Goal: Information Seeking & Learning: Compare options

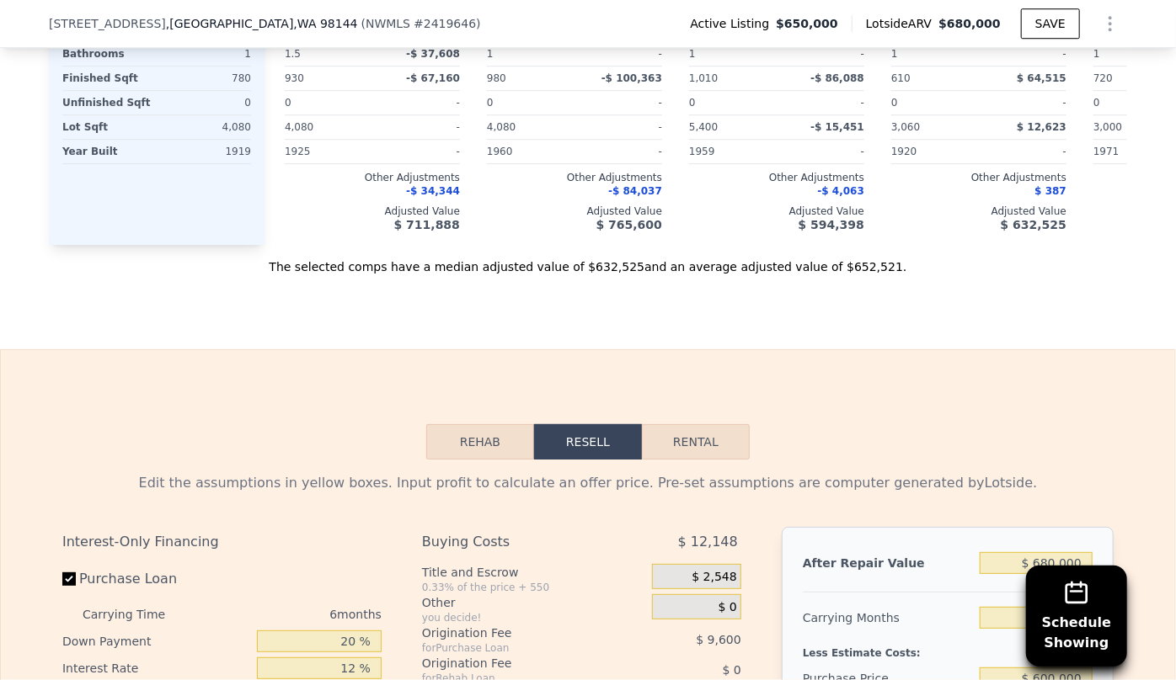
scroll to position [2269, 0]
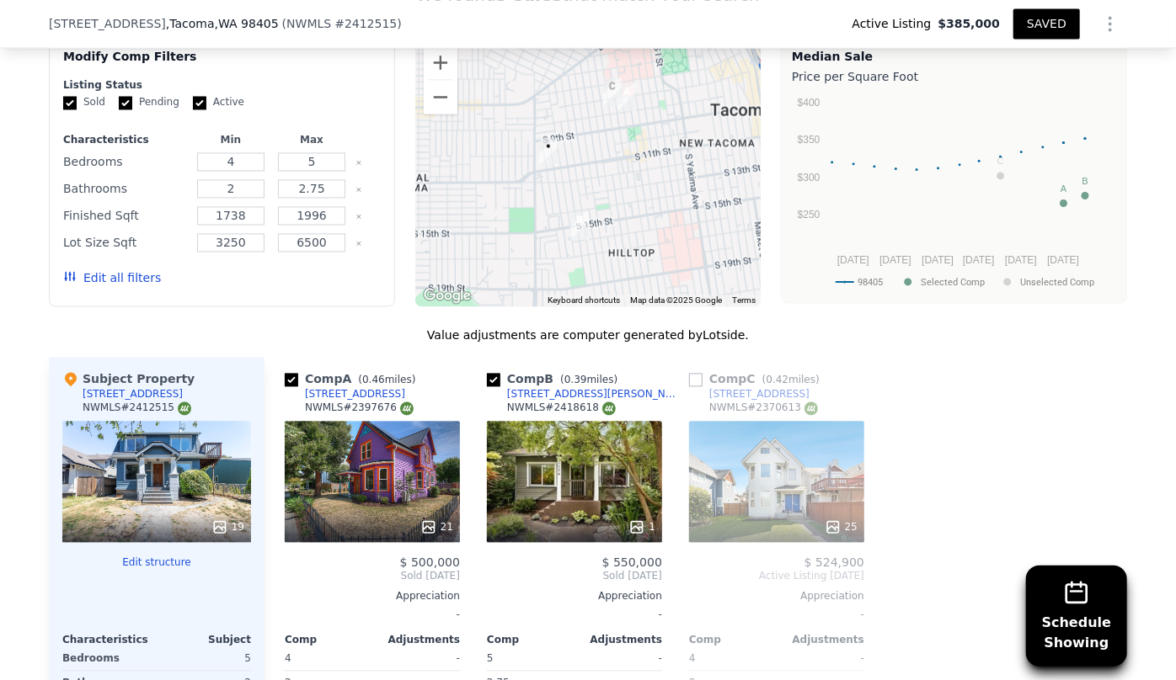
scroll to position [1601, 0]
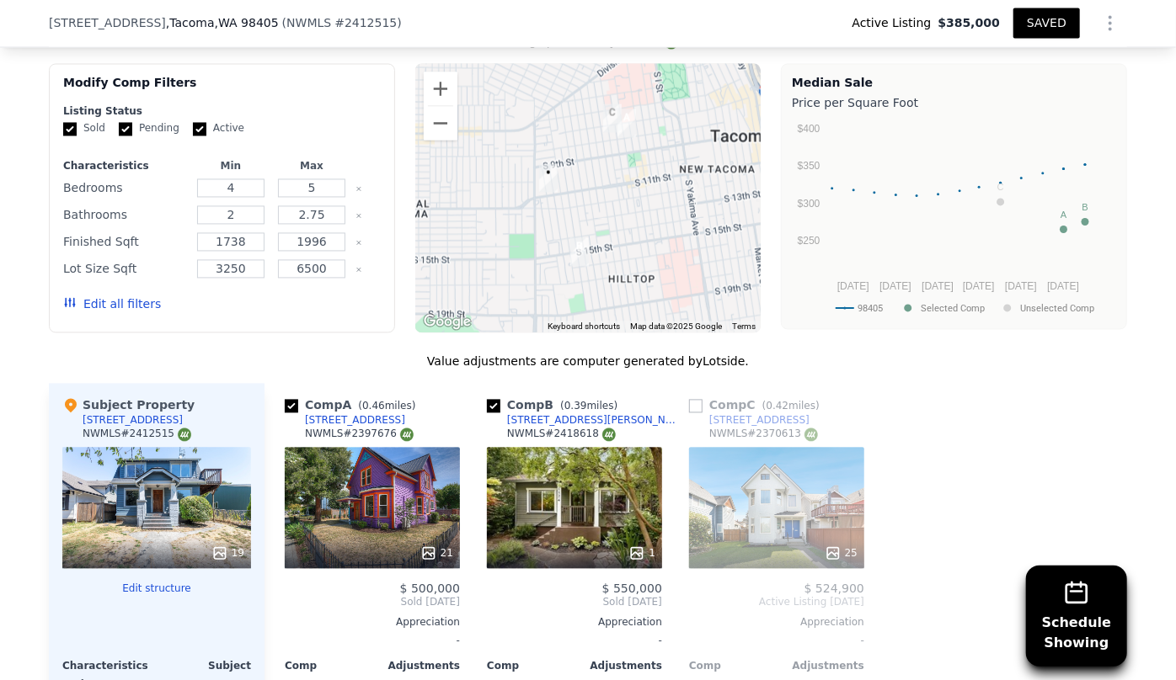
click at [129, 296] on button "Edit all filters" at bounding box center [112, 304] width 98 height 17
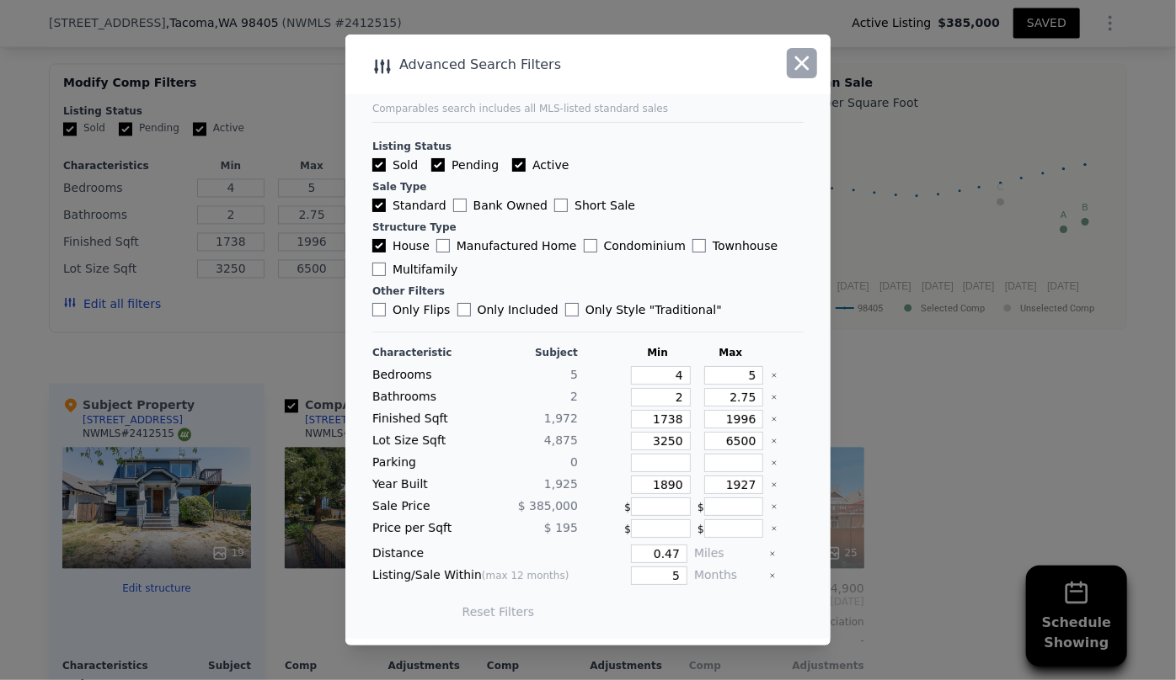
click at [799, 67] on icon "button" at bounding box center [802, 63] width 14 height 14
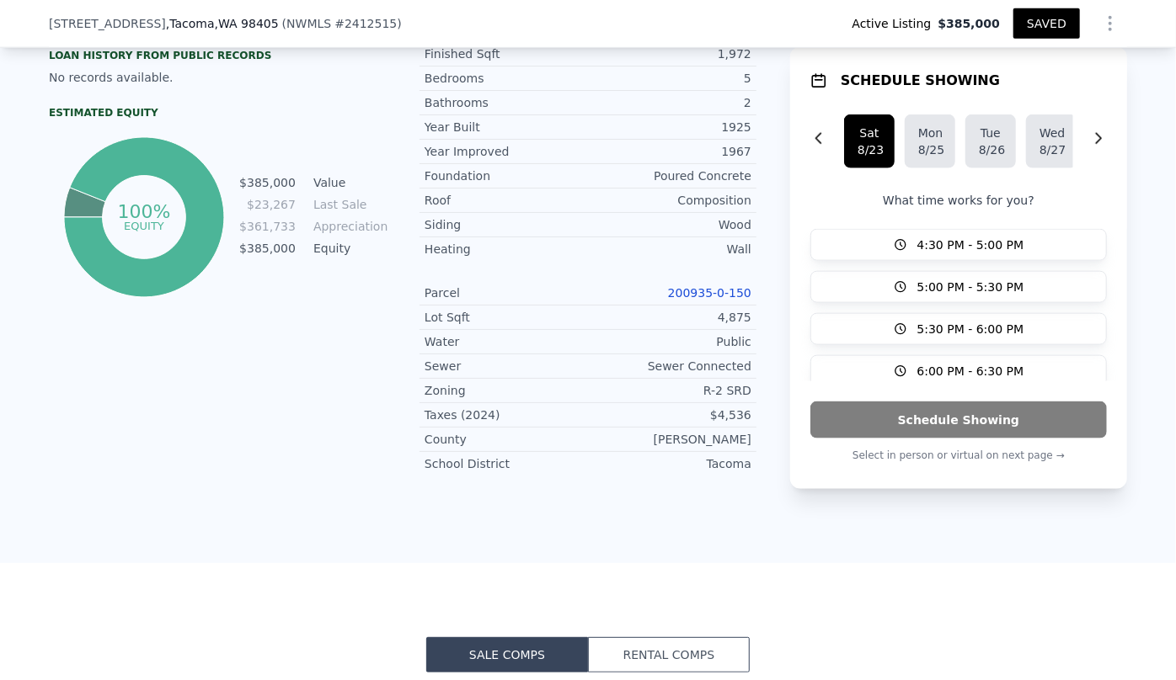
scroll to position [912, 0]
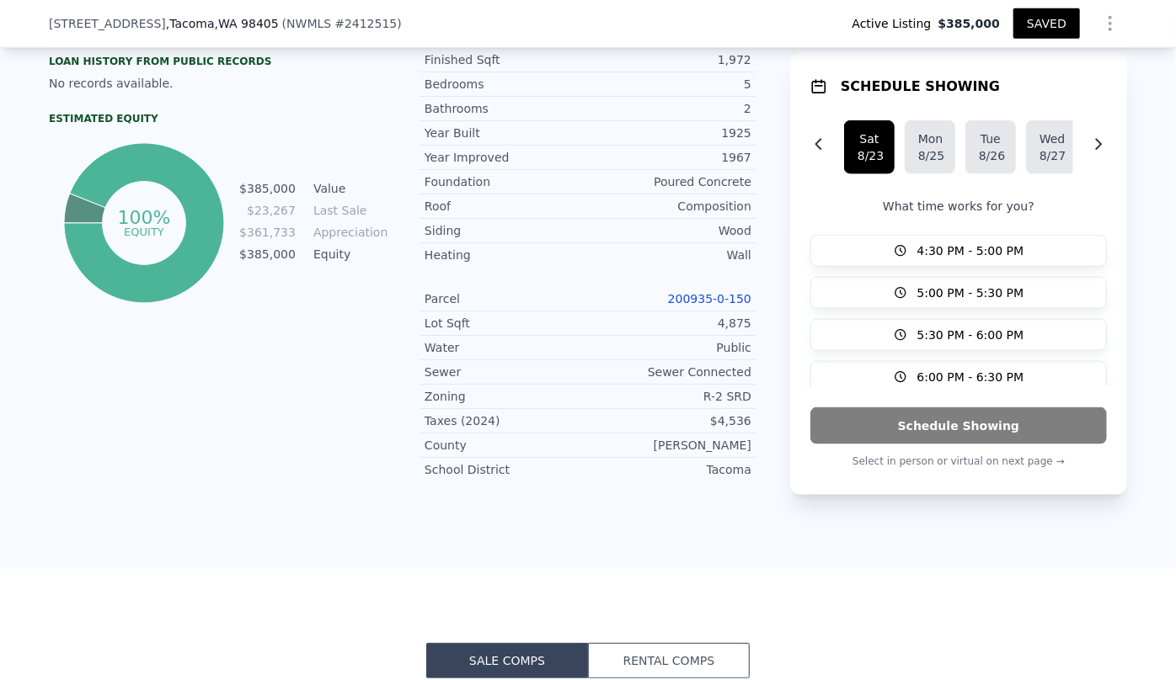
click at [723, 292] on link "200935-0-150" at bounding box center [709, 298] width 83 height 13
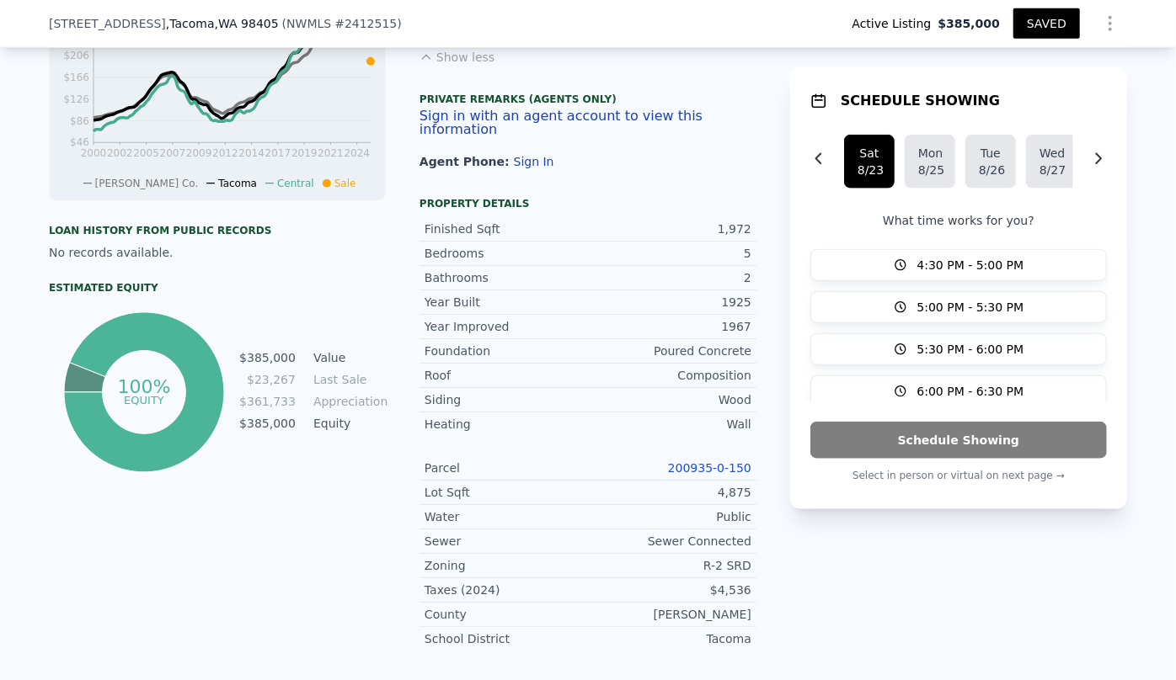
scroll to position [606, 0]
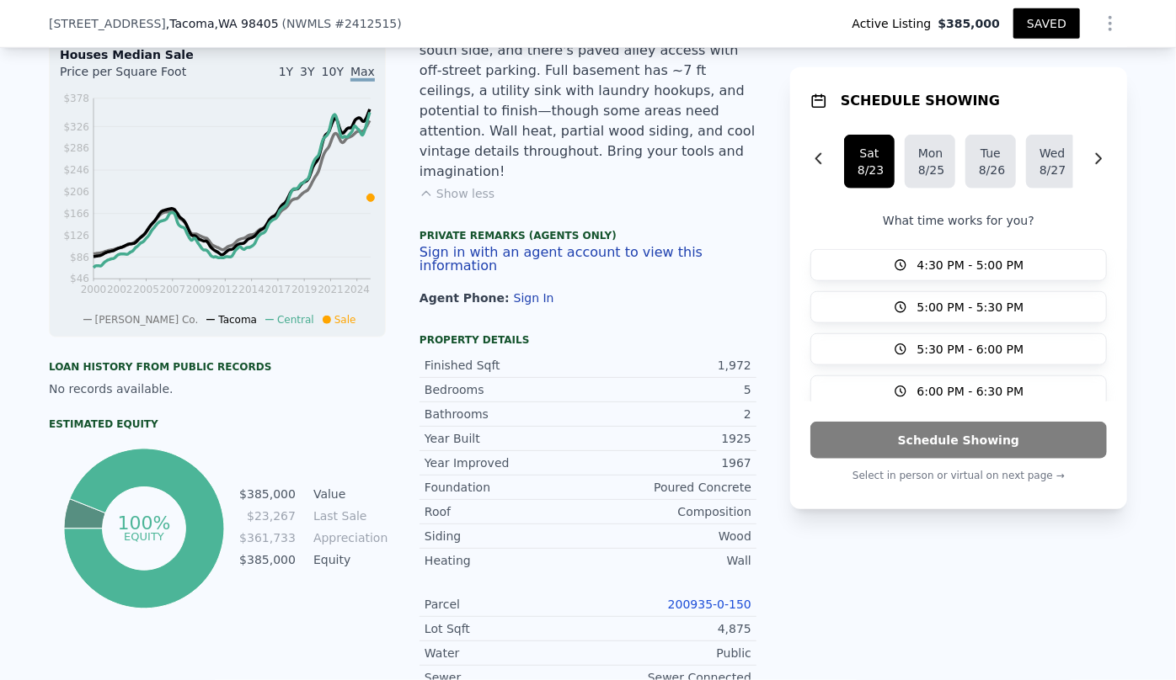
click at [1109, 18] on icon "Show Options" at bounding box center [1110, 23] width 2 height 13
click at [975, 75] on div "Edit Structure" at bounding box center [1032, 68] width 189 height 34
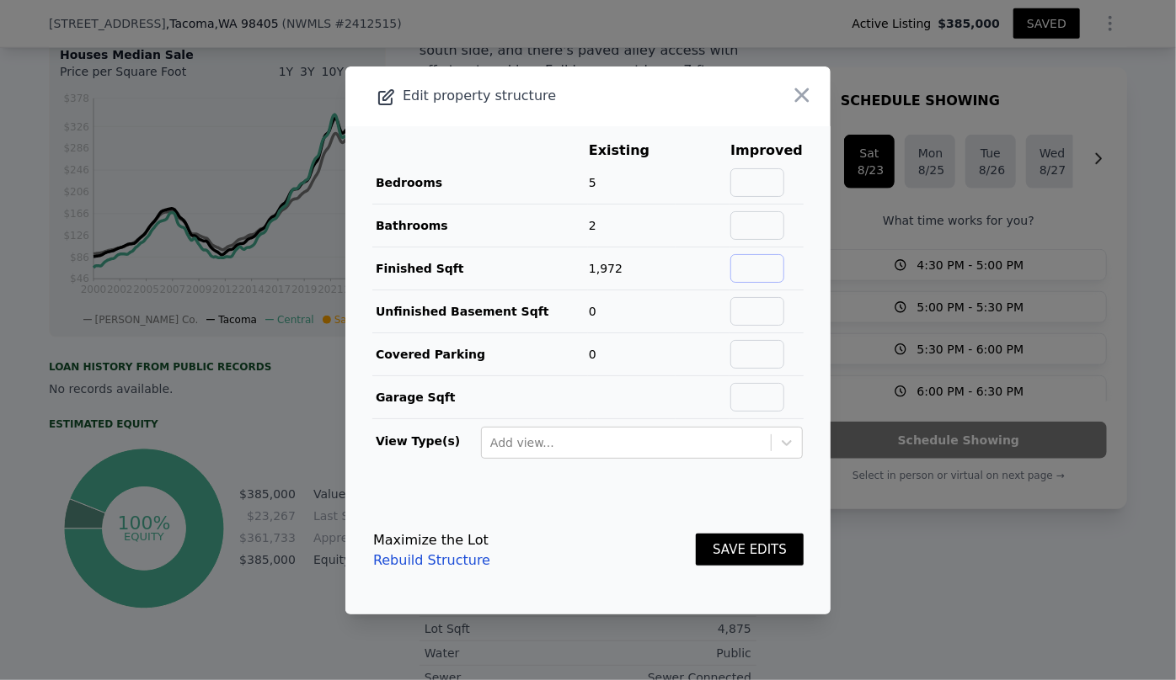
click at [769, 272] on input "text" at bounding box center [757, 268] width 54 height 29
type input "2548"
click at [737, 221] on input "text" at bounding box center [757, 225] width 54 height 29
type input "3"
click at [745, 548] on button "SAVE EDITS" at bounding box center [750, 550] width 108 height 33
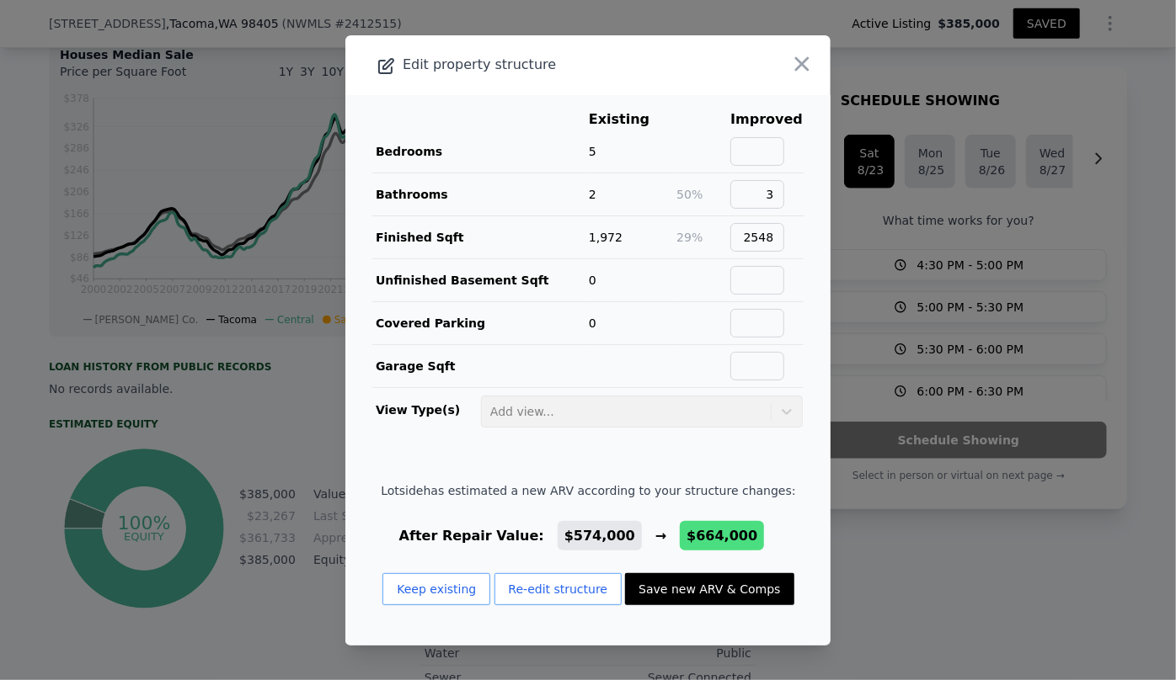
click at [712, 588] on button "Save new ARV & Comps" at bounding box center [709, 589] width 168 height 32
type input "3"
type input "1.75"
type input "1884"
type input "2900"
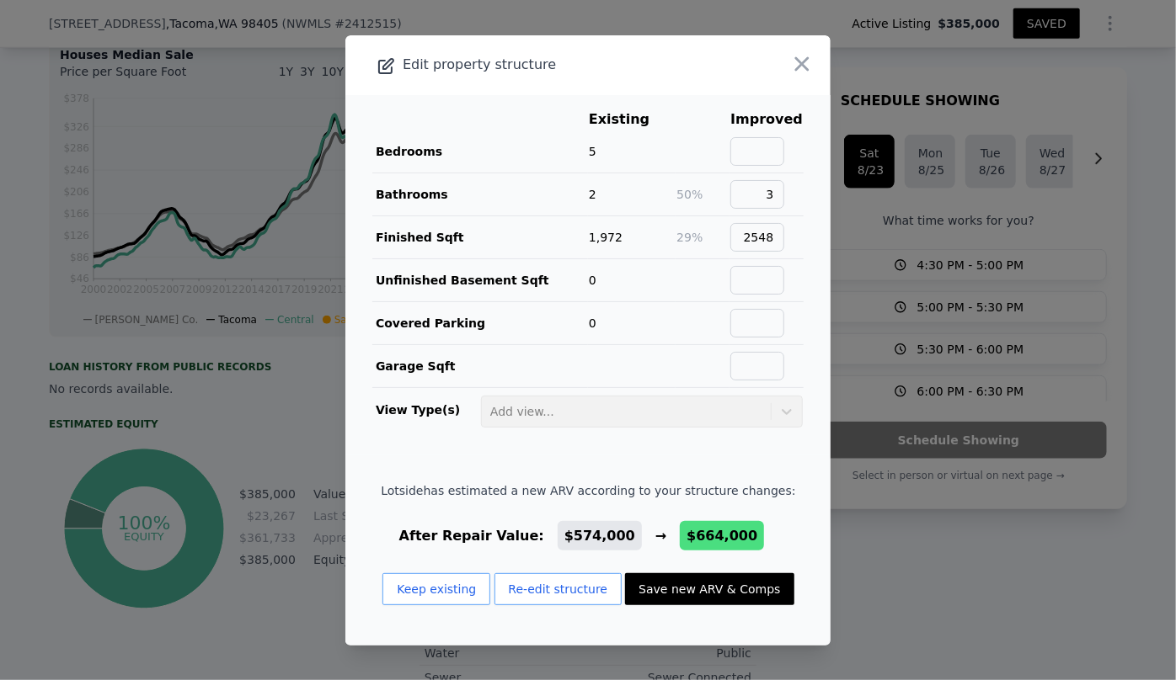
type input "3000"
type input "7800"
checkbox input "false"
type input "$ 664,000"
type input "$ 118,603"
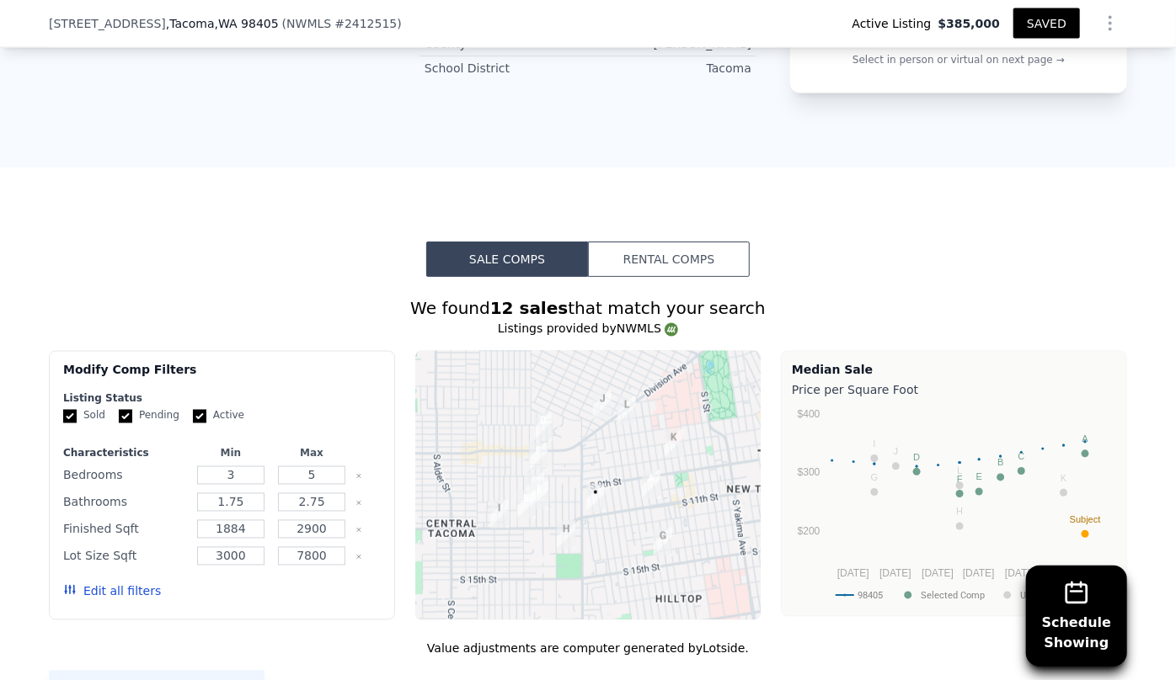
scroll to position [1372, 0]
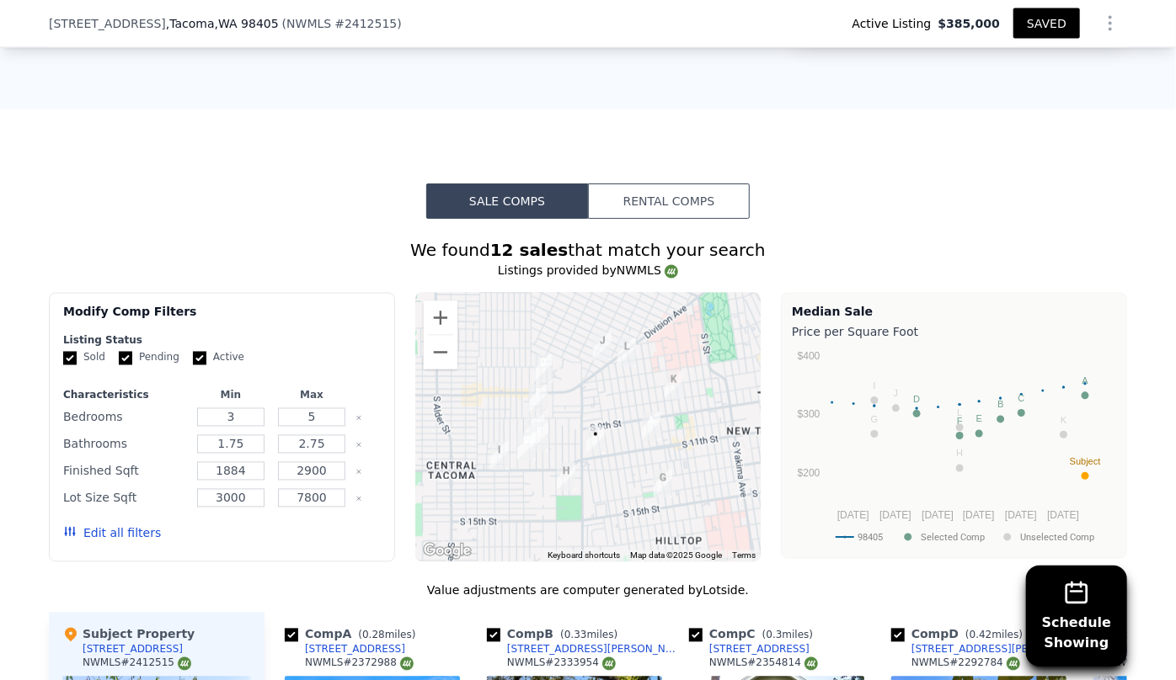
click at [119, 525] on button "Edit all filters" at bounding box center [112, 533] width 98 height 17
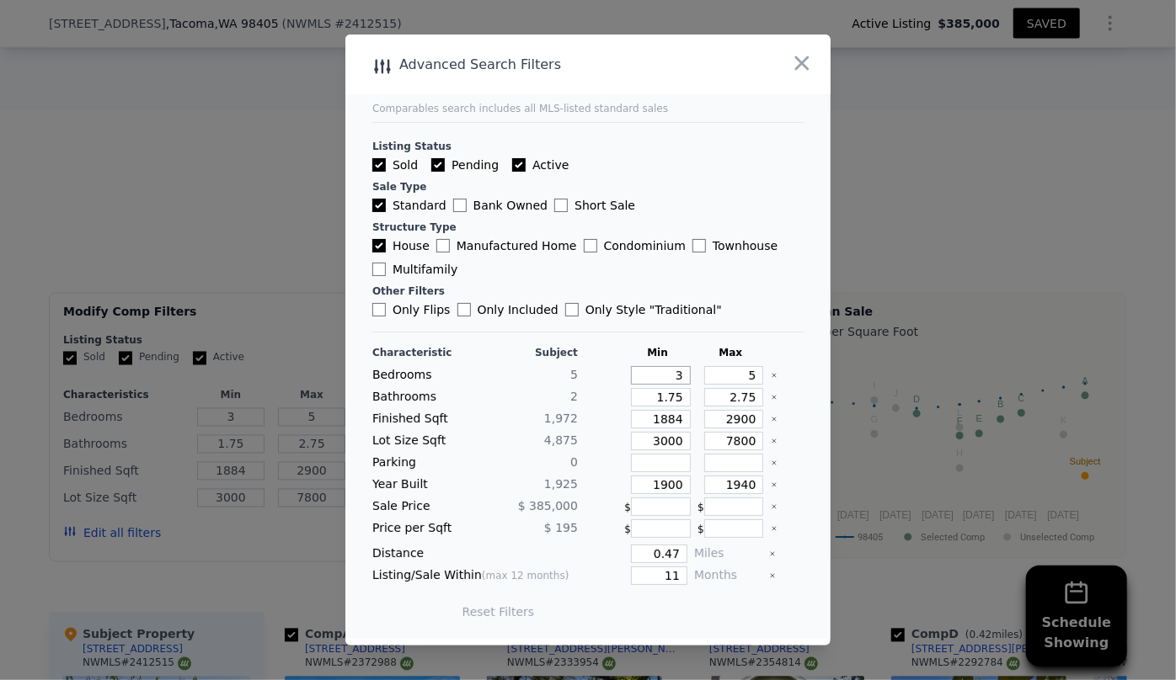
drag, startPoint x: 677, startPoint y: 371, endPoint x: 653, endPoint y: 376, distance: 24.1
click at [653, 376] on input "3" at bounding box center [661, 375] width 60 height 19
type input "4"
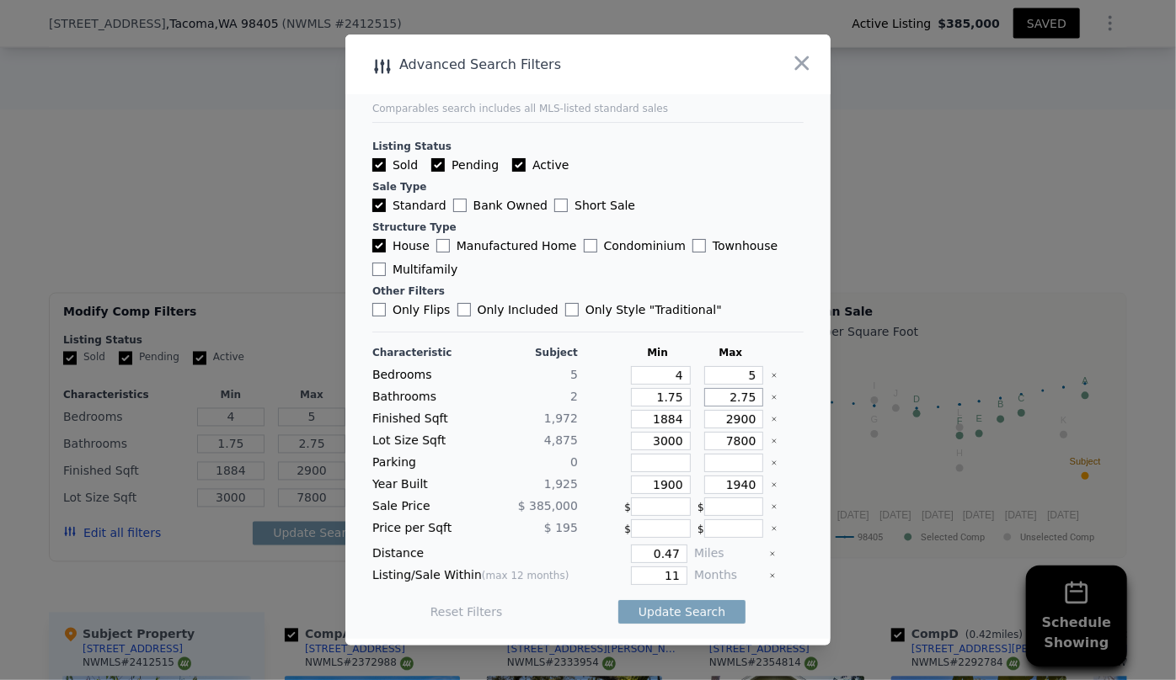
drag, startPoint x: 743, startPoint y: 401, endPoint x: 682, endPoint y: 399, distance: 60.7
click at [682, 399] on div "Bathrooms 2 1.75 2.75" at bounding box center [587, 397] width 431 height 19
click at [682, 399] on div "Bathrooms 2 1.75" at bounding box center [587, 397] width 431 height 19
click at [675, 399] on input "1.75" at bounding box center [661, 397] width 60 height 19
type input "1"
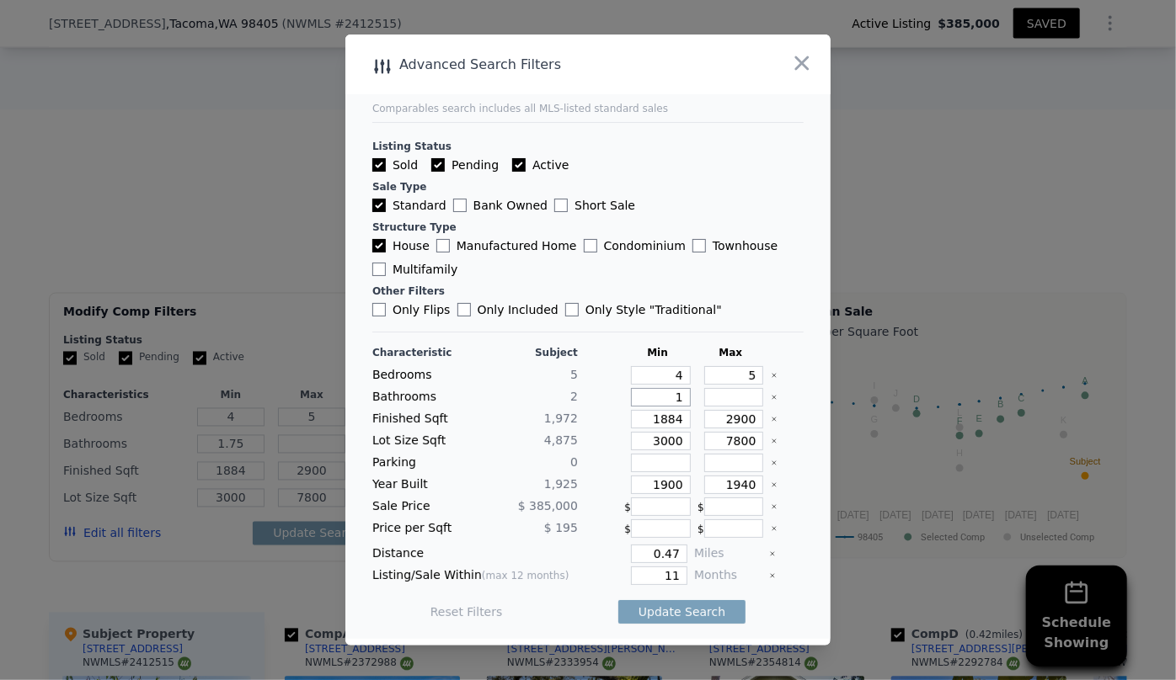
type input "1.7"
type input "1"
drag, startPoint x: 674, startPoint y: 418, endPoint x: 577, endPoint y: 425, distance: 98.0
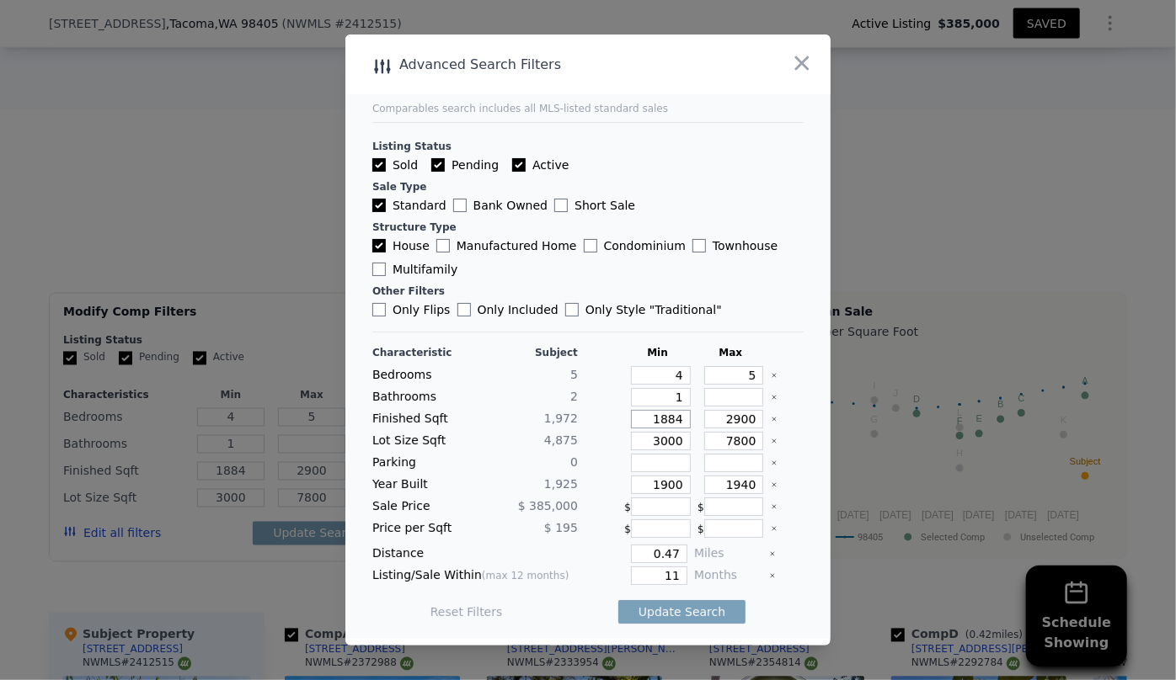
click at [577, 425] on div "Finished Sqft 1,972 1884 2900" at bounding box center [587, 419] width 431 height 19
type input "1"
type input "19"
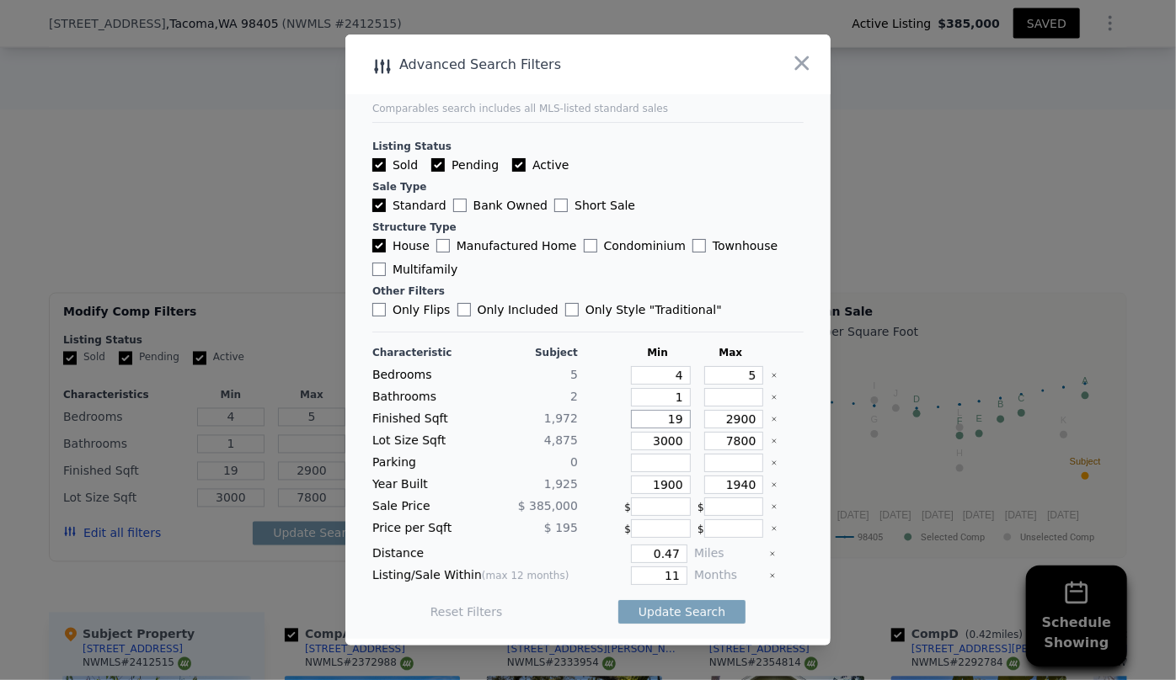
type input "190"
type input "1900"
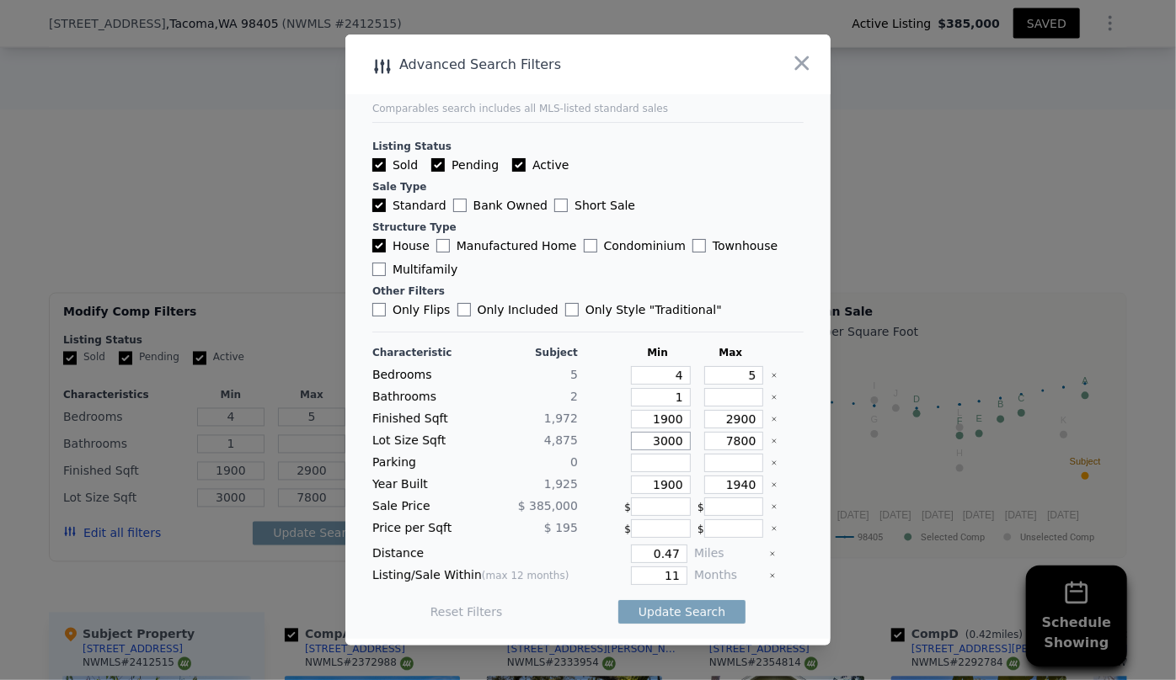
drag, startPoint x: 648, startPoint y: 442, endPoint x: 598, endPoint y: 449, distance: 51.0
click at [605, 448] on div "Lot Size Sqft 4,875 3000 7800" at bounding box center [587, 441] width 431 height 19
drag, startPoint x: 632, startPoint y: 482, endPoint x: 597, endPoint y: 483, distance: 34.5
click at [598, 482] on div "Year Built 1,925 1900 1940" at bounding box center [587, 485] width 431 height 19
click at [738, 481] on input "1940" at bounding box center [734, 485] width 60 height 19
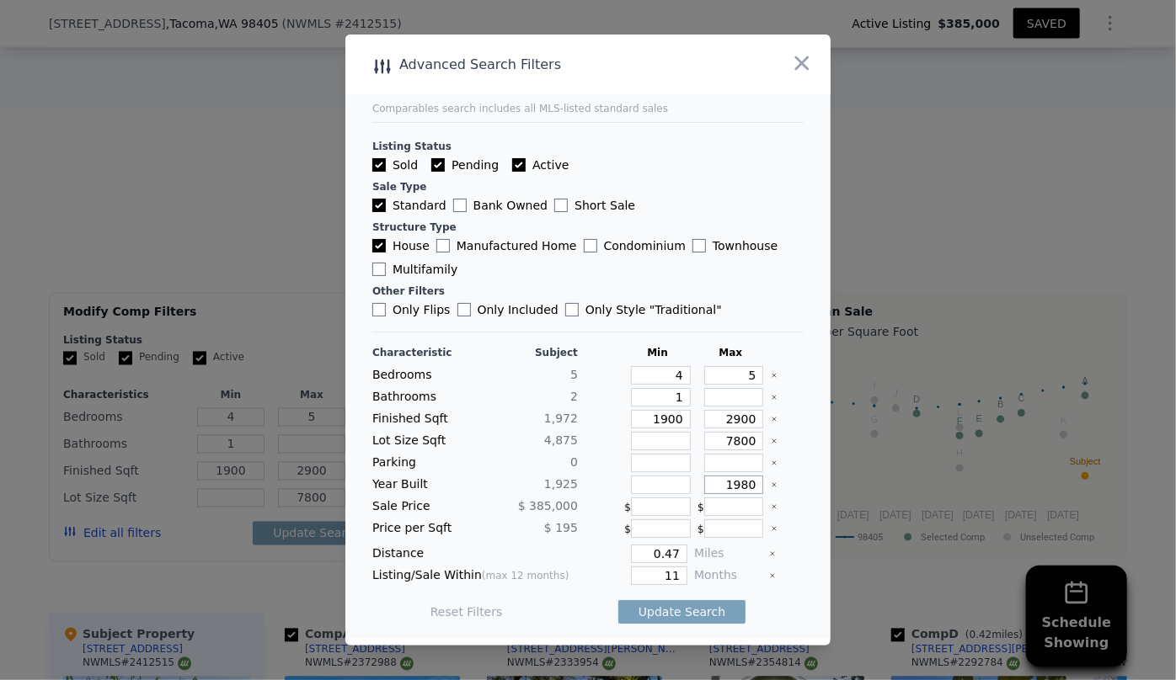
type input "1980"
click at [669, 556] on input "0.47" at bounding box center [659, 554] width 56 height 19
type input "0.5"
drag, startPoint x: 674, startPoint y: 570, endPoint x: 595, endPoint y: 578, distance: 78.7
click at [600, 578] on div "11" at bounding box center [635, 576] width 103 height 19
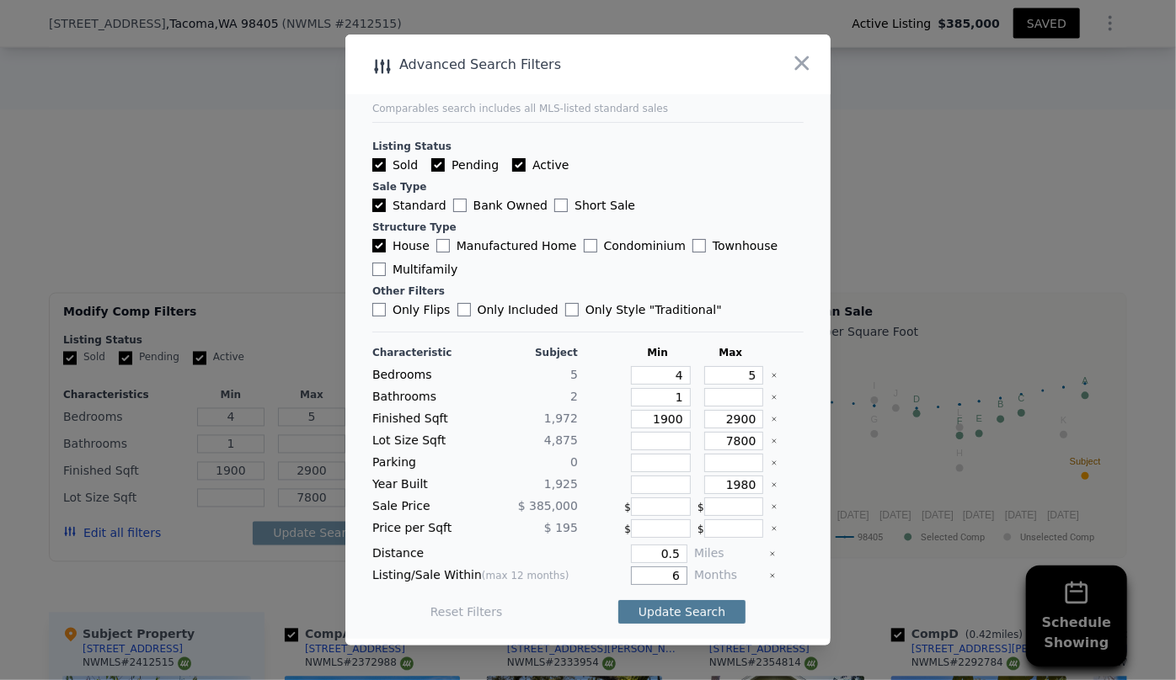
type input "6"
click at [631, 621] on button "Update Search" at bounding box center [681, 612] width 127 height 24
checkbox input "false"
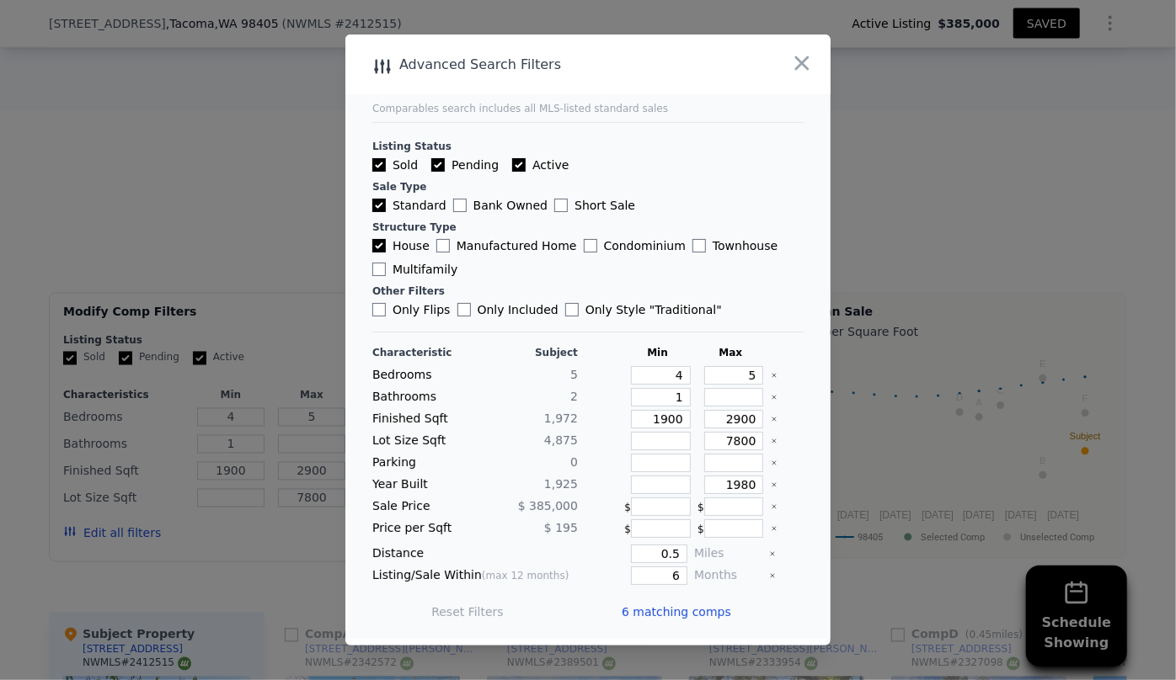
click at [632, 618] on span "6 matching comps" at bounding box center [675, 612] width 109 height 17
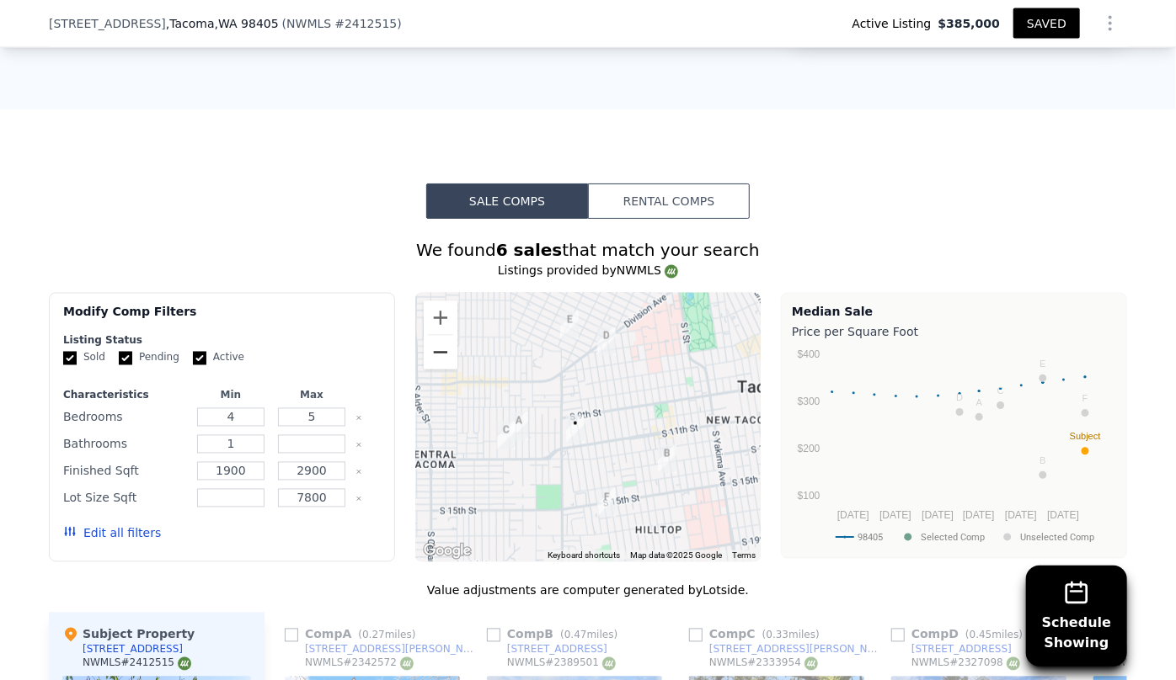
click at [440, 336] on button "Zoom out" at bounding box center [441, 353] width 34 height 34
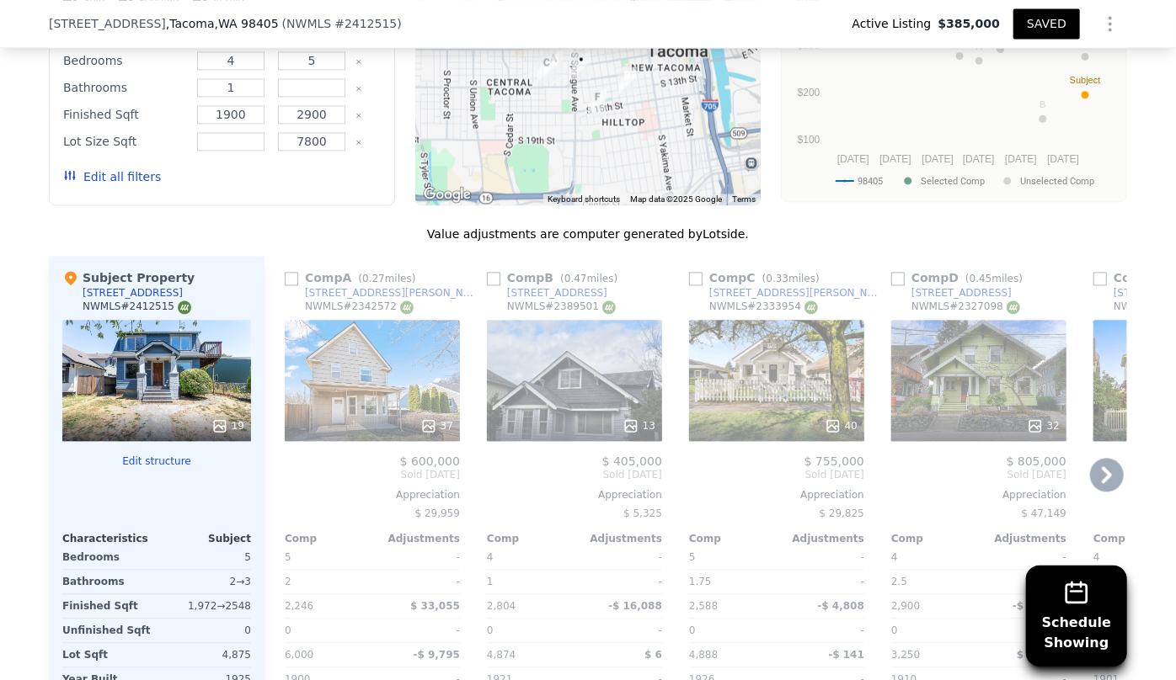
scroll to position [1754, 0]
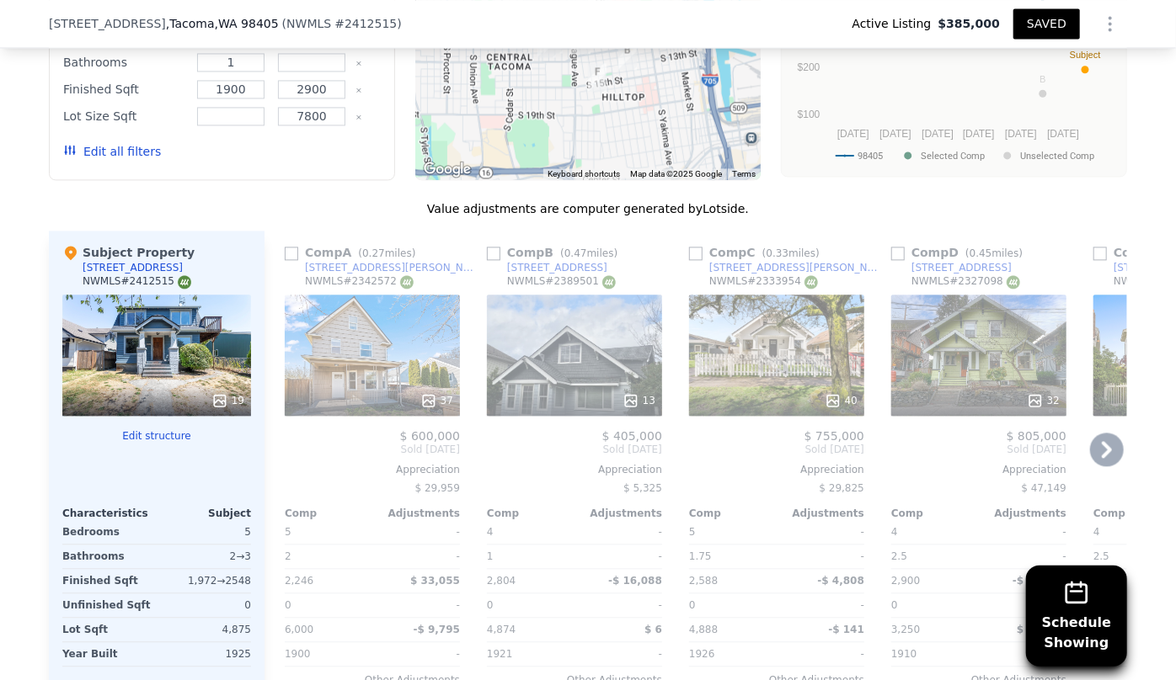
click at [340, 295] on div "37" at bounding box center [372, 355] width 175 height 121
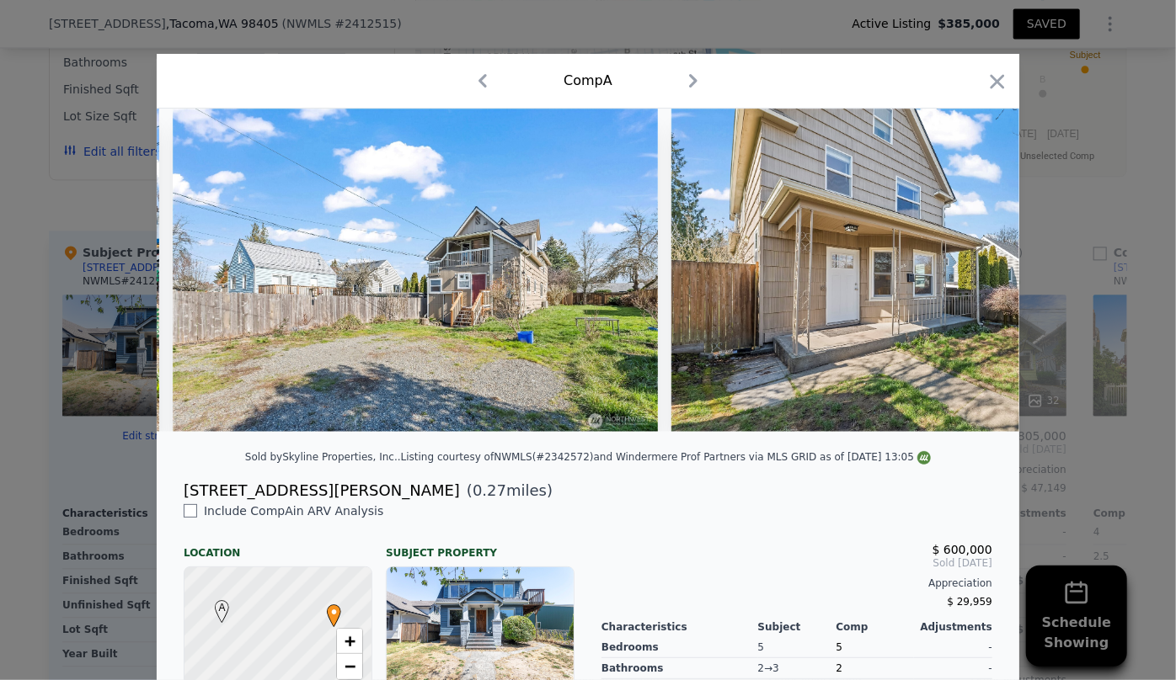
scroll to position [0, 17844]
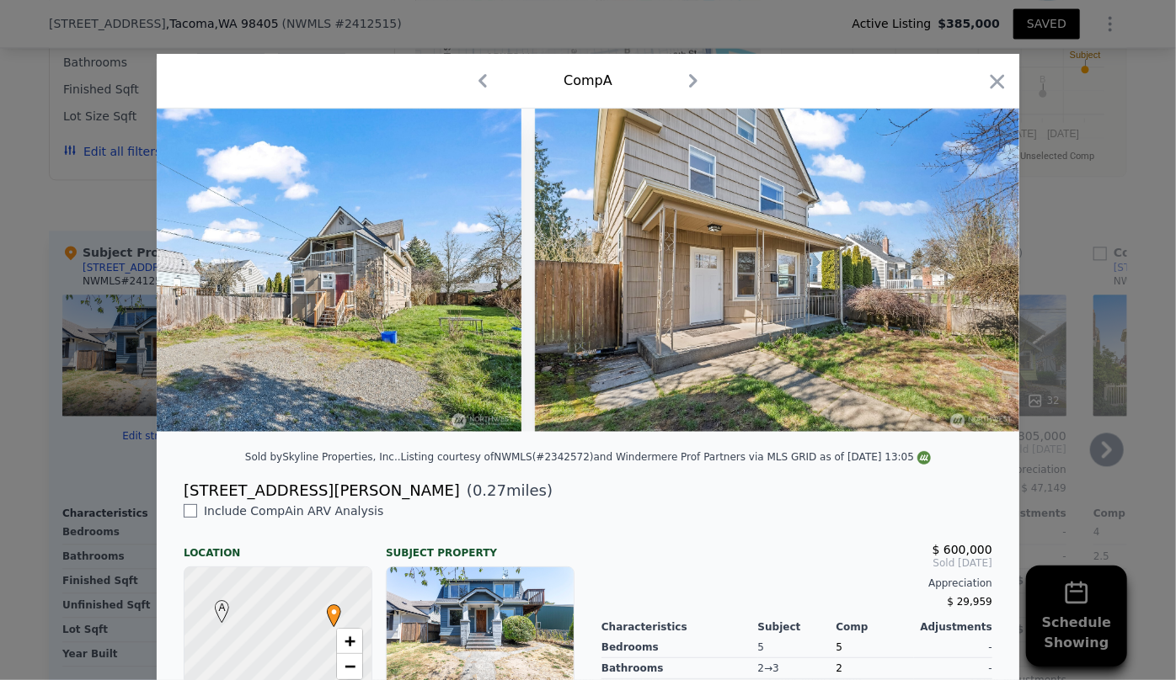
drag, startPoint x: 992, startPoint y: 86, endPoint x: 690, endPoint y: 365, distance: 411.2
click at [991, 85] on icon "button" at bounding box center [997, 82] width 24 height 24
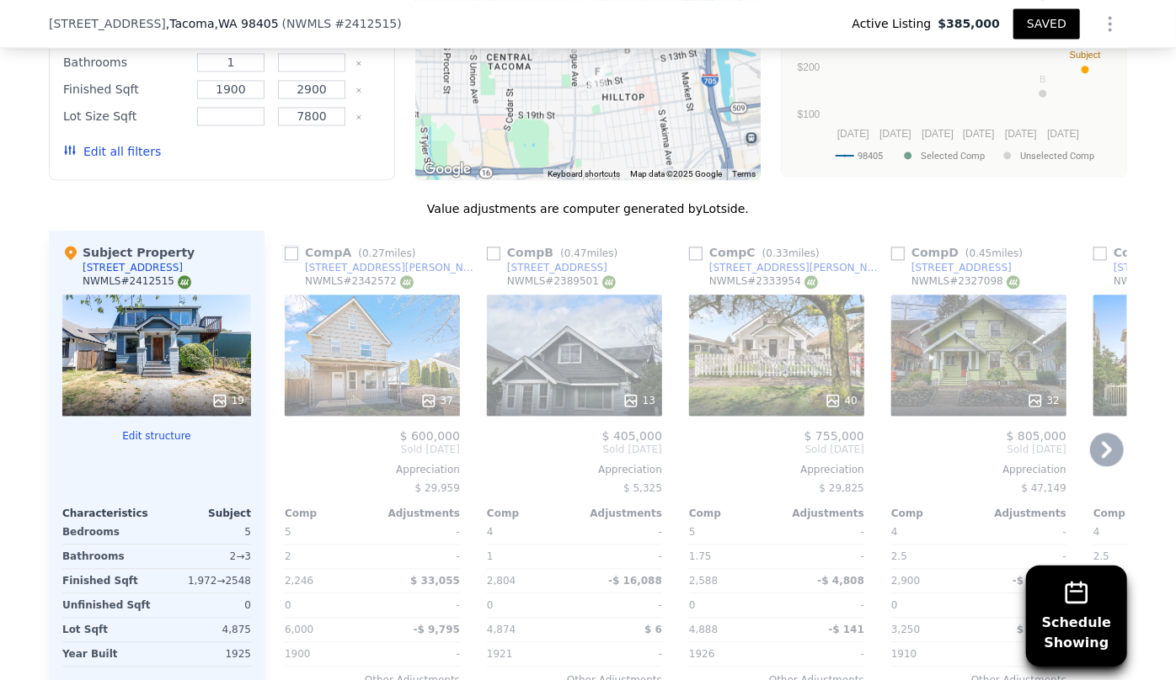
click at [285, 247] on input "checkbox" at bounding box center [291, 253] width 13 height 13
checkbox input "true"
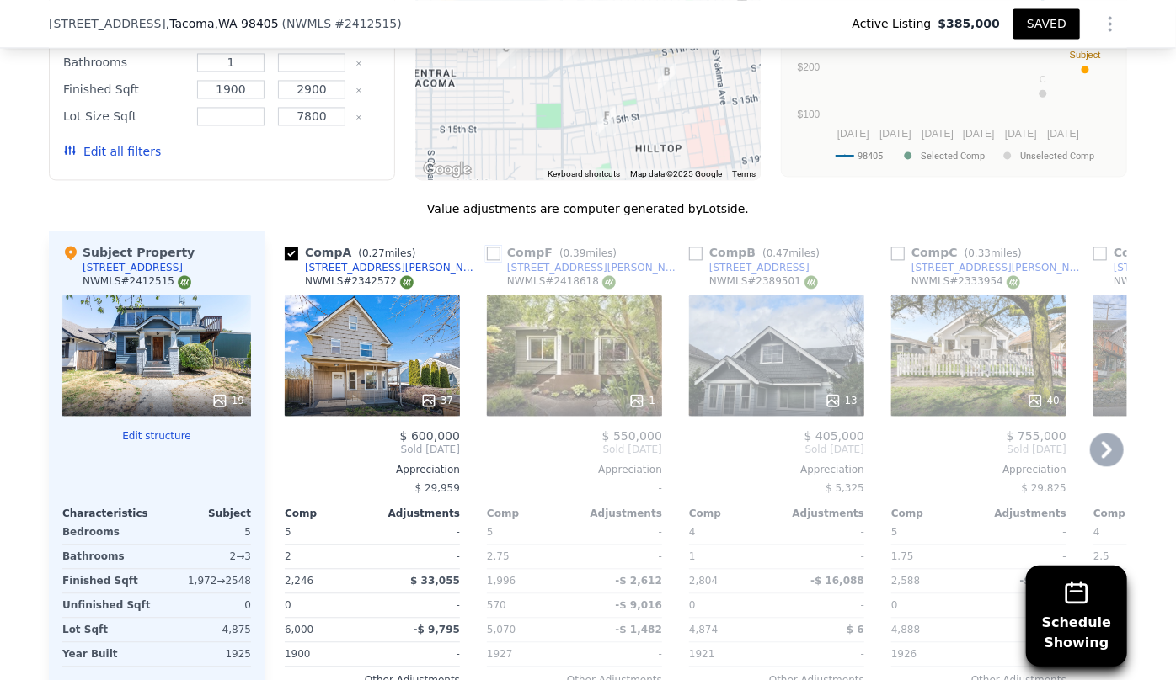
click at [487, 247] on input "checkbox" at bounding box center [493, 253] width 13 height 13
checkbox input "true"
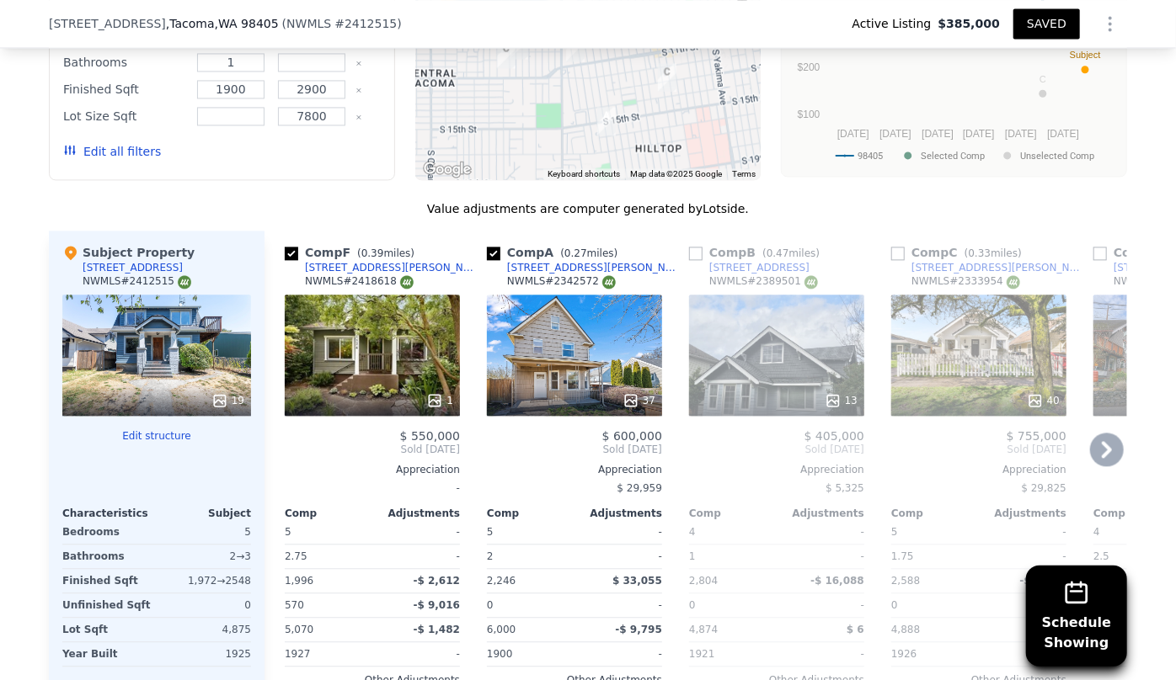
click at [1093, 433] on icon at bounding box center [1107, 450] width 34 height 34
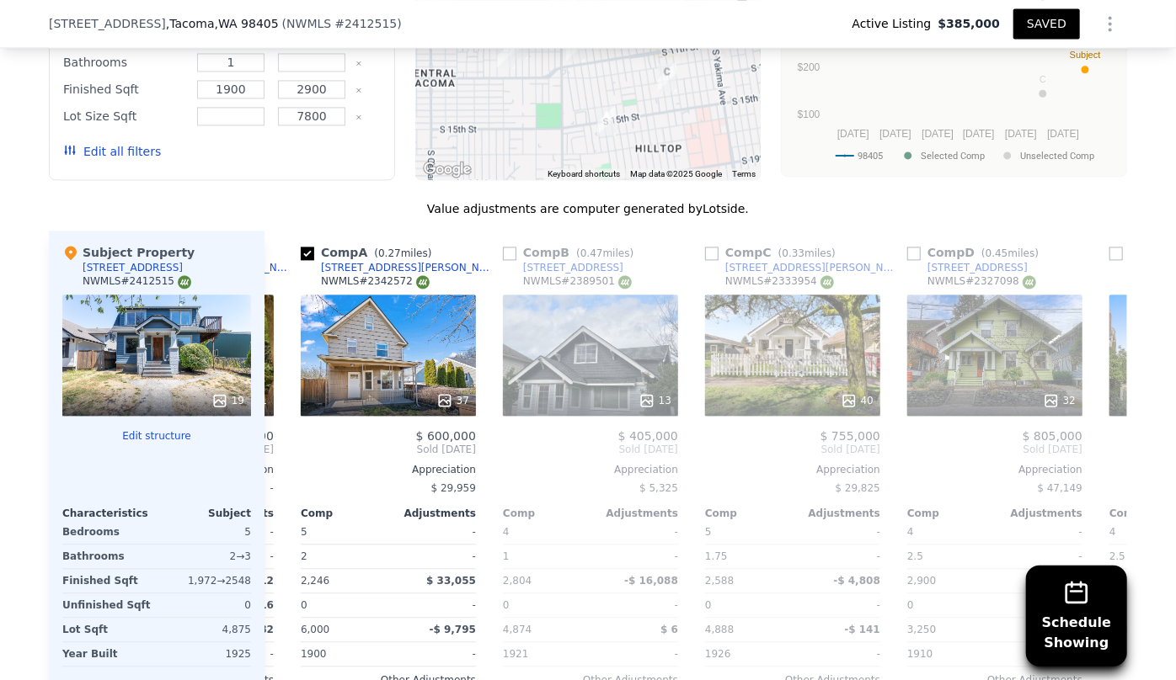
scroll to position [0, 390]
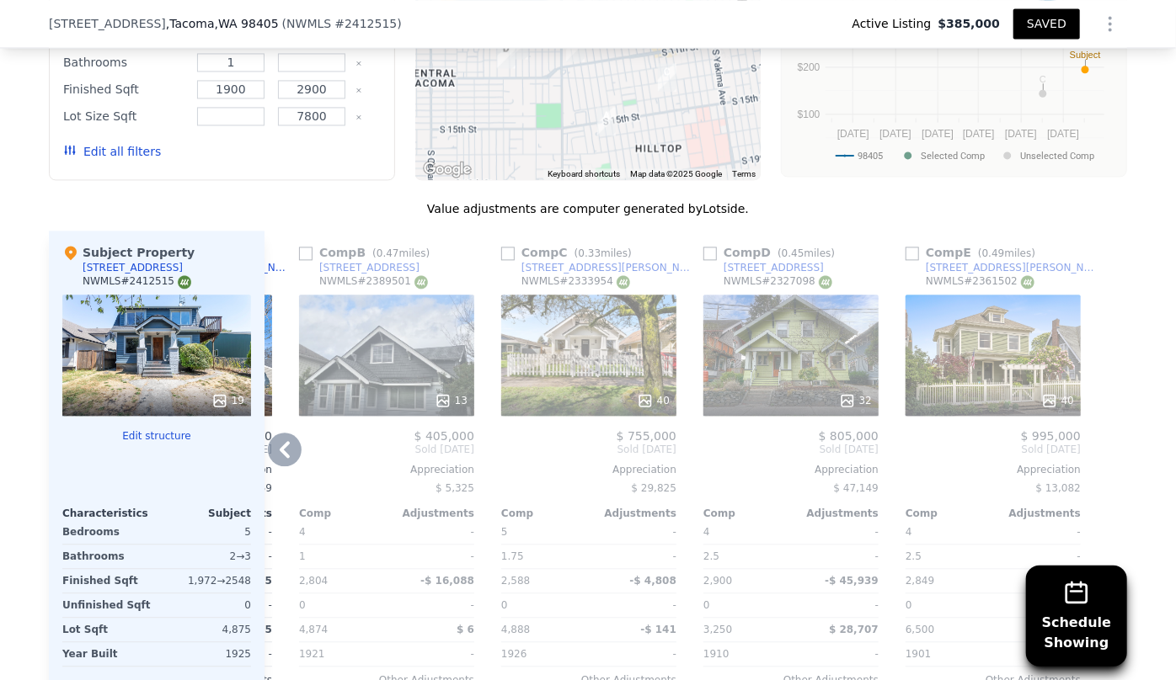
click at [616, 295] on div "40" at bounding box center [588, 355] width 175 height 121
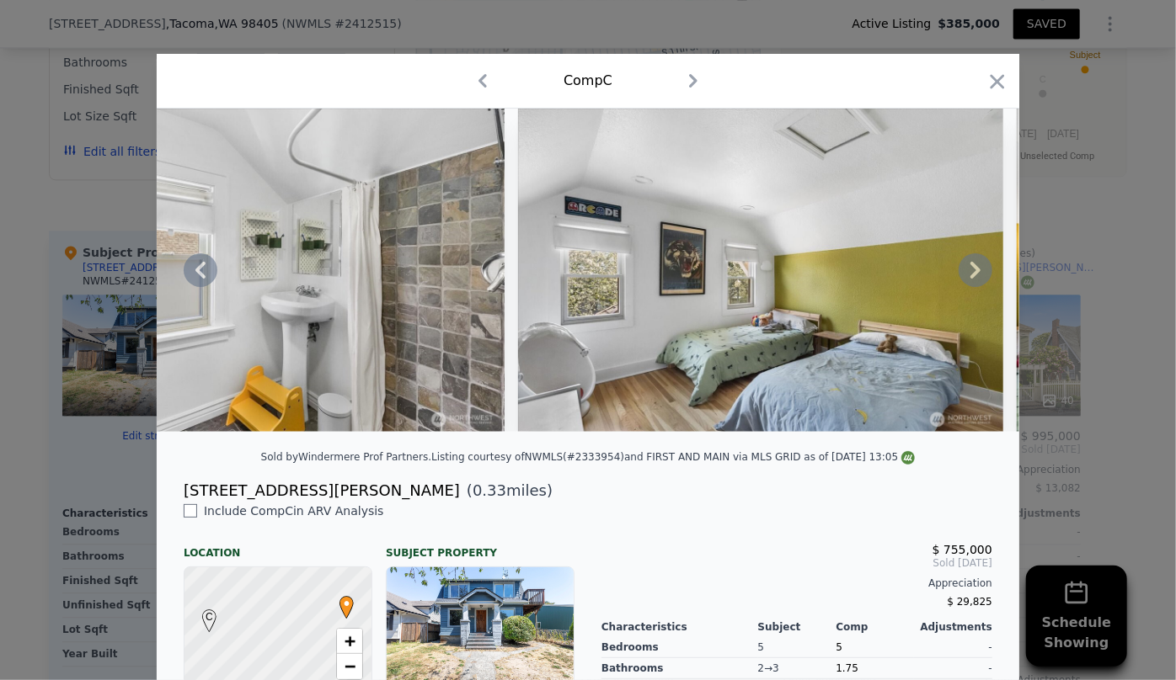
scroll to position [0, 14188]
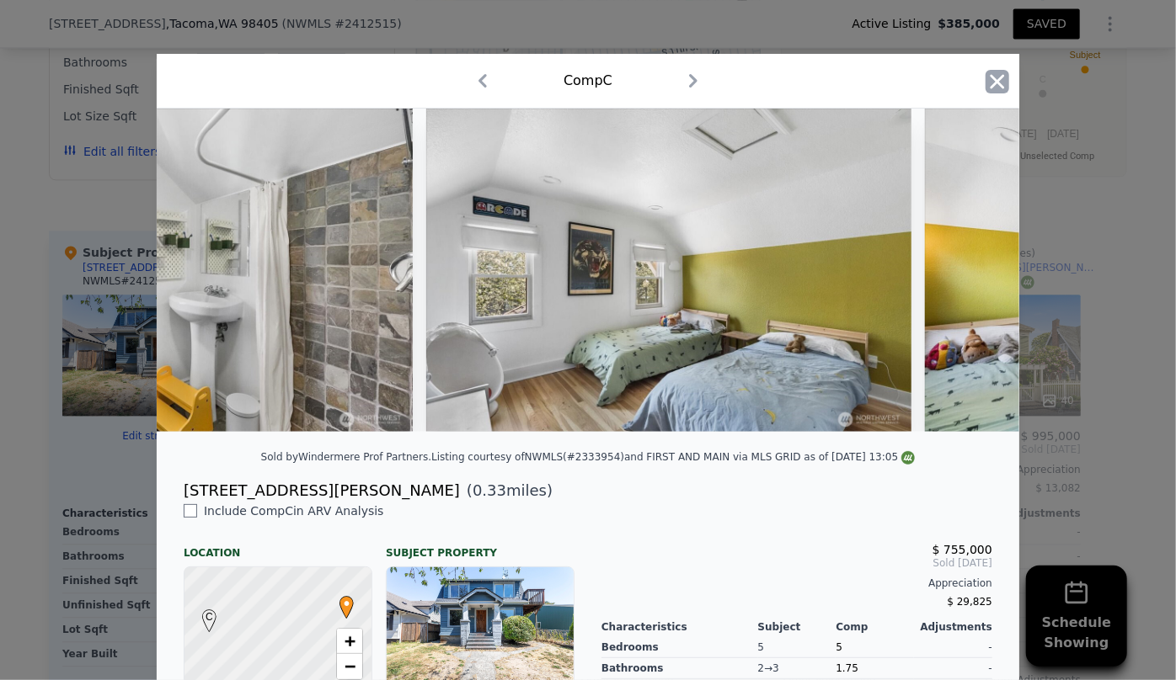
click at [999, 71] on icon "button" at bounding box center [997, 82] width 24 height 24
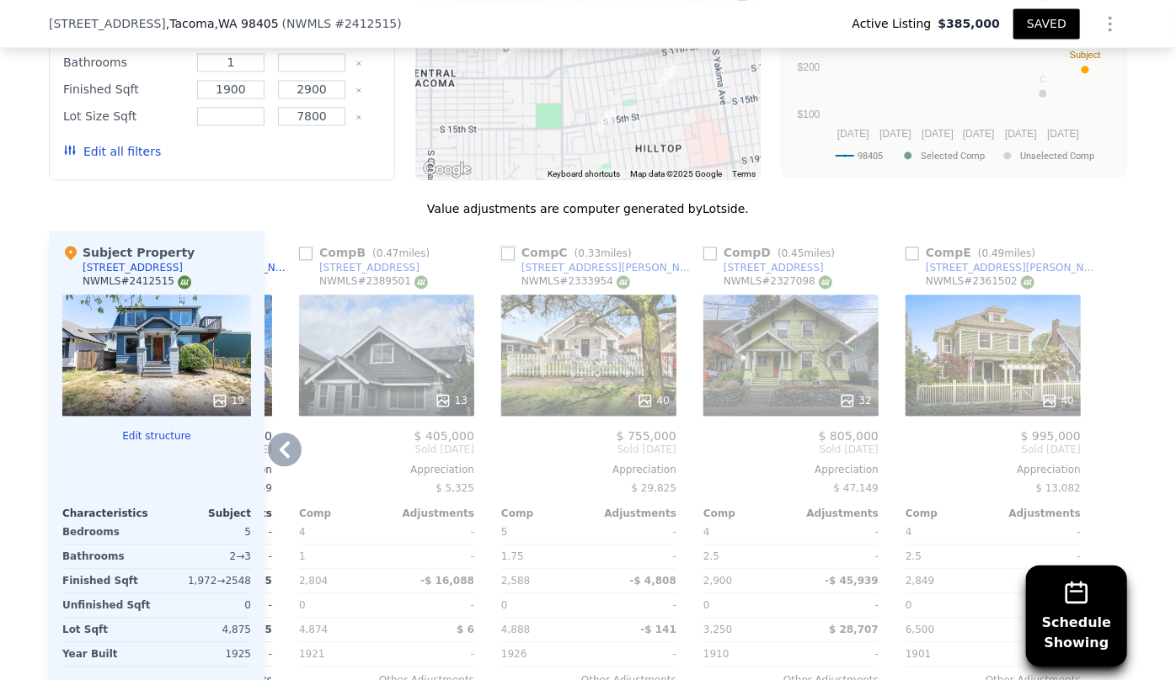
click at [501, 247] on input "checkbox" at bounding box center [507, 253] width 13 height 13
checkbox input "true"
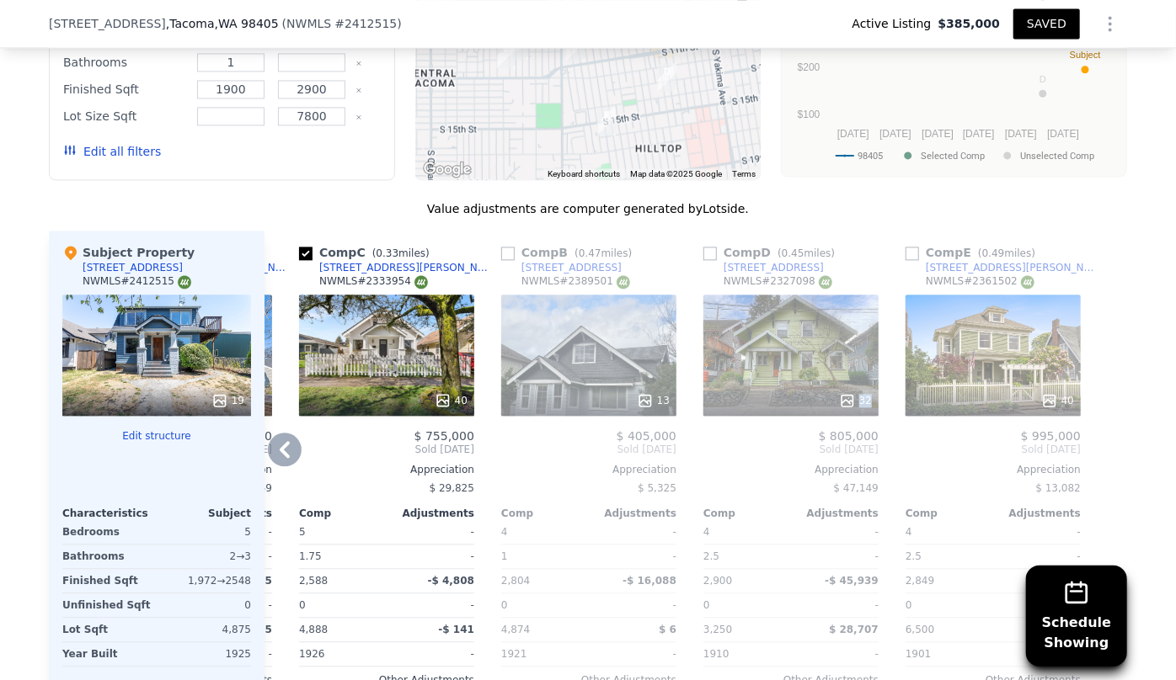
drag, startPoint x: 776, startPoint y: 303, endPoint x: 787, endPoint y: 344, distance: 41.9
click at [787, 344] on div "32" at bounding box center [790, 355] width 175 height 121
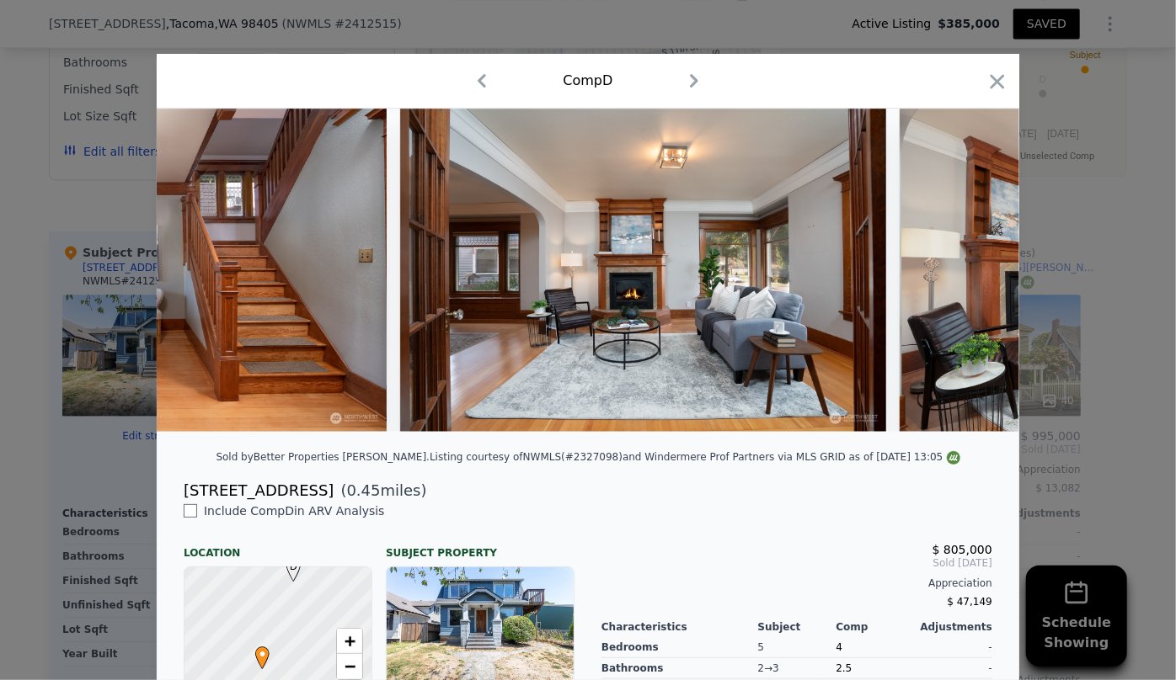
scroll to position [0, 2263]
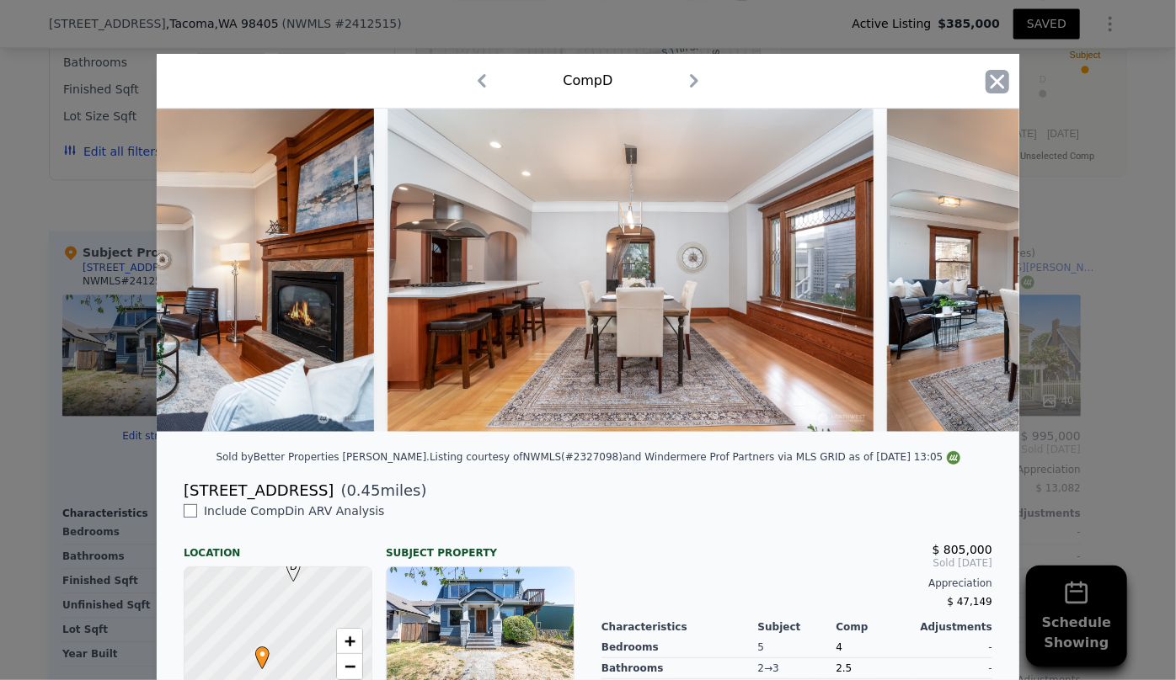
click at [994, 85] on icon "button" at bounding box center [997, 81] width 14 height 14
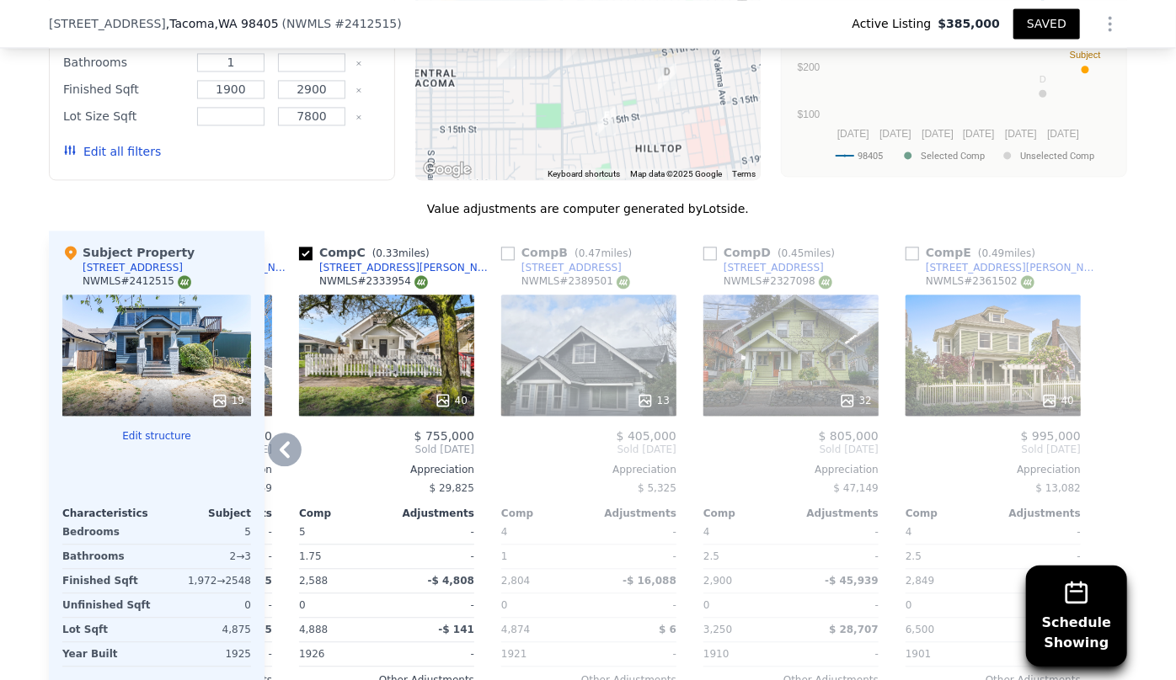
click at [1016, 296] on div "40" at bounding box center [992, 355] width 175 height 121
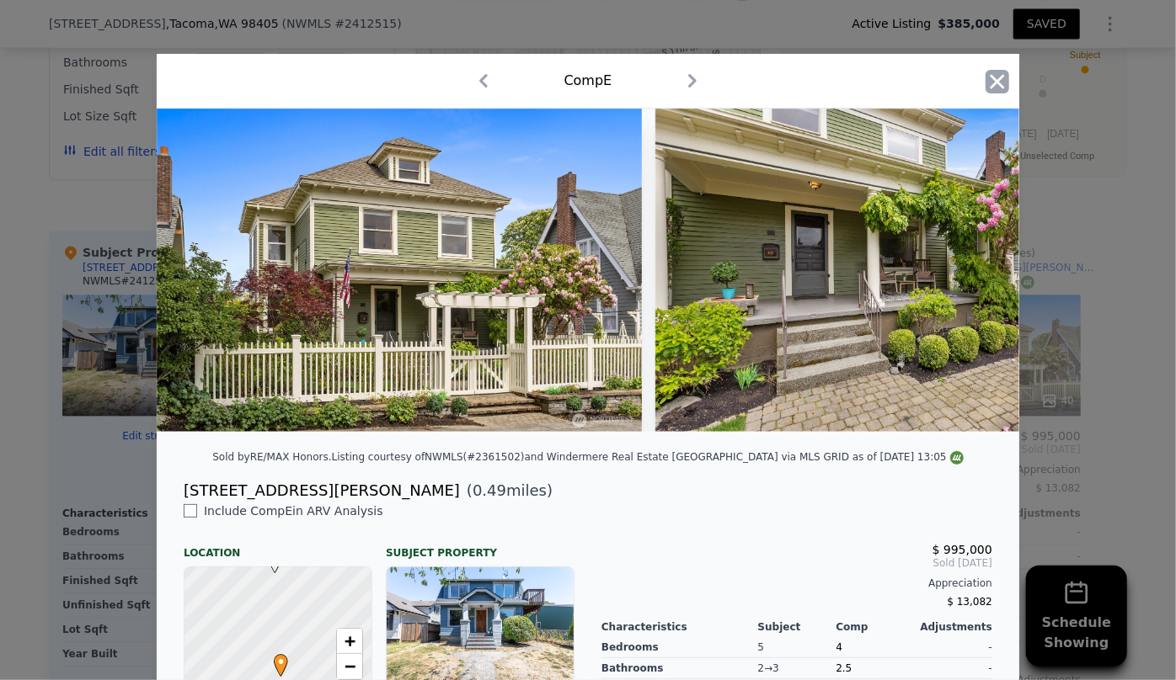
click at [993, 78] on icon "button" at bounding box center [997, 81] width 14 height 14
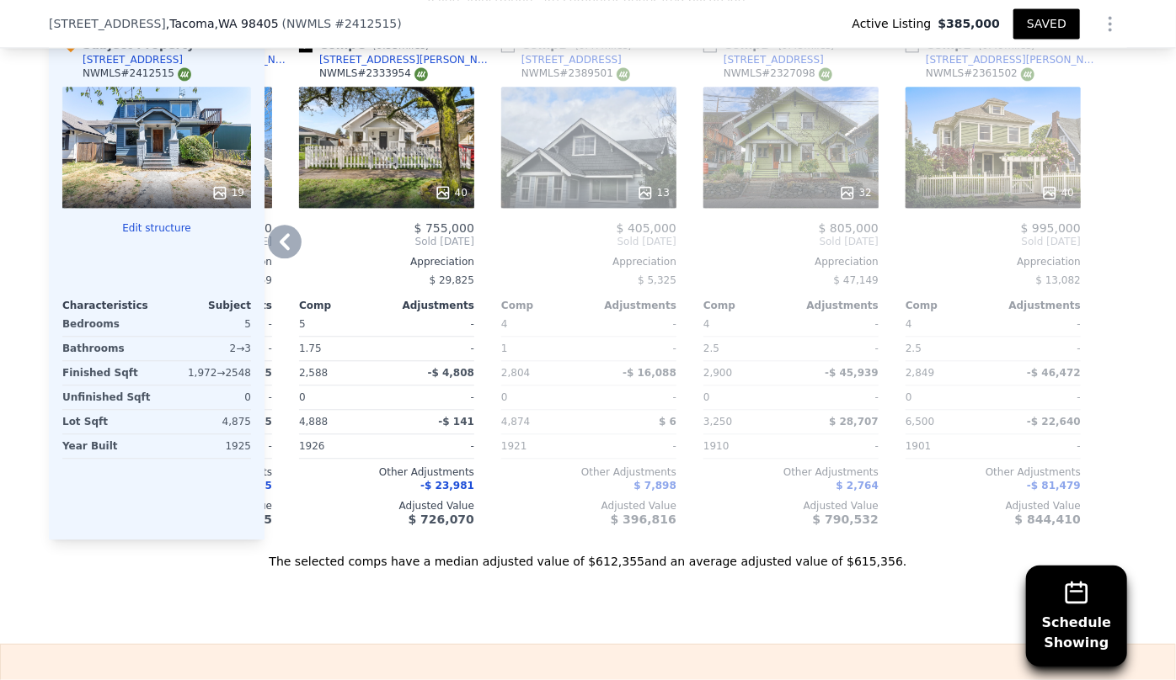
scroll to position [1984, 0]
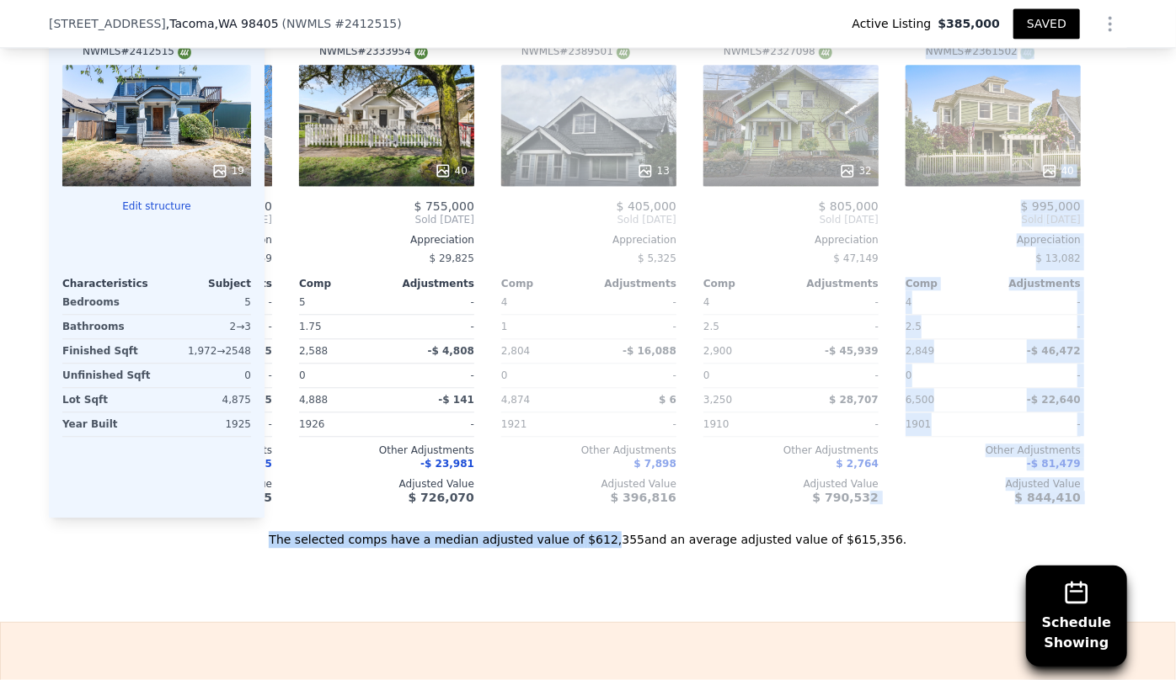
drag, startPoint x: 866, startPoint y: 454, endPoint x: 605, endPoint y: 486, distance: 263.8
click at [609, 486] on div "Value adjustments are computer generated by Lotside . Subject Property 949 S Ri…" at bounding box center [588, 260] width 1078 height 578
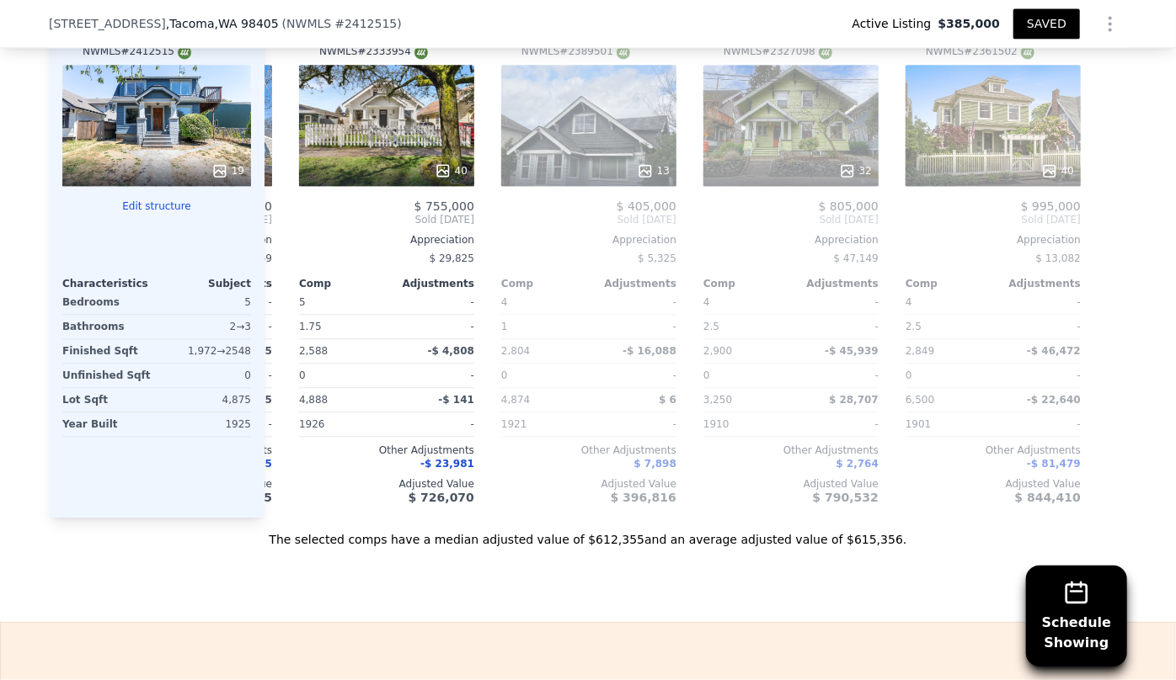
click at [930, 535] on div "Sale Comps Rental Comps Schedule Showing We found 6 sales that match your searc…" at bounding box center [588, 59] width 1176 height 1125
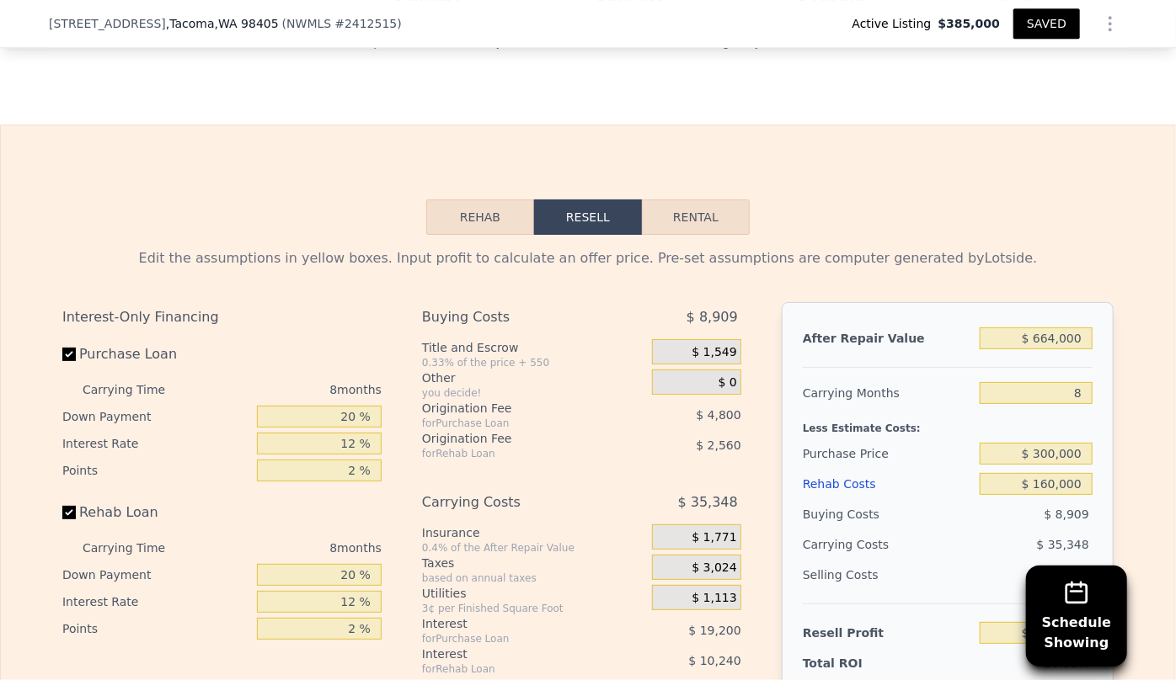
scroll to position [2519, 0]
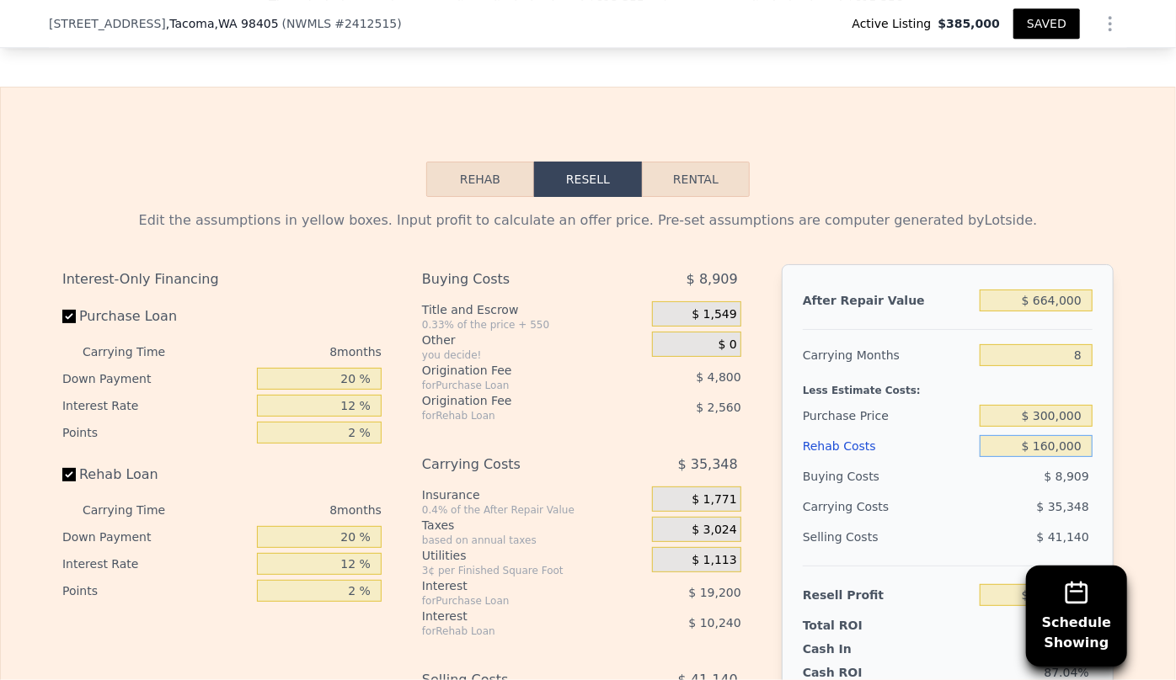
click at [1048, 435] on input "$ 160,000" at bounding box center [1035, 446] width 113 height 22
type input "$ 10,000"
type input "$ 280,603"
type input "$ 180,000"
type input "$ 97,003"
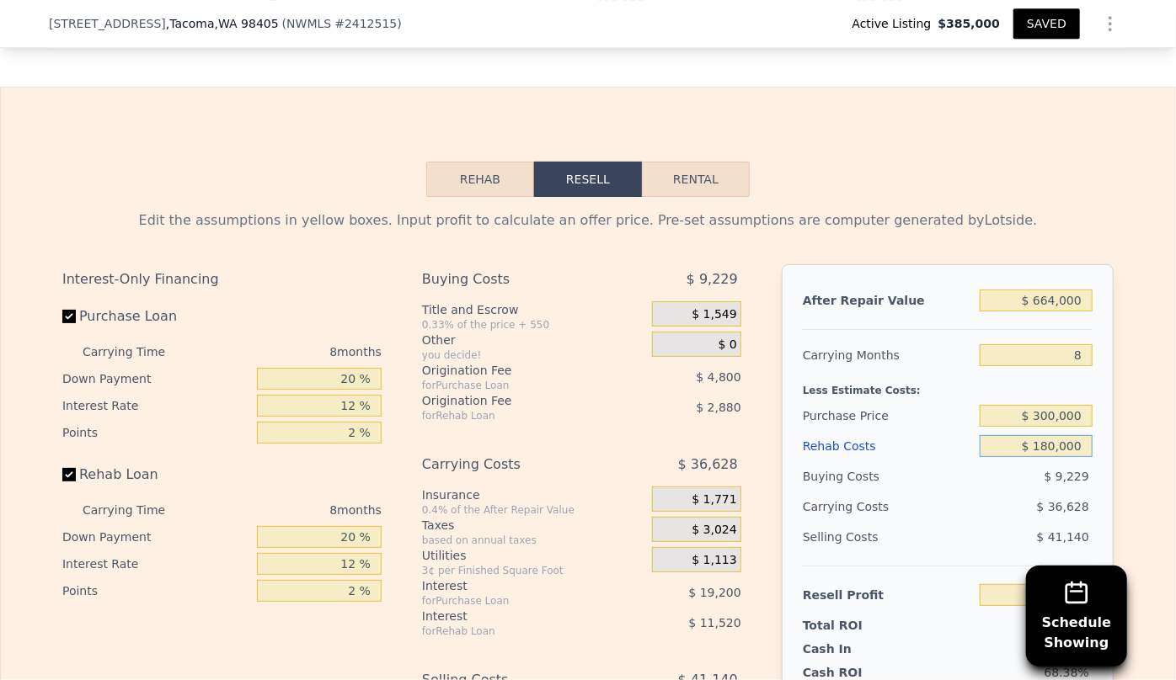
type input "$ 180,000"
click at [1043, 500] on span "$ 36,628" at bounding box center [1063, 506] width 52 height 13
click at [1045, 405] on input "$ 300,000" at bounding box center [1035, 416] width 113 height 22
click at [994, 340] on div "8" at bounding box center [1035, 355] width 113 height 30
click at [1051, 431] on div "$ 180,000" at bounding box center [1035, 446] width 113 height 30
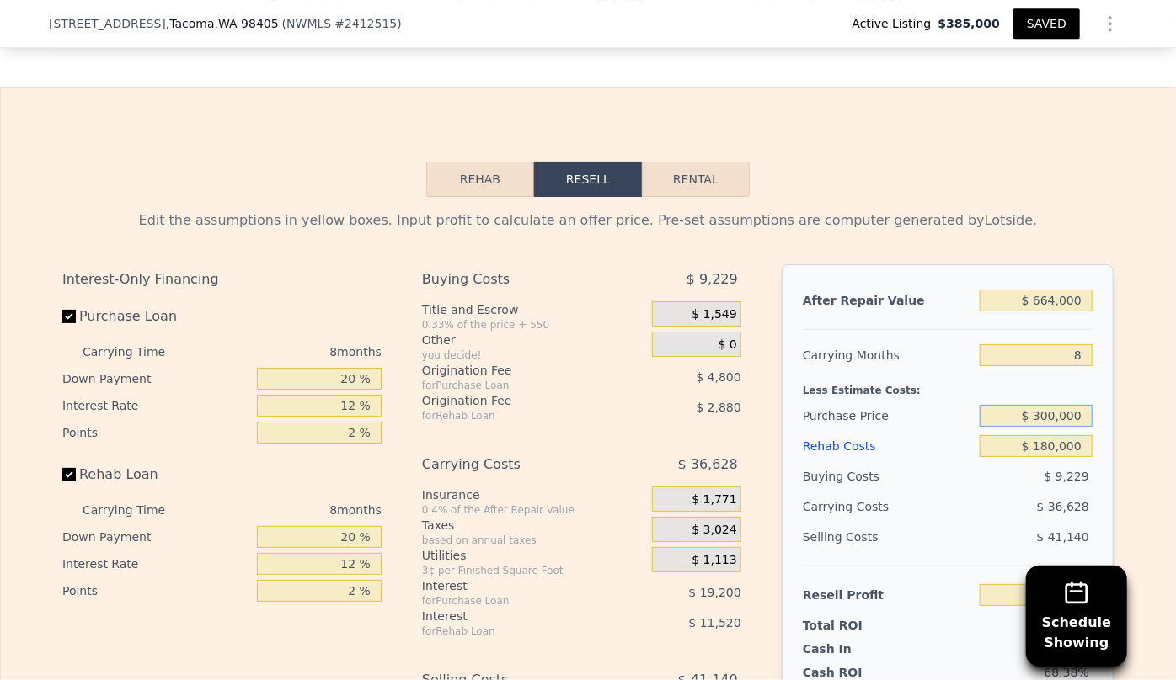
click at [1047, 405] on input "$ 300,000" at bounding box center [1035, 416] width 113 height 22
type input "$ 30,000"
click at [860, 431] on div "Rehab Costs" at bounding box center [887, 446] width 170 height 30
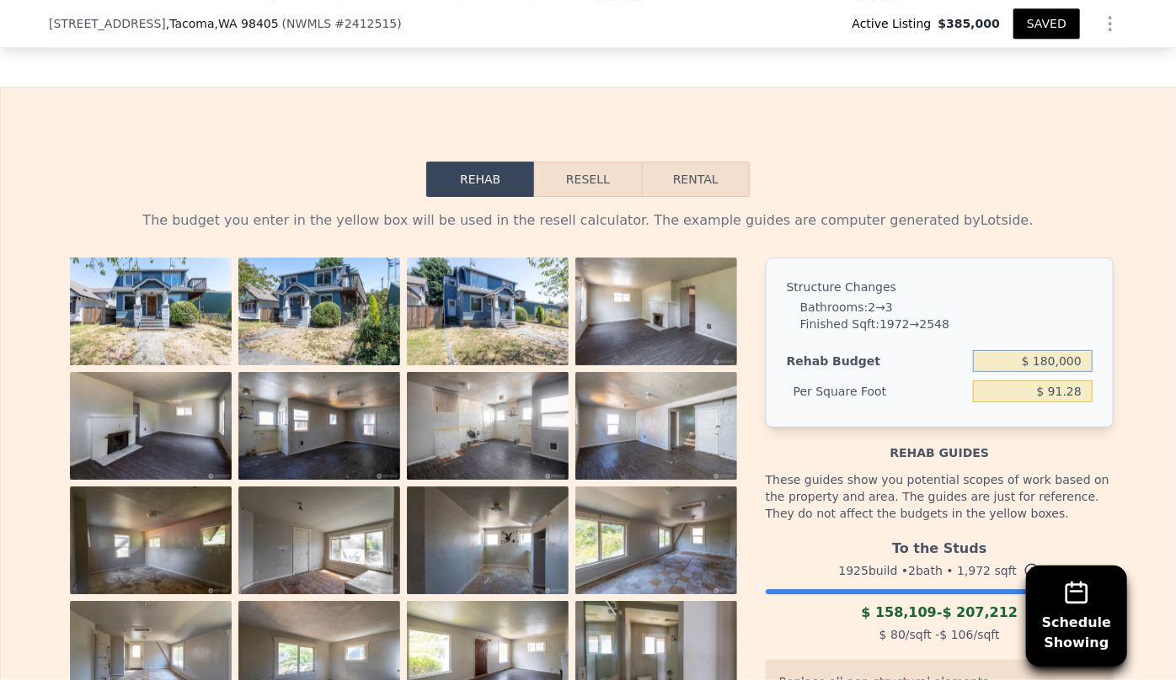
click at [1044, 350] on input "$ 180,000" at bounding box center [1033, 361] width 120 height 22
type input "$ 20,000,000"
type input "$ 10,141.99"
click at [1044, 350] on input "$ 20,000,000" at bounding box center [1033, 361] width 120 height 22
type input "$ 200,000"
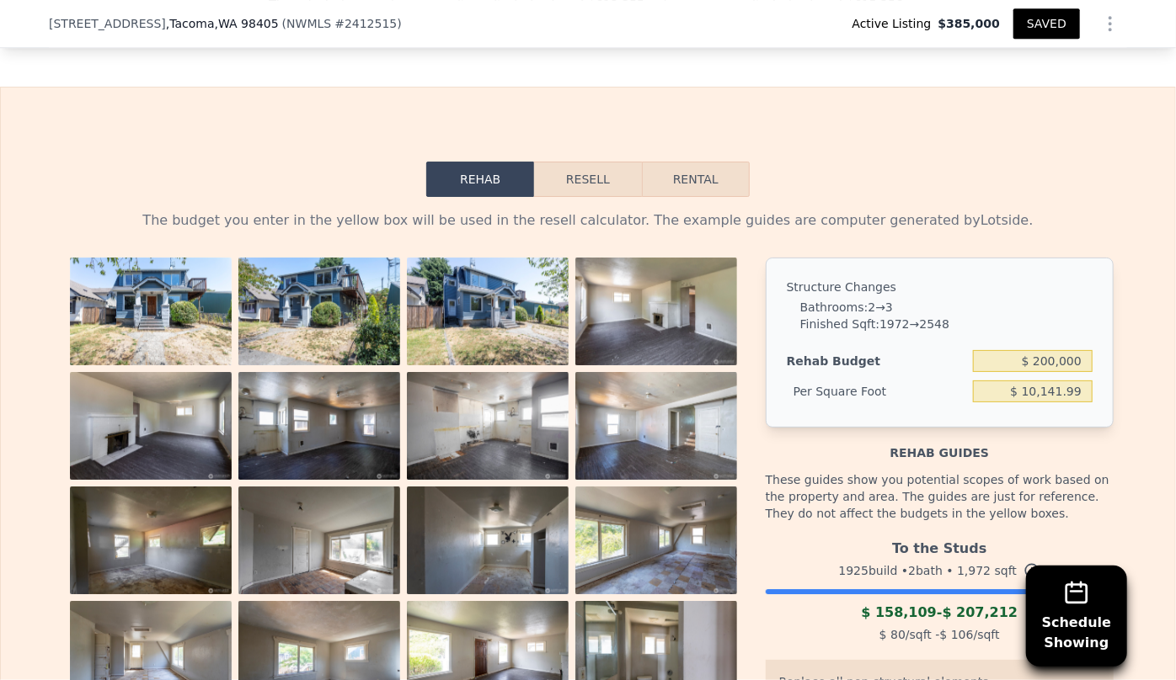
click at [1007, 211] on div "The budget you enter in the yellow box will be used in the resell calculator. T…" at bounding box center [587, 574] width 1051 height 726
type input "$ 101.42"
click at [587, 162] on button "Resell" at bounding box center [587, 179] width 107 height 35
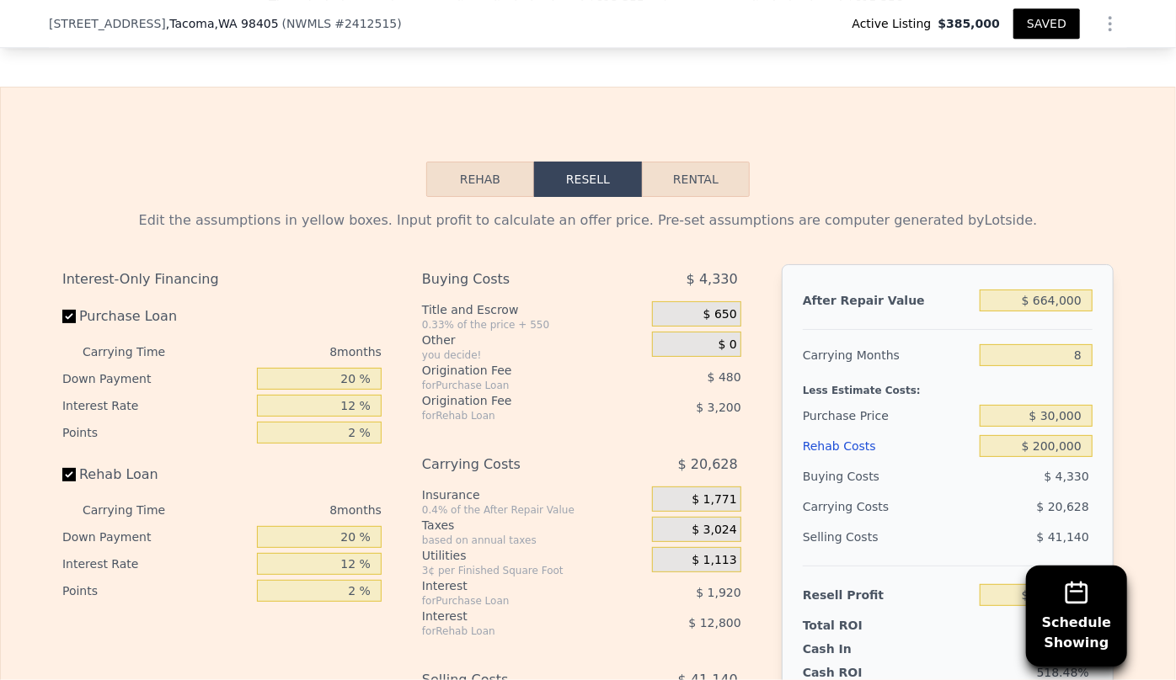
scroll to position [2596, 0]
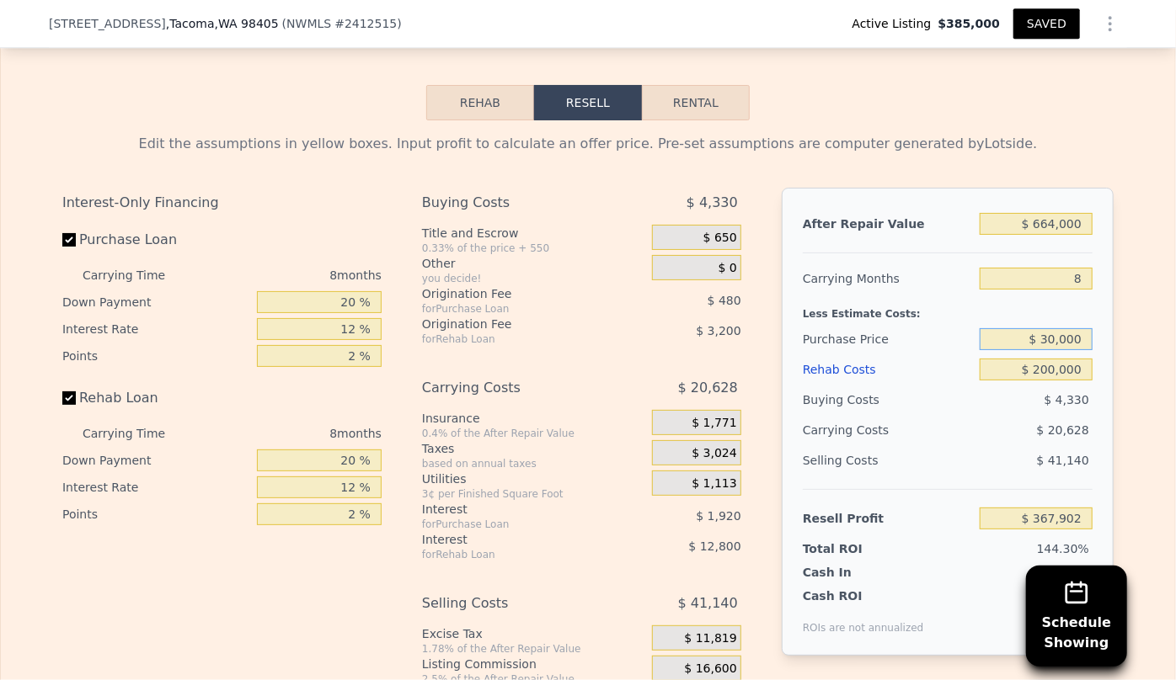
click at [1049, 328] on input "$ 30,000" at bounding box center [1035, 339] width 113 height 22
type input "$ 300,000"
type input "$ 75,403"
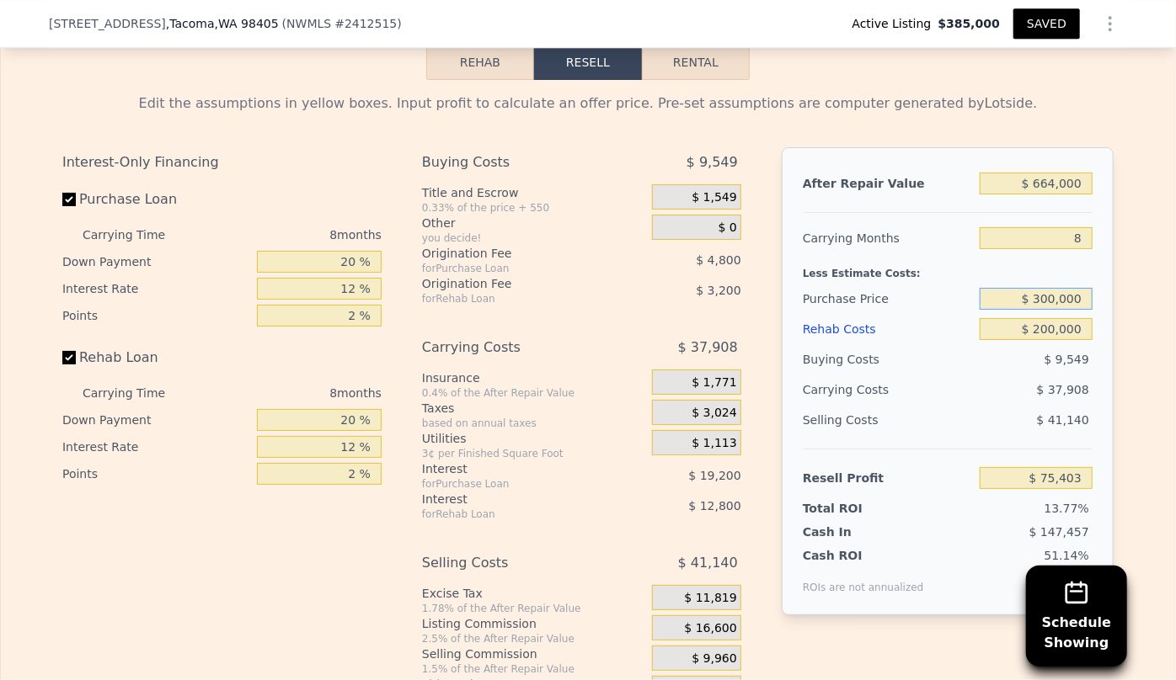
scroll to position [2673, 0]
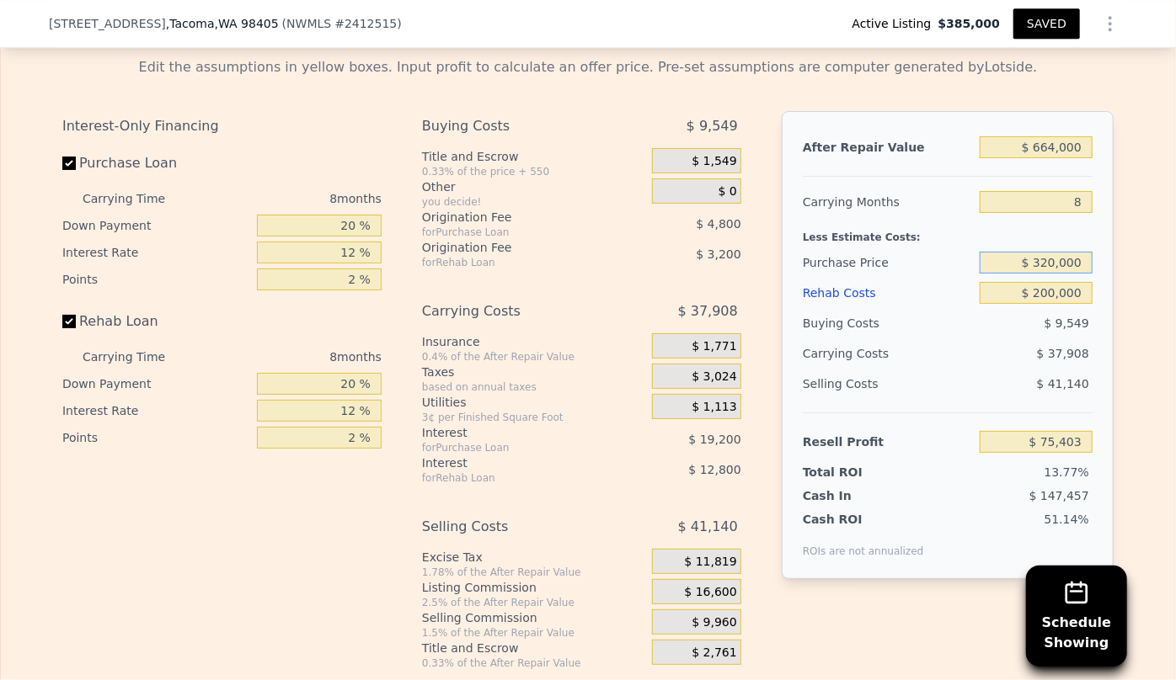
type input "$ 320,000"
type input "$ 53,736"
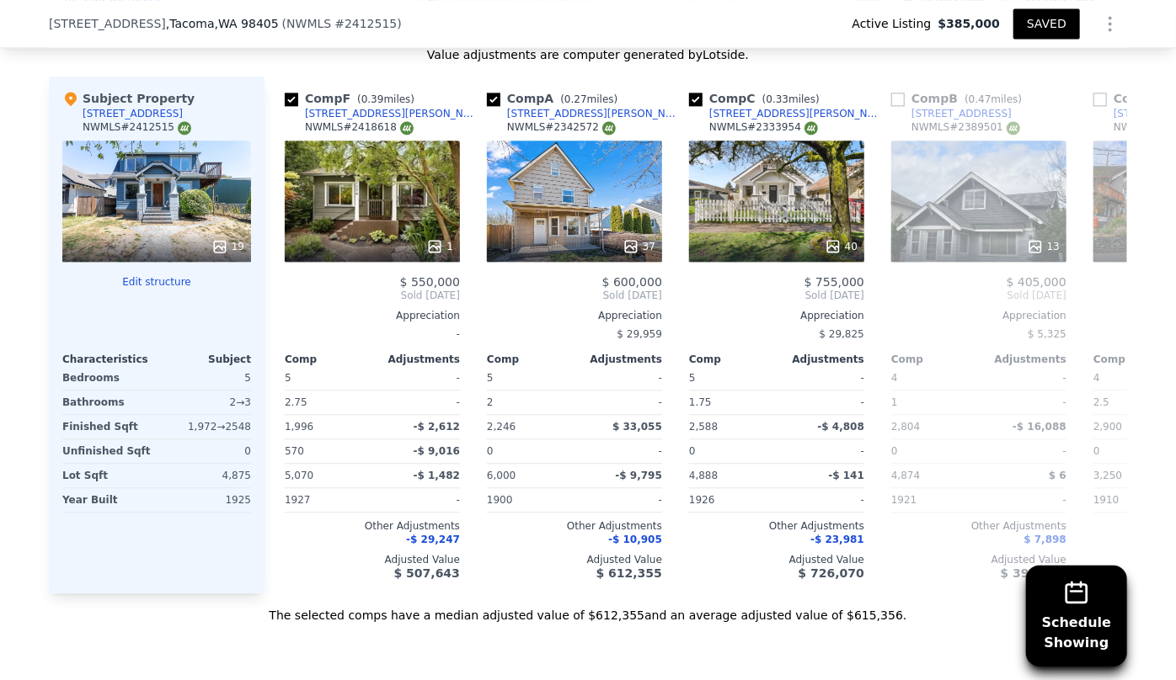
scroll to position [1907, 0]
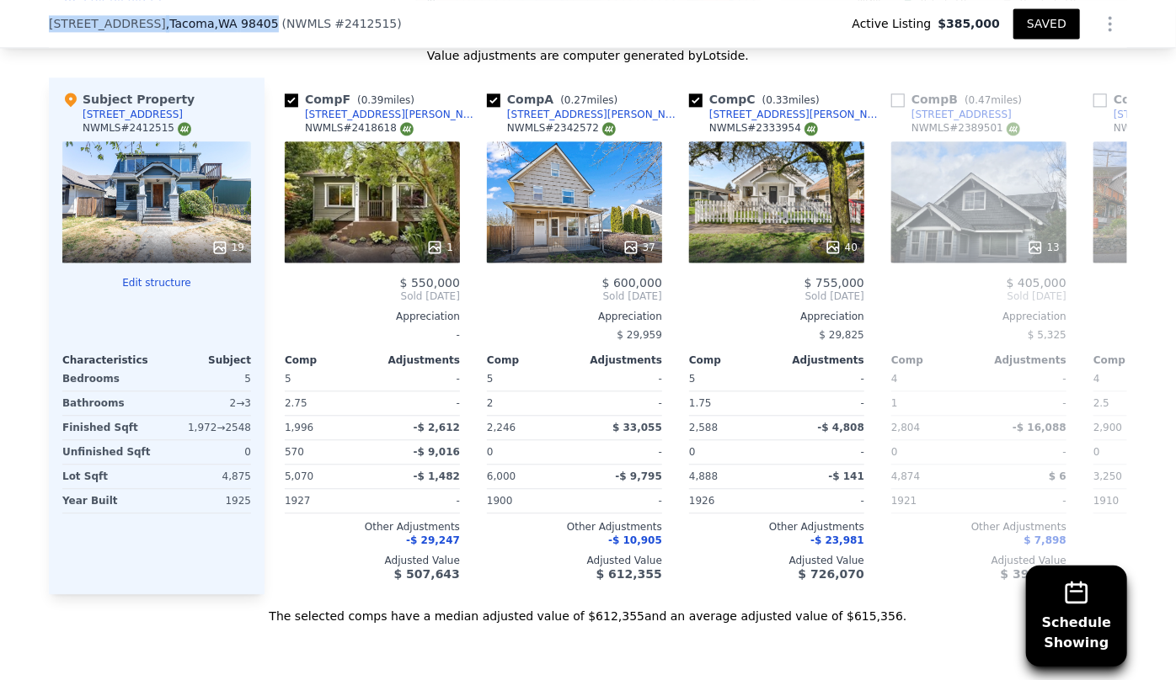
drag, startPoint x: 33, startPoint y: 25, endPoint x: 266, endPoint y: 25, distance: 233.3
click at [266, 25] on div "949 S Ridgewood Ave , Tacoma , WA 98405 ( NWMLS # 2412515 ) Active Listing $385…" at bounding box center [588, 24] width 1176 height 48
copy div "949 S Ridgewood Ave , Tacoma , WA 98405"
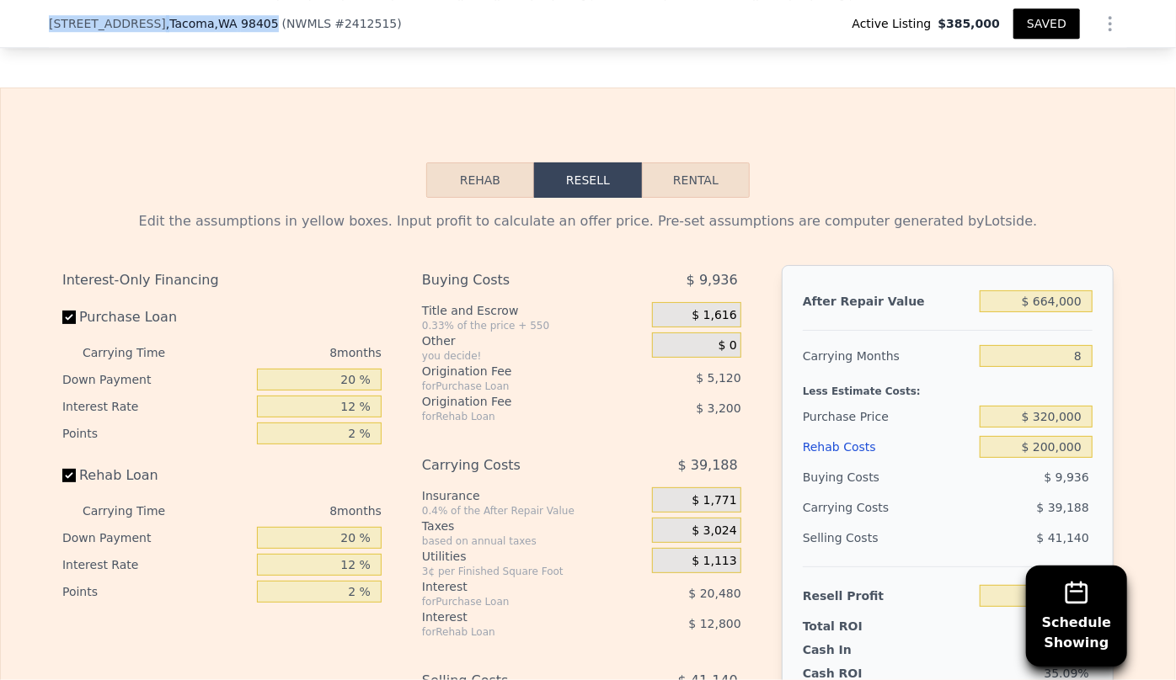
scroll to position [2587, 0]
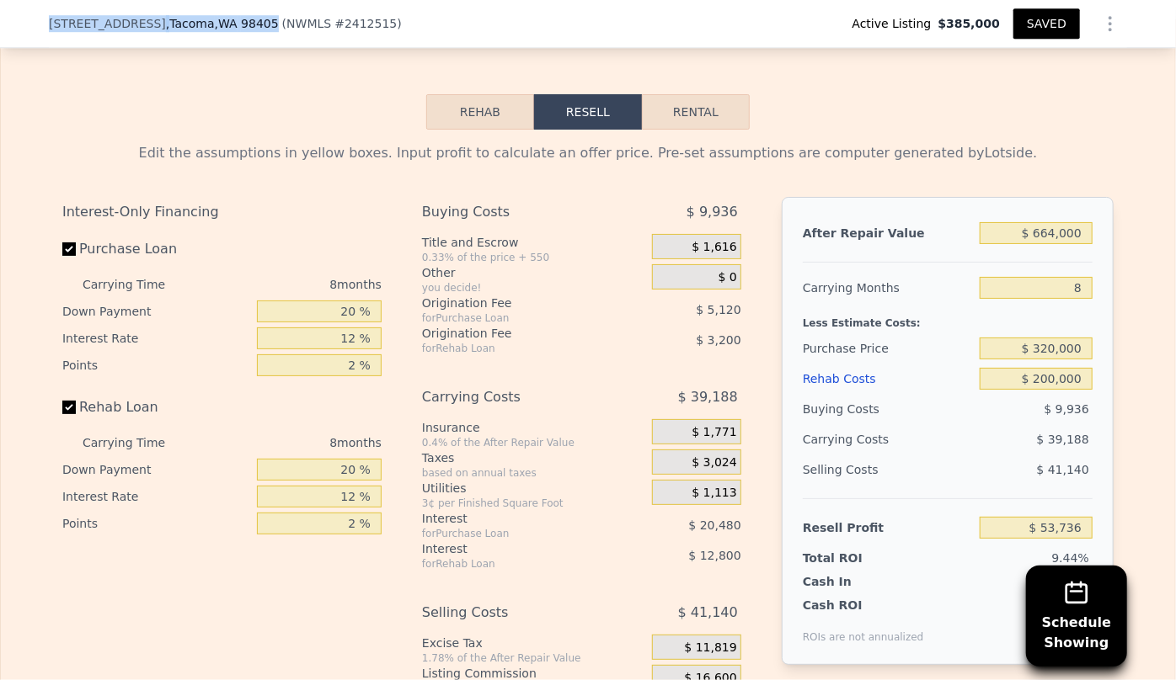
type input "3"
type input "1.75"
type input "2.75"
type input "1884"
type input "3000"
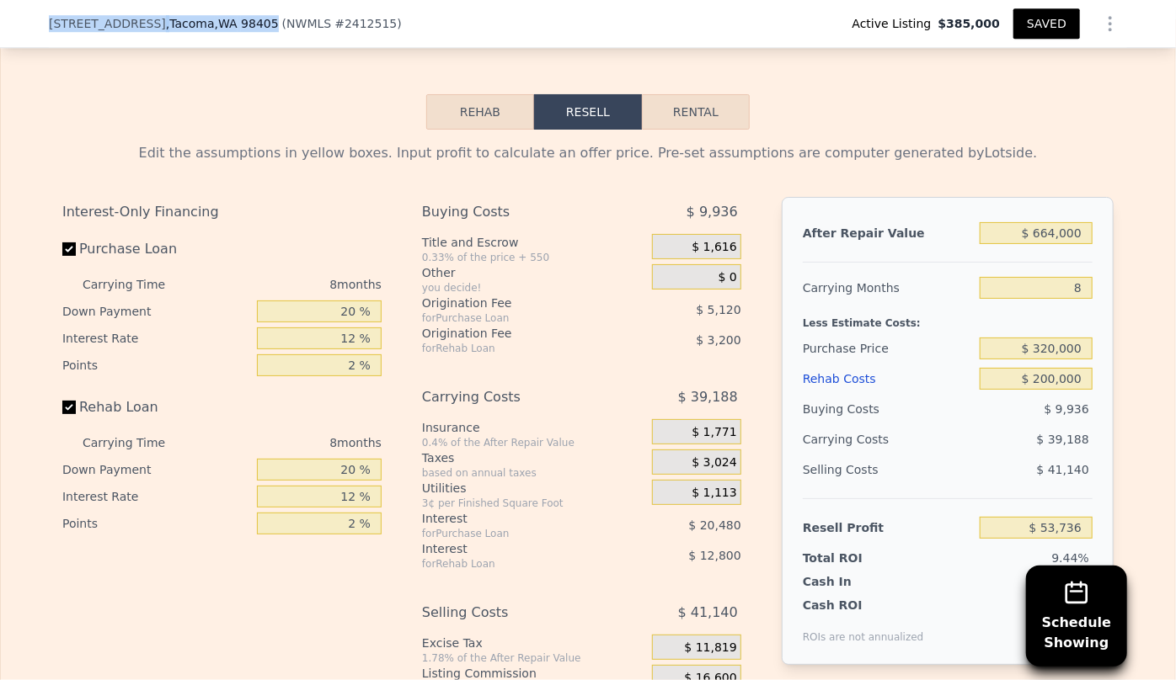
type input "$ 160,000"
type input "$ 118,603"
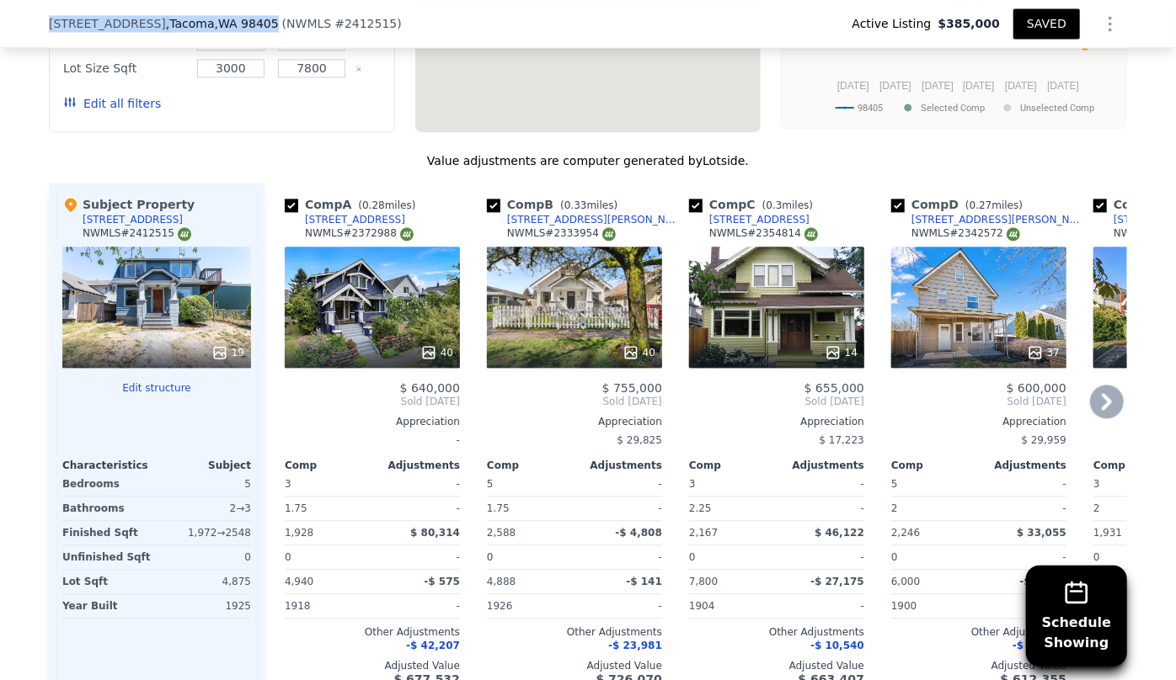
scroll to position [1754, 0]
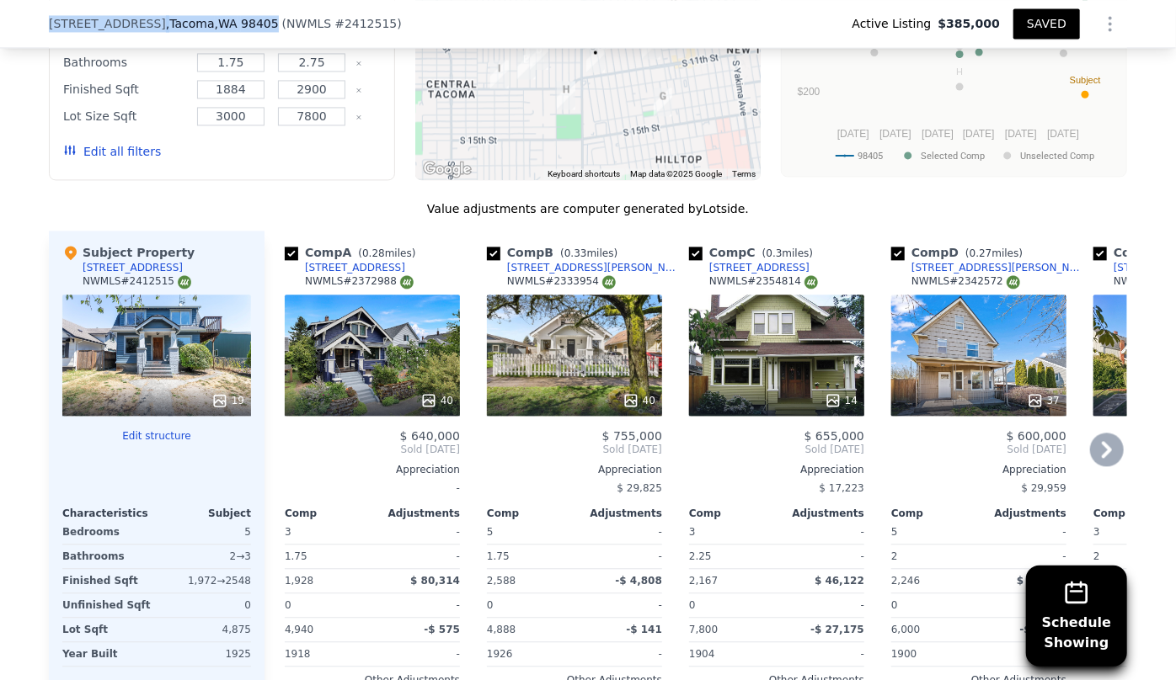
click at [67, 143] on icon "button" at bounding box center [69, 149] width 13 height 13
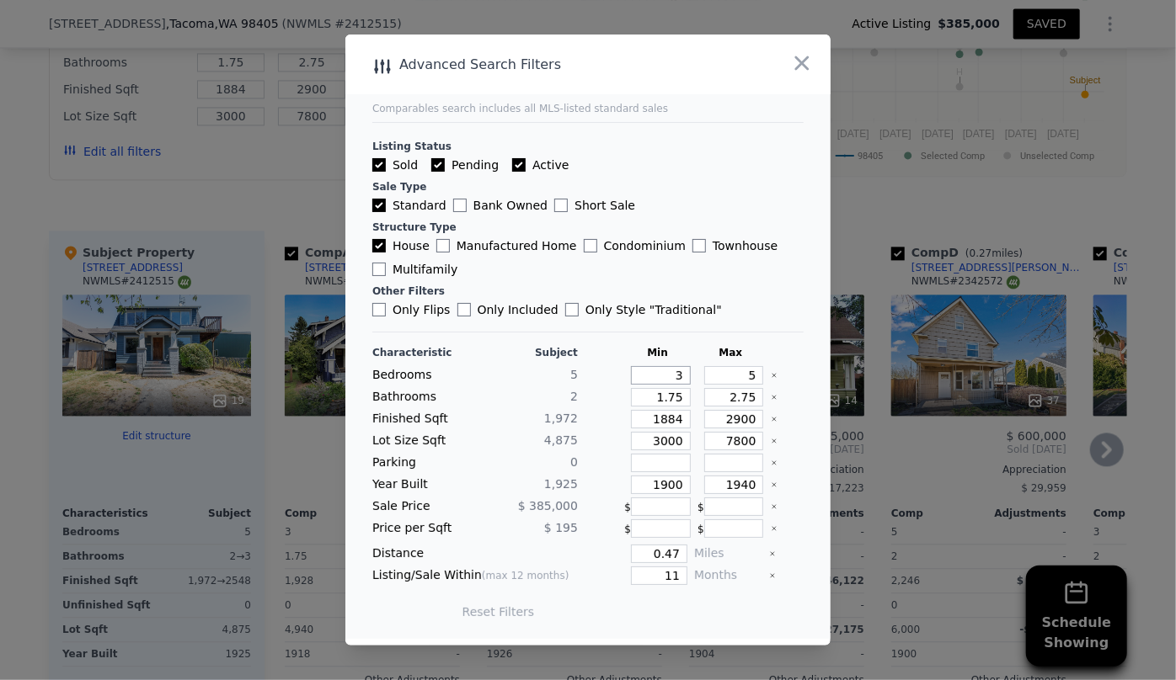
drag, startPoint x: 677, startPoint y: 371, endPoint x: 615, endPoint y: 369, distance: 62.4
click at [615, 369] on div "Bedrooms 5 3 5" at bounding box center [587, 375] width 431 height 19
type input "4"
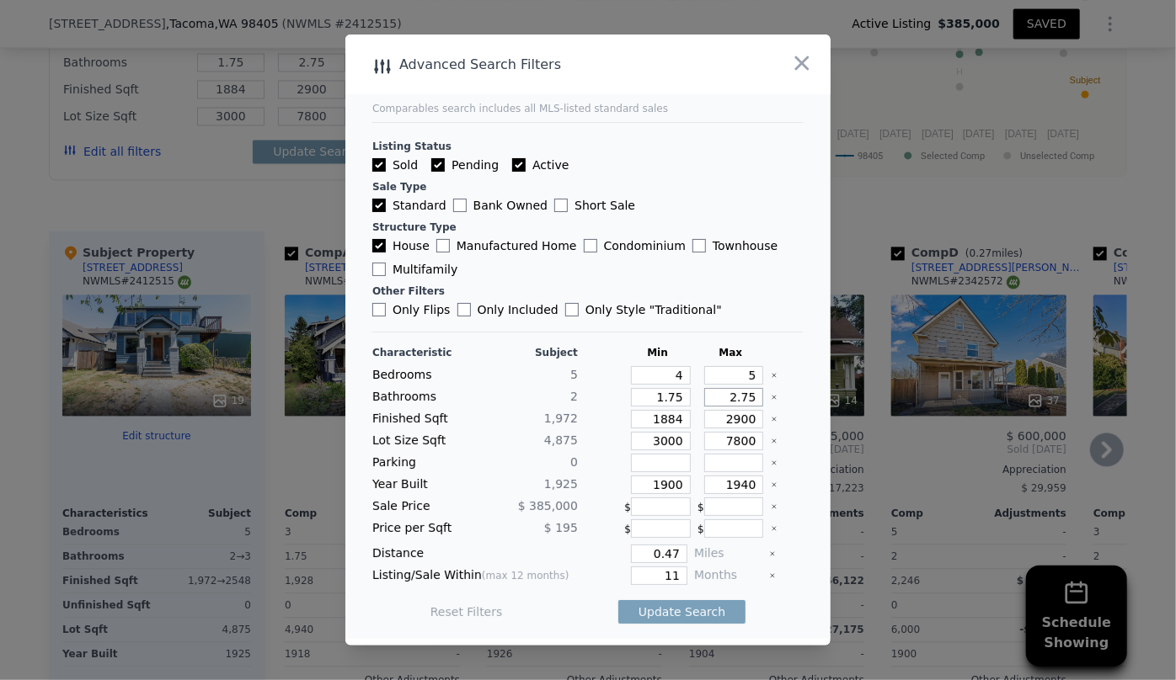
drag, startPoint x: 745, startPoint y: 395, endPoint x: 733, endPoint y: 394, distance: 11.8
click at [733, 394] on input "2.75" at bounding box center [734, 397] width 60 height 19
type input "2"
drag, startPoint x: 674, startPoint y: 397, endPoint x: 624, endPoint y: 392, distance: 50.8
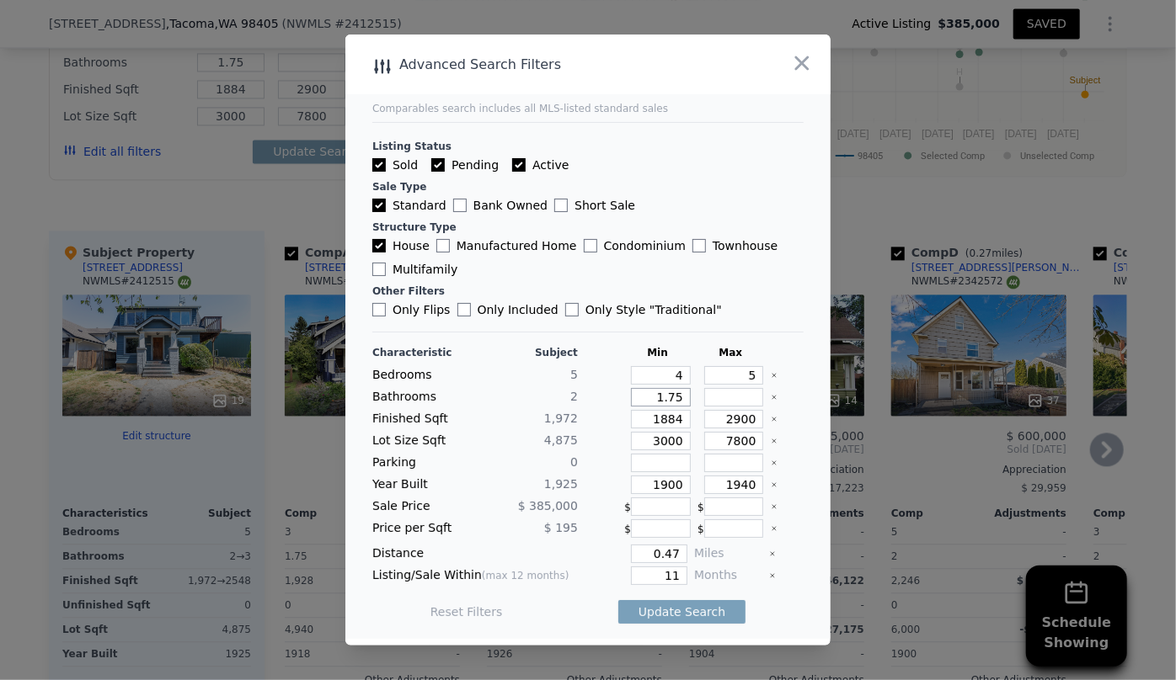
click at [631, 392] on input "1.75" at bounding box center [661, 397] width 60 height 19
type input "1"
click at [674, 422] on input "1884" at bounding box center [661, 419] width 60 height 19
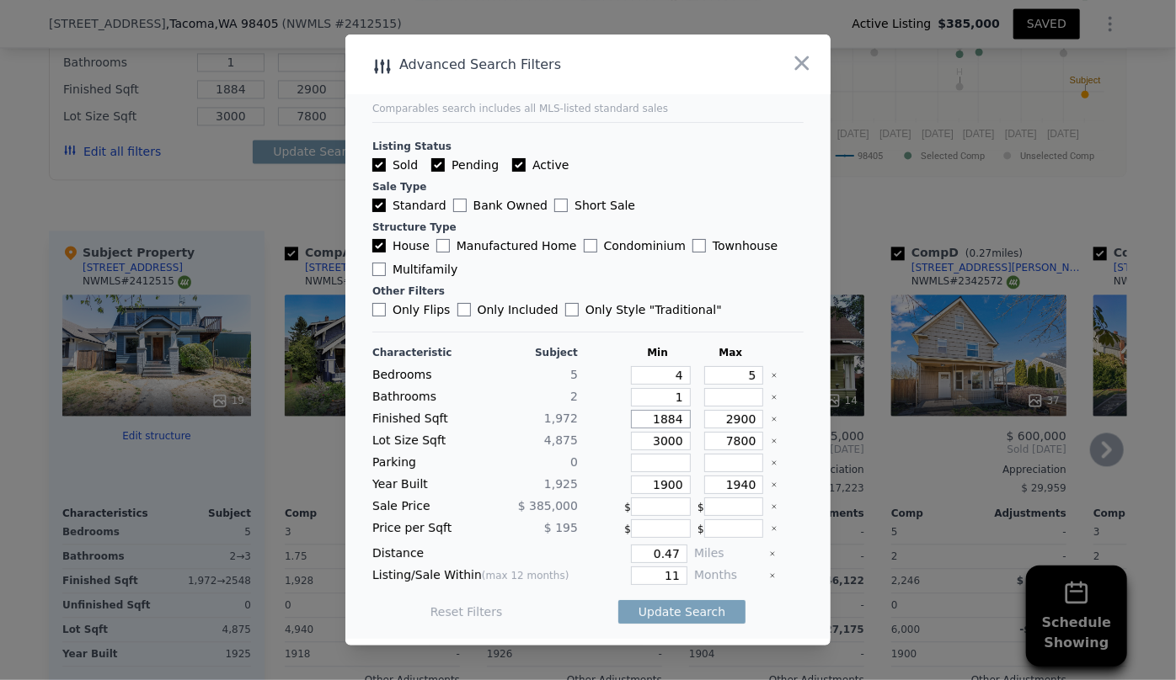
type input "188"
type input "18"
type input "1"
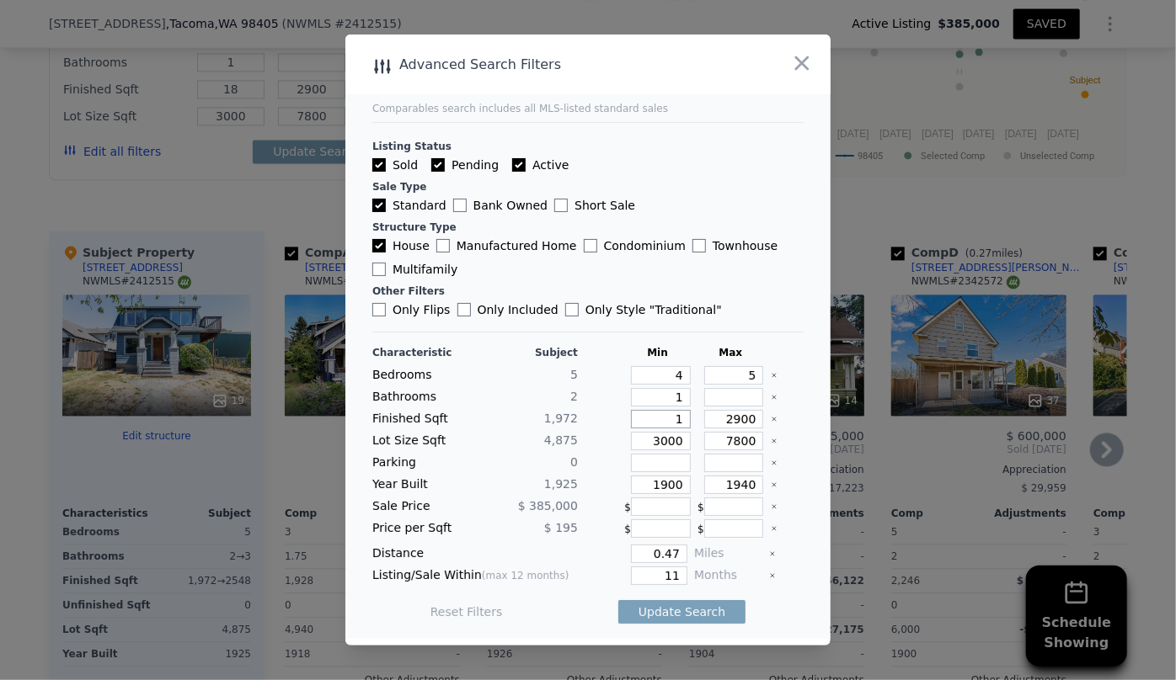
type input "1"
type input "15"
type input "150"
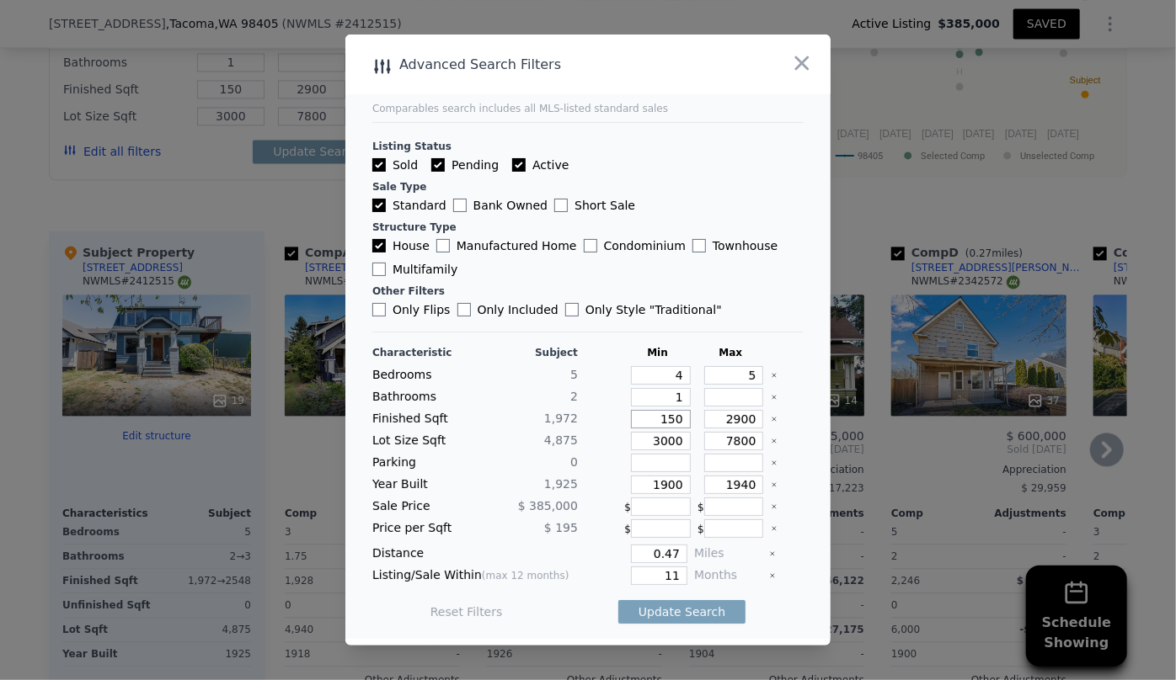
type input "1500"
drag, startPoint x: 746, startPoint y: 418, endPoint x: 732, endPoint y: 398, distance: 24.1
click at [746, 417] on input "2900" at bounding box center [734, 419] width 60 height 19
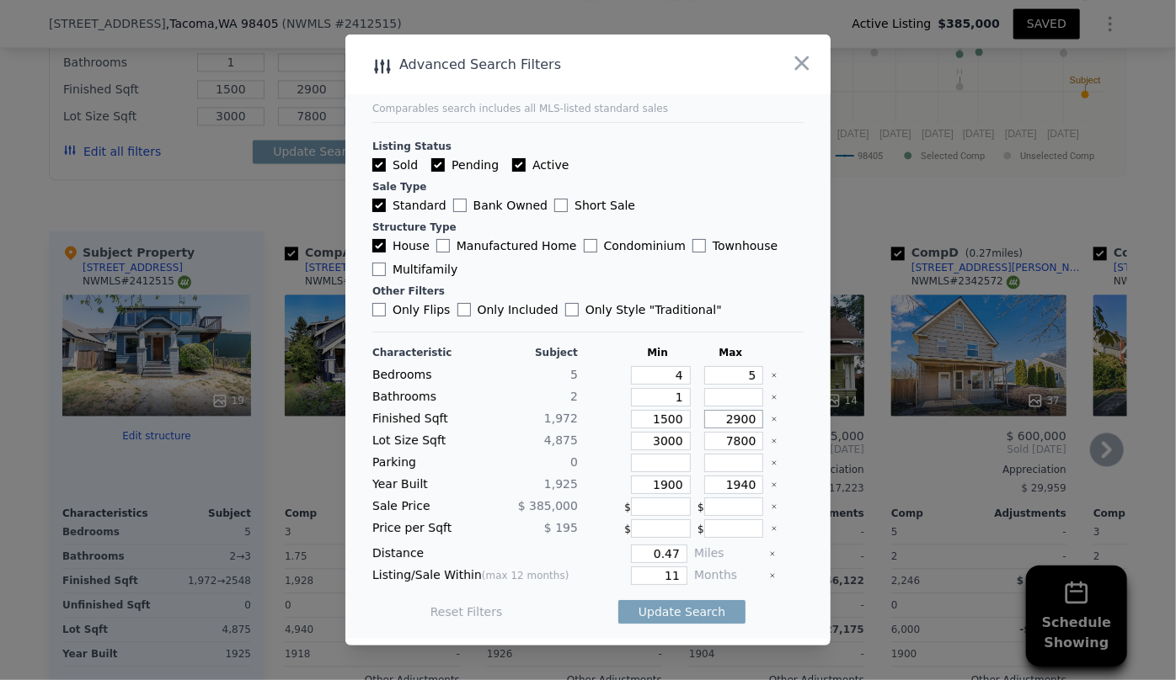
type input "290"
type input "29"
type input "2"
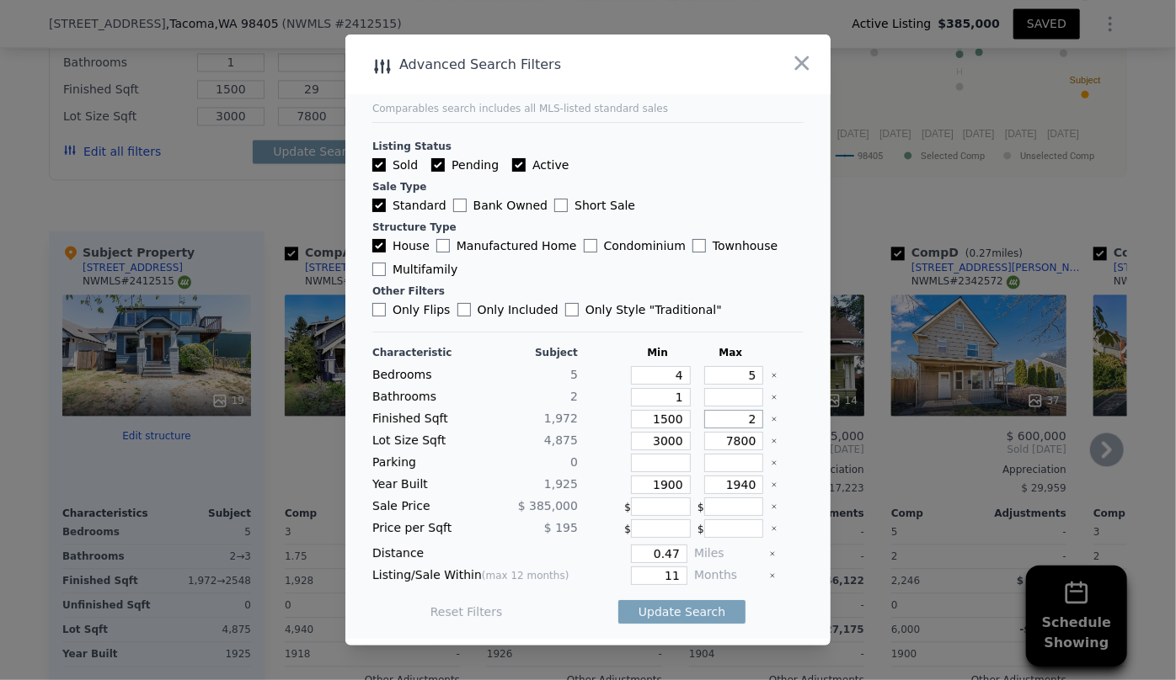
type input "2"
type input "25"
type input "250"
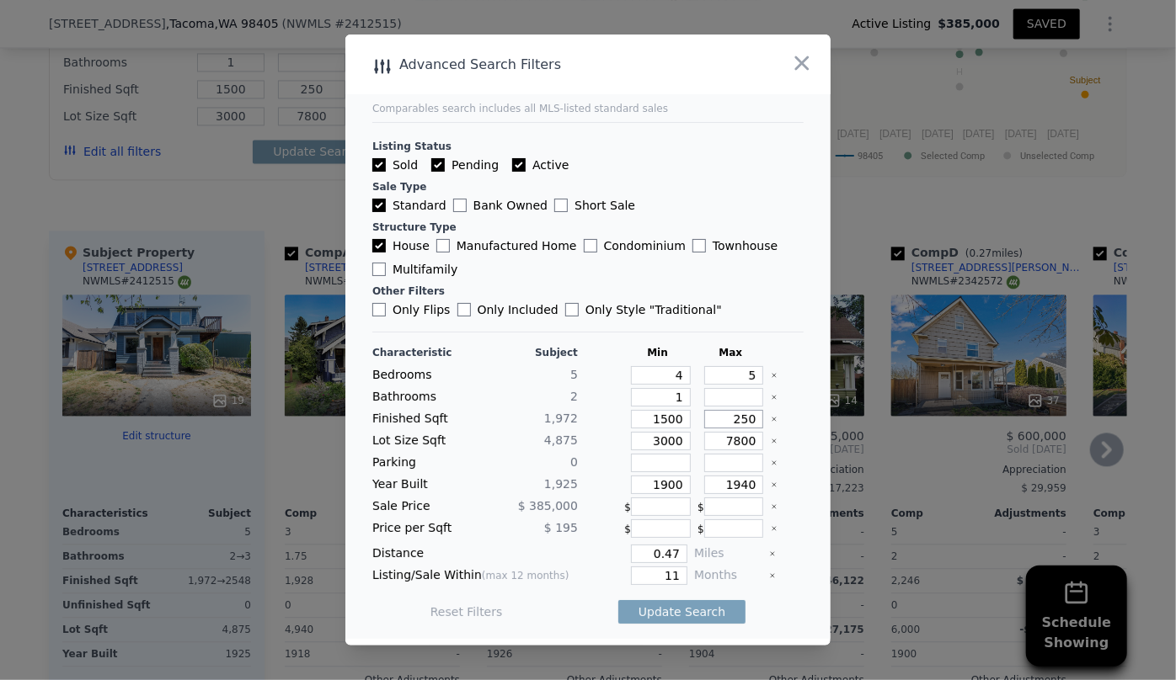
type input "2500"
drag, startPoint x: 677, startPoint y: 437, endPoint x: 612, endPoint y: 435, distance: 64.9
click at [612, 435] on div "Lot Size Sqft 4,875 3000 7800" at bounding box center [587, 441] width 431 height 19
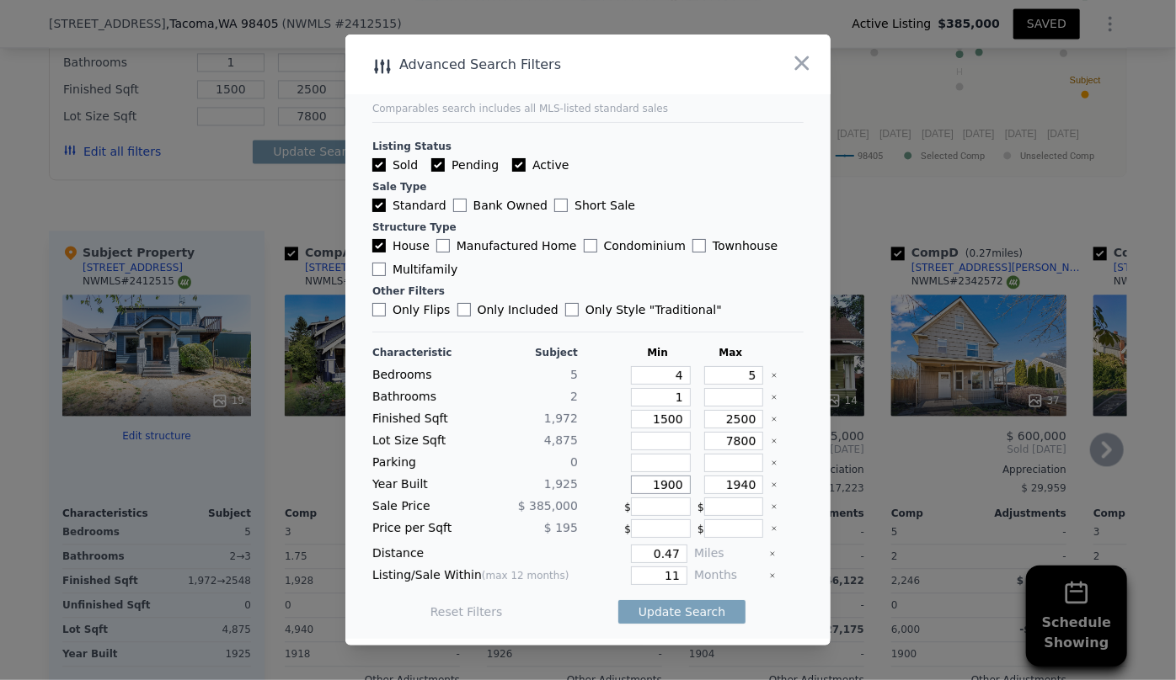
drag, startPoint x: 678, startPoint y: 487, endPoint x: 611, endPoint y: 473, distance: 68.7
click at [611, 474] on div "Characteristic Subject Min Max Bedrooms 5 4 5 Bathrooms 2 1 Finished Sqft 1,972…" at bounding box center [587, 491] width 431 height 290
click at [741, 484] on input "1940" at bounding box center [734, 485] width 60 height 19
type input "1980"
drag, startPoint x: 669, startPoint y: 553, endPoint x: 590, endPoint y: 555, distance: 79.2
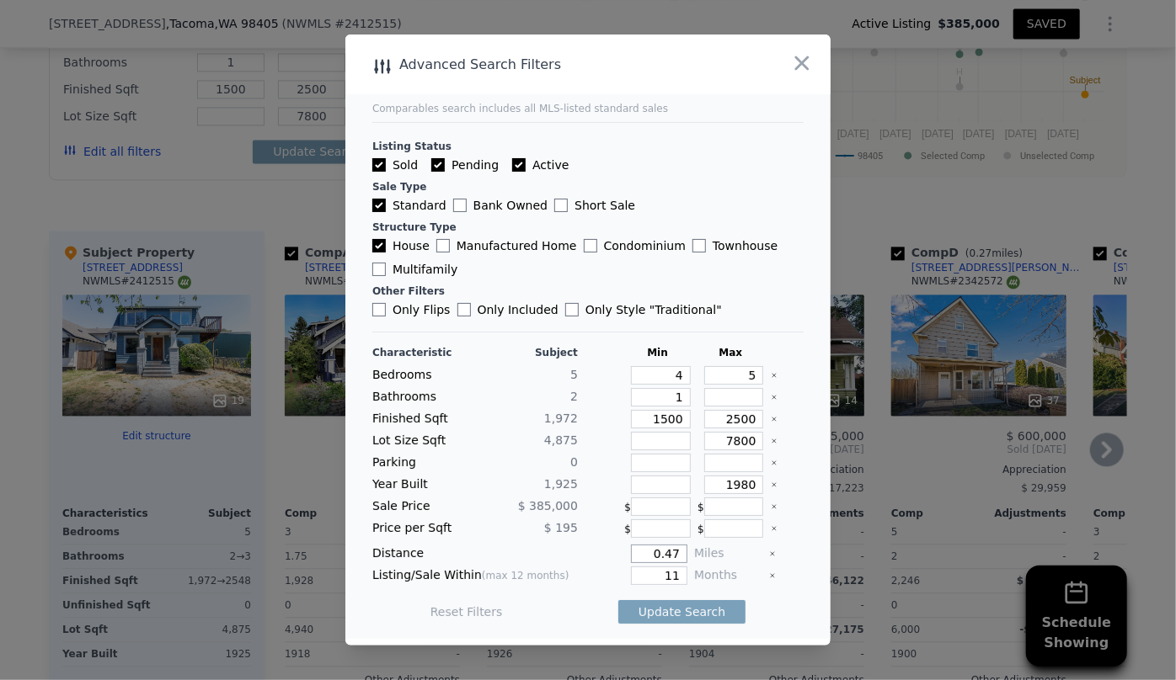
click at [590, 555] on div "0.47" at bounding box center [635, 554] width 103 height 19
type input "0.5"
drag, startPoint x: 671, startPoint y: 573, endPoint x: 573, endPoint y: 579, distance: 98.7
click at [578, 578] on div "Listing/Sale Within (max 12 months) 11 Months" at bounding box center [587, 576] width 431 height 19
type input "6"
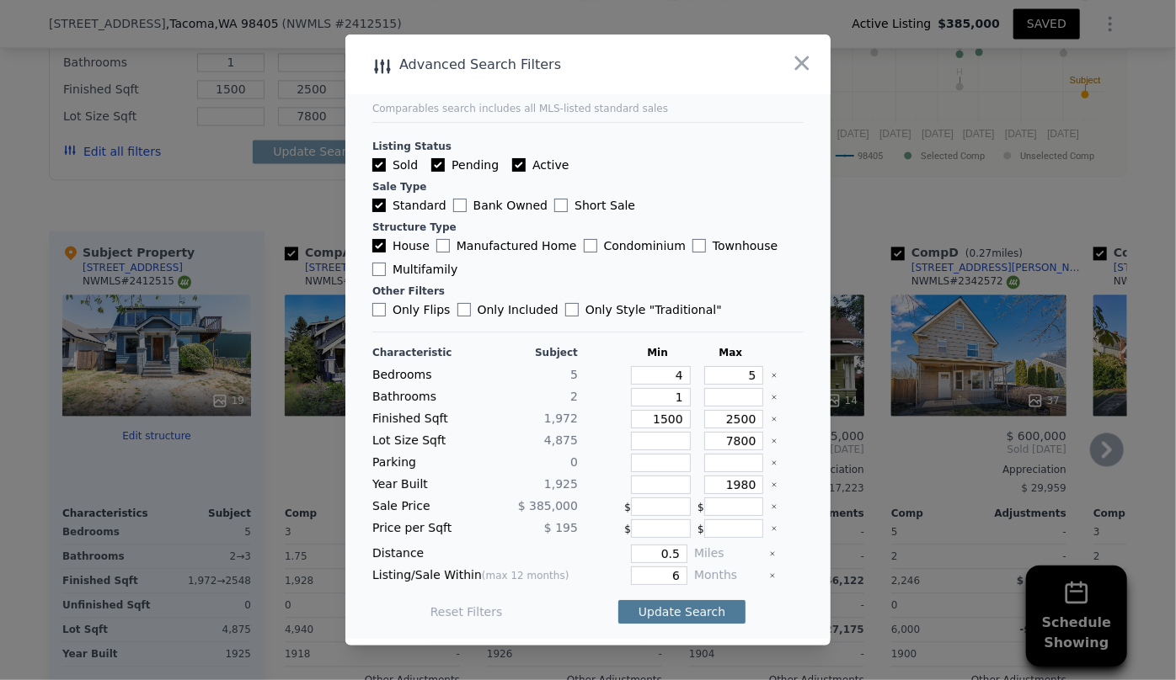
click at [656, 608] on button "Update Search" at bounding box center [681, 612] width 127 height 24
checkbox input "false"
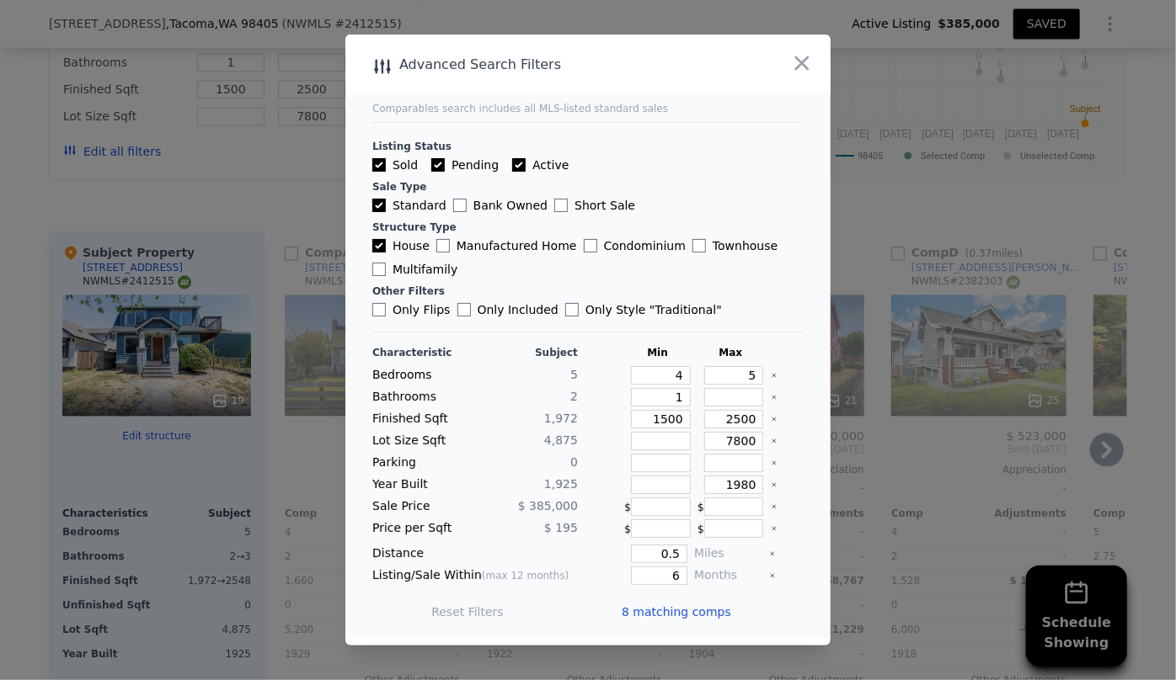
click at [651, 609] on span "8 matching comps" at bounding box center [675, 612] width 109 height 17
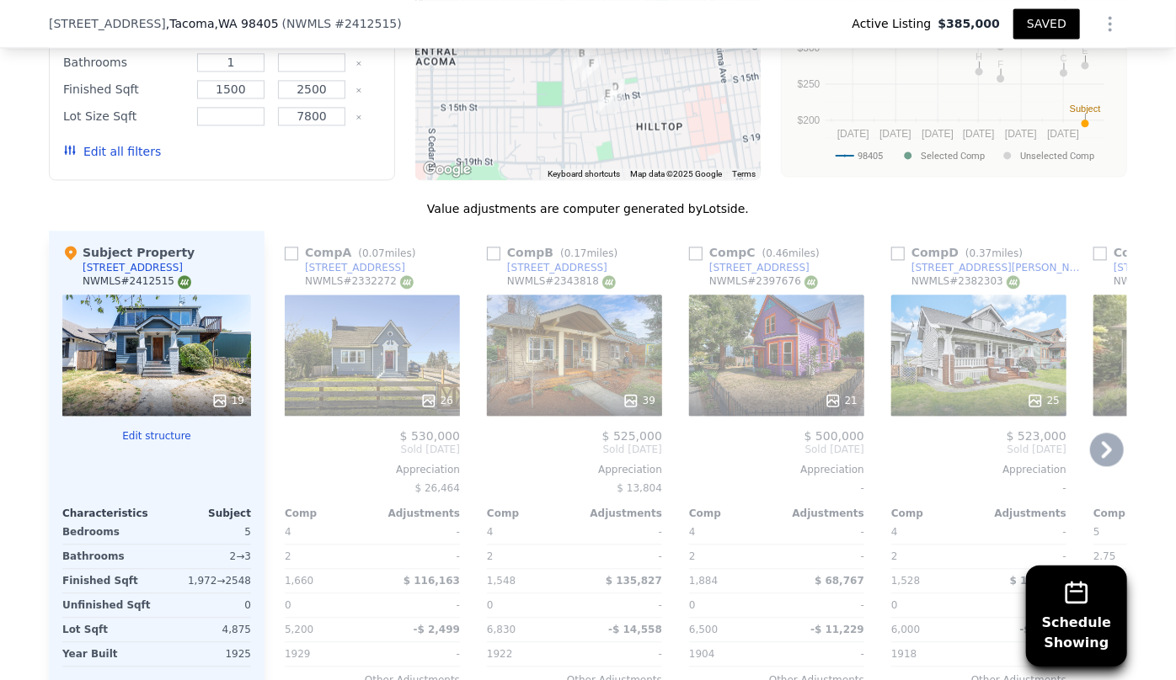
click at [1105, 441] on icon at bounding box center [1106, 449] width 10 height 17
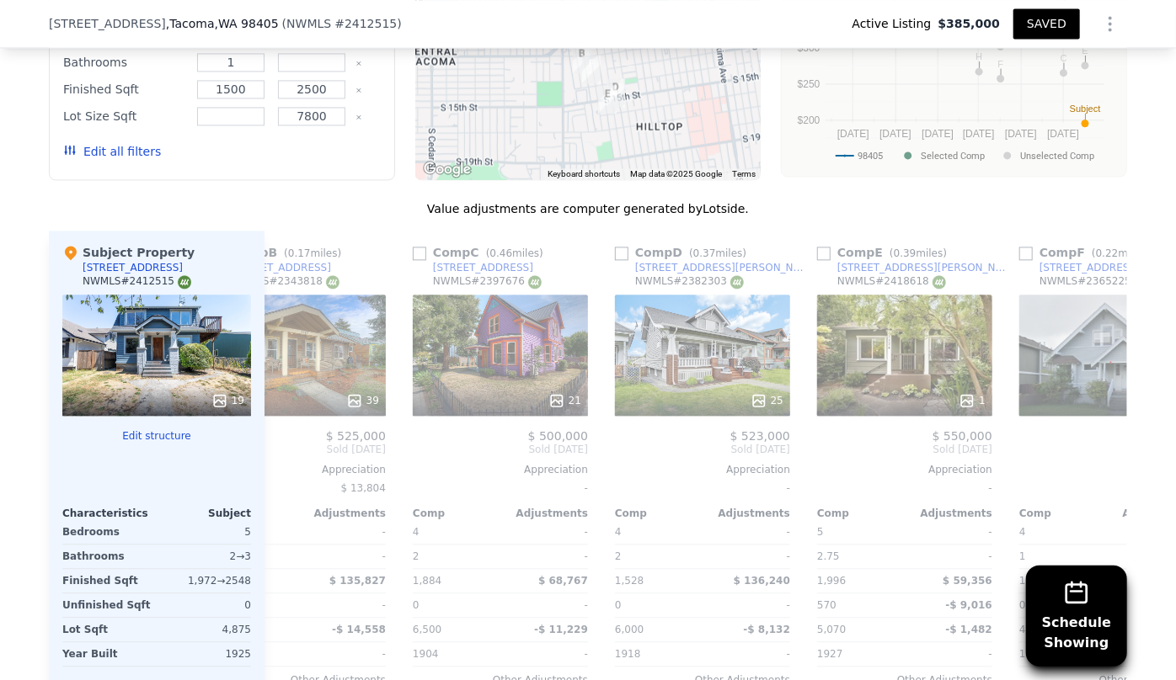
scroll to position [0, 404]
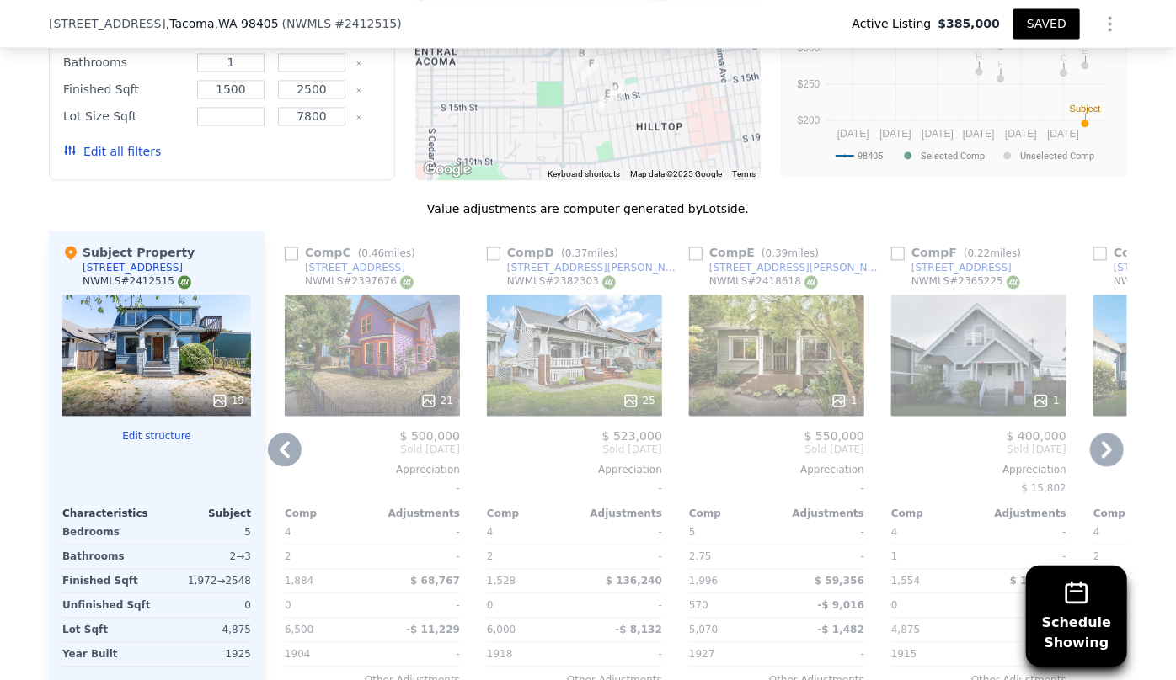
click at [1105, 441] on icon at bounding box center [1106, 449] width 10 height 17
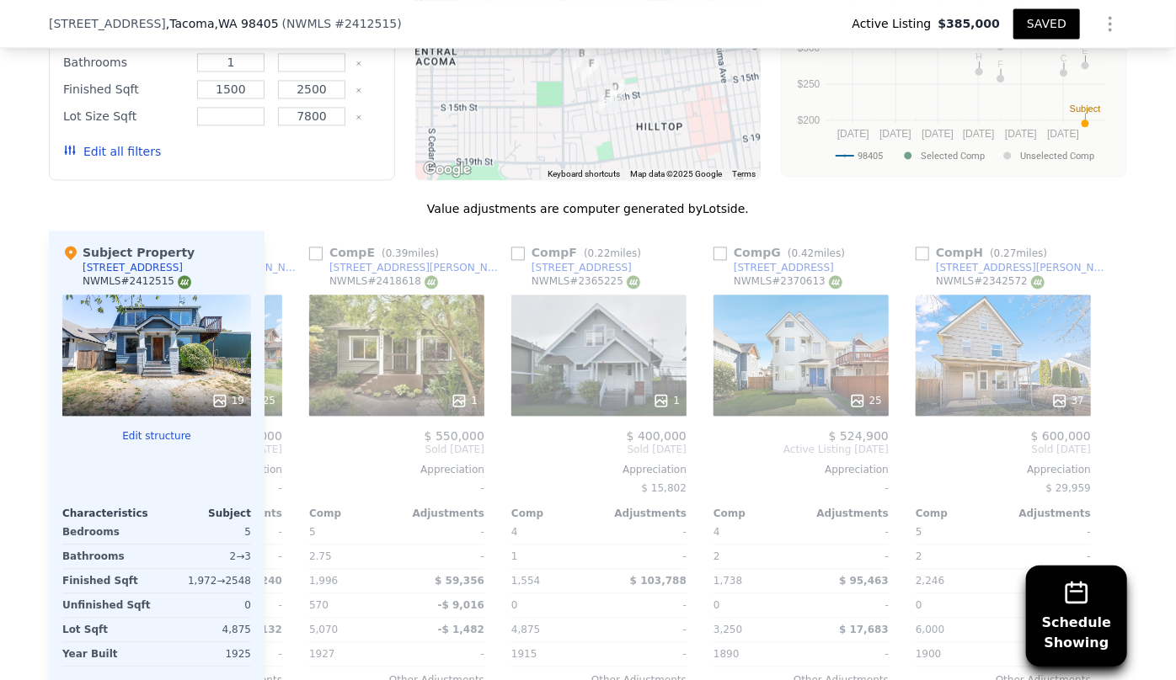
scroll to position [0, 794]
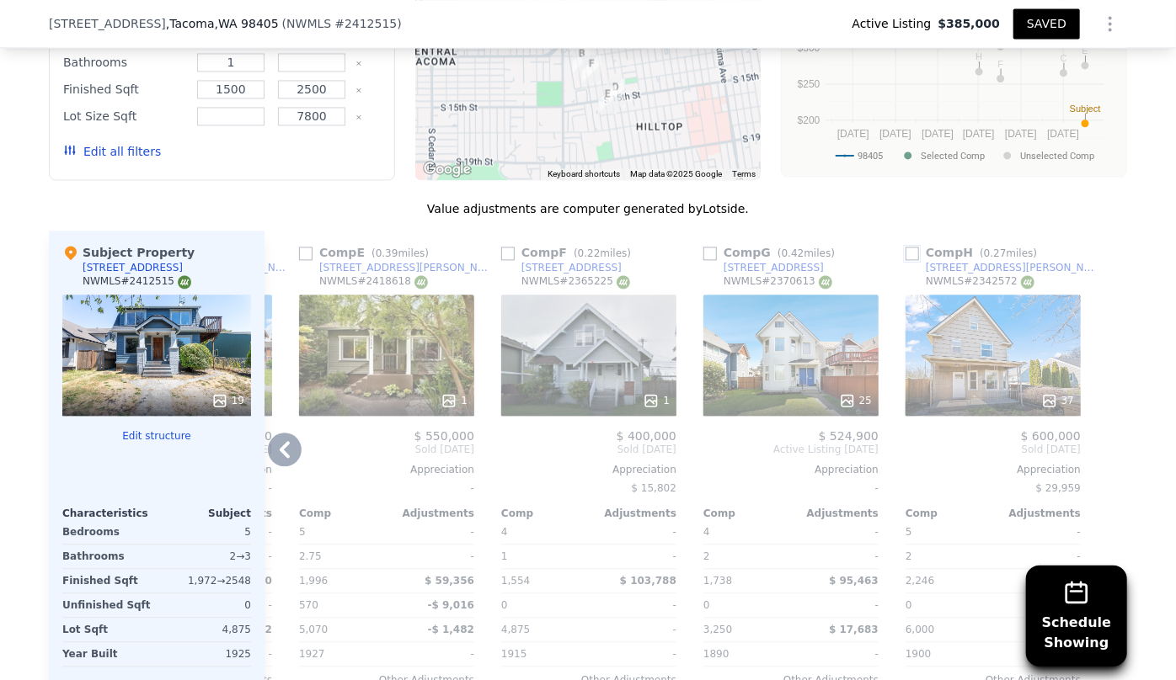
drag, startPoint x: 904, startPoint y: 191, endPoint x: 925, endPoint y: 255, distance: 67.4
click at [905, 247] on input "checkbox" at bounding box center [911, 253] width 13 height 13
checkbox input "true"
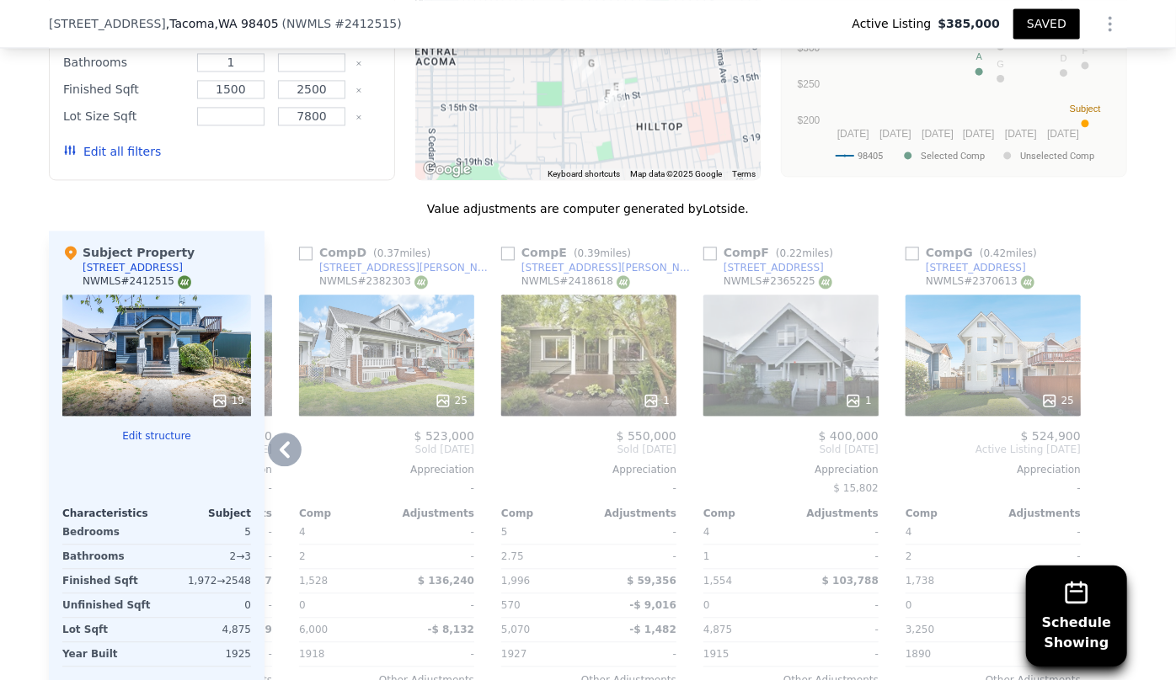
click at [282, 441] on icon at bounding box center [285, 449] width 10 height 17
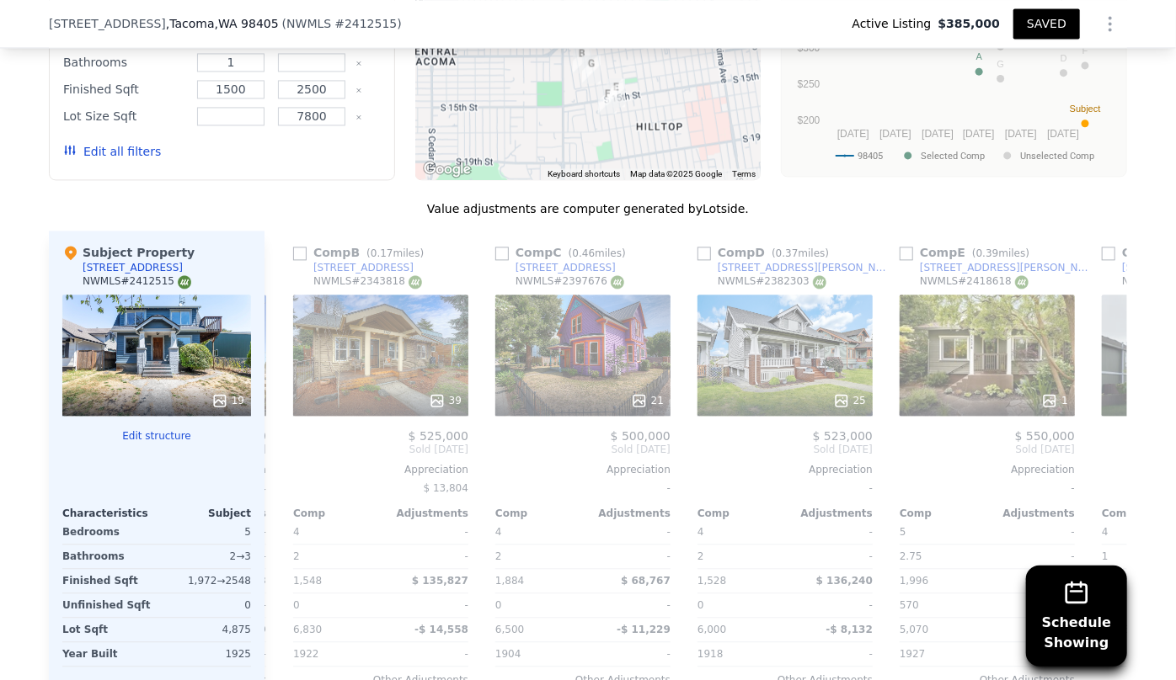
scroll to position [0, 390]
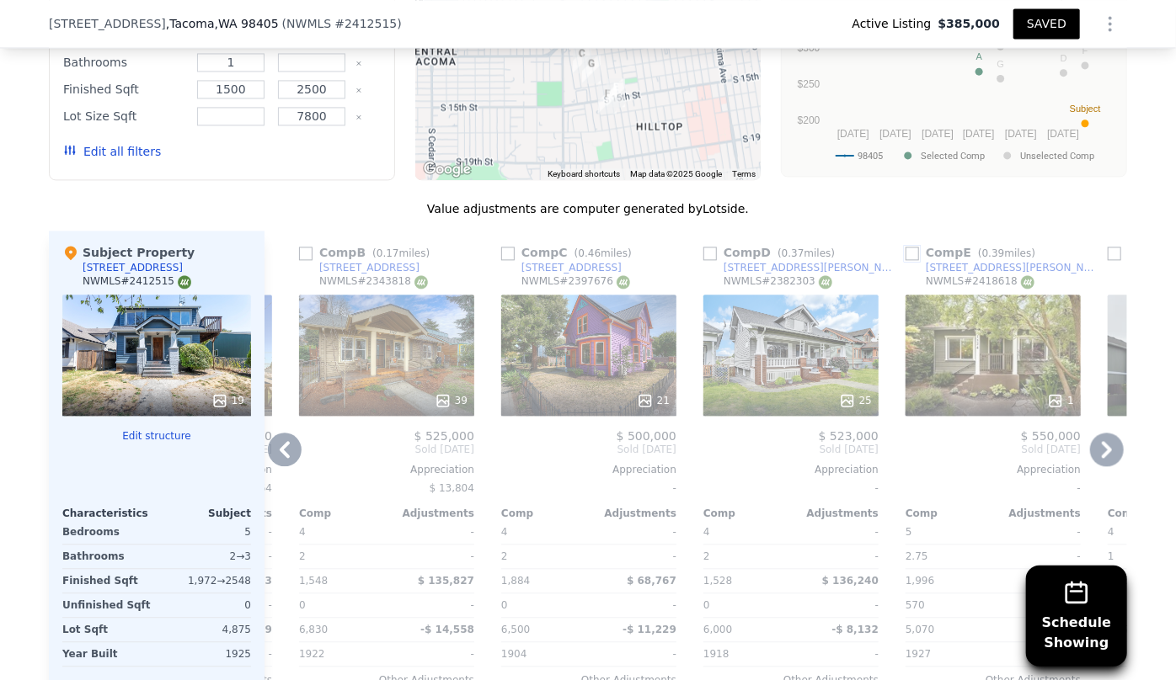
click at [909, 247] on input "checkbox" at bounding box center [911, 253] width 13 height 13
checkbox input "true"
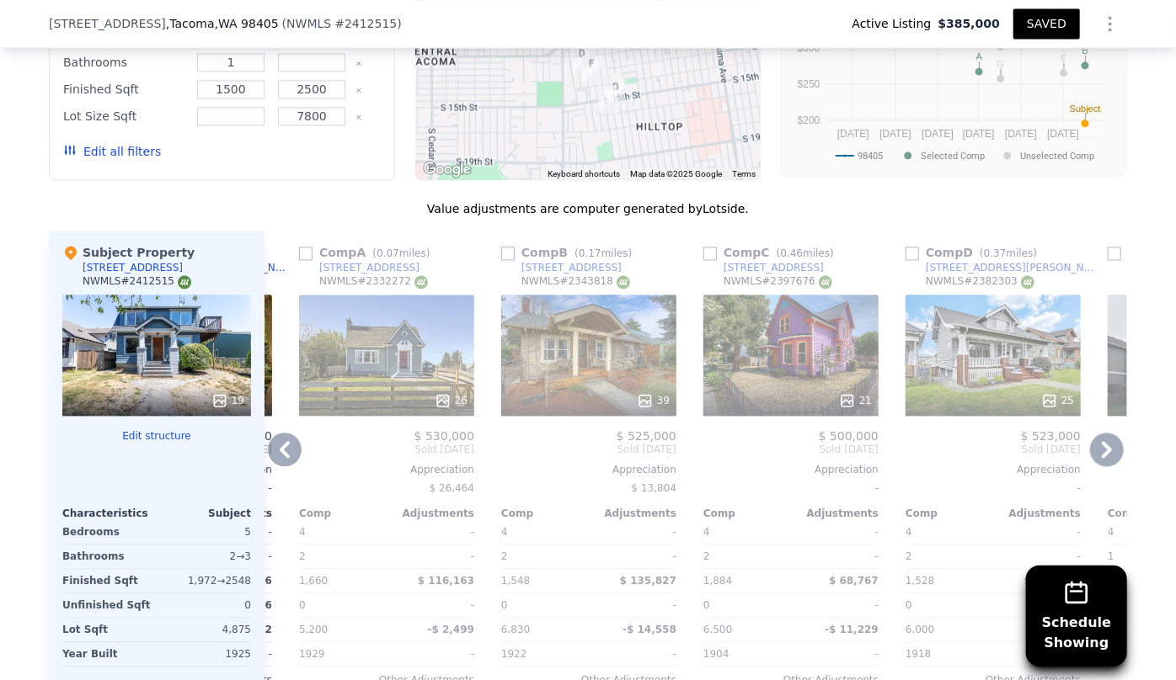
click at [501, 247] on input "checkbox" at bounding box center [507, 253] width 13 height 13
checkbox input "true"
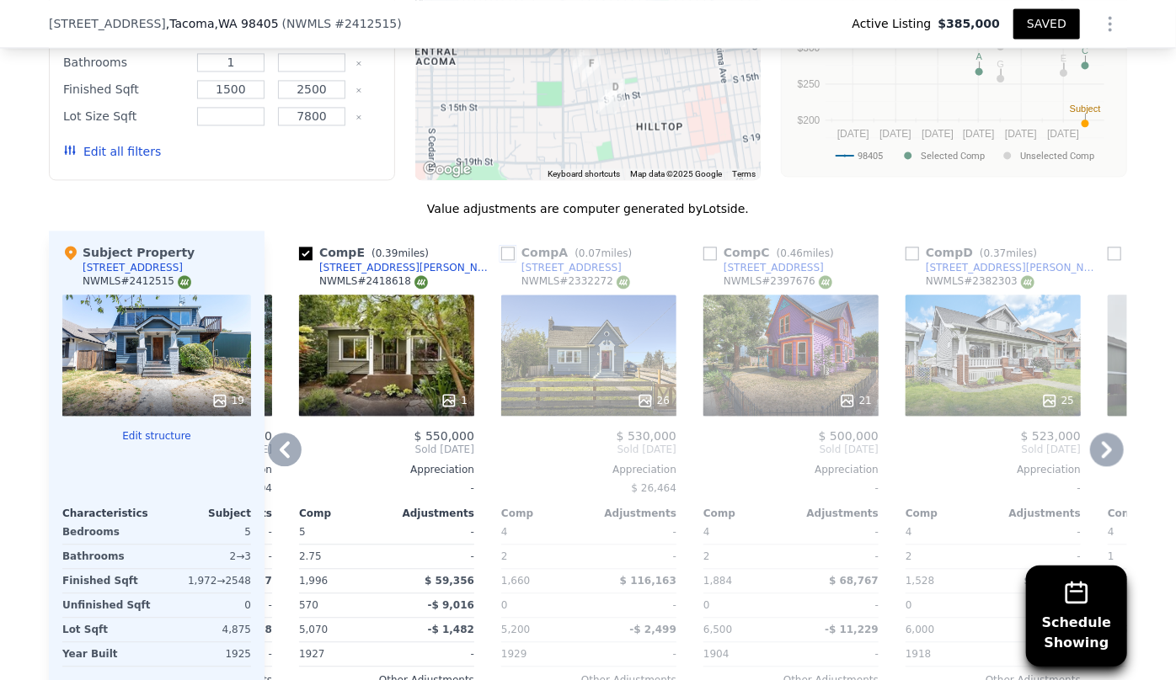
click at [501, 247] on input "checkbox" at bounding box center [507, 253] width 13 height 13
checkbox input "true"
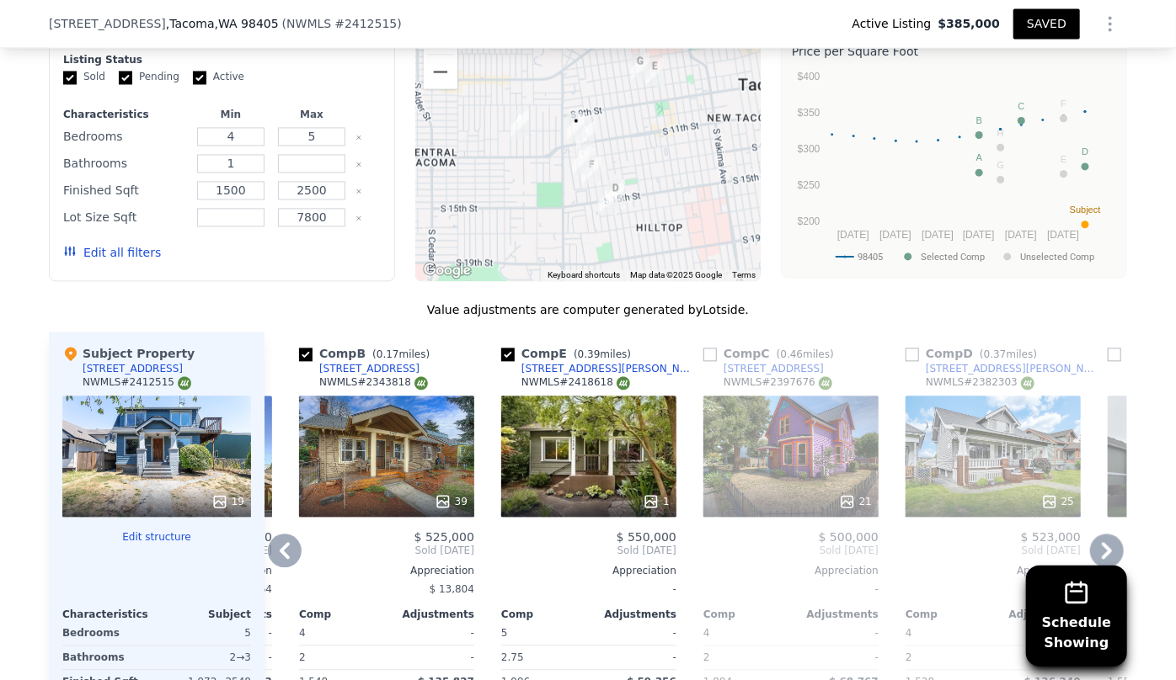
scroll to position [1601, 0]
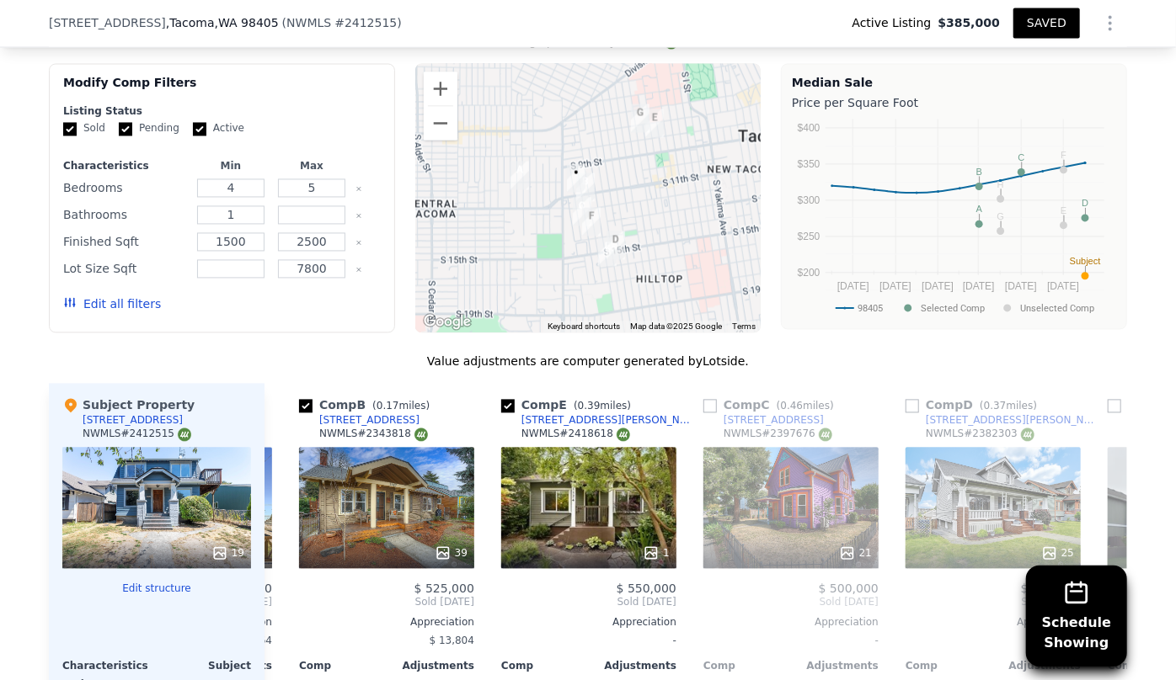
click at [97, 296] on button "Edit all filters" at bounding box center [112, 304] width 98 height 17
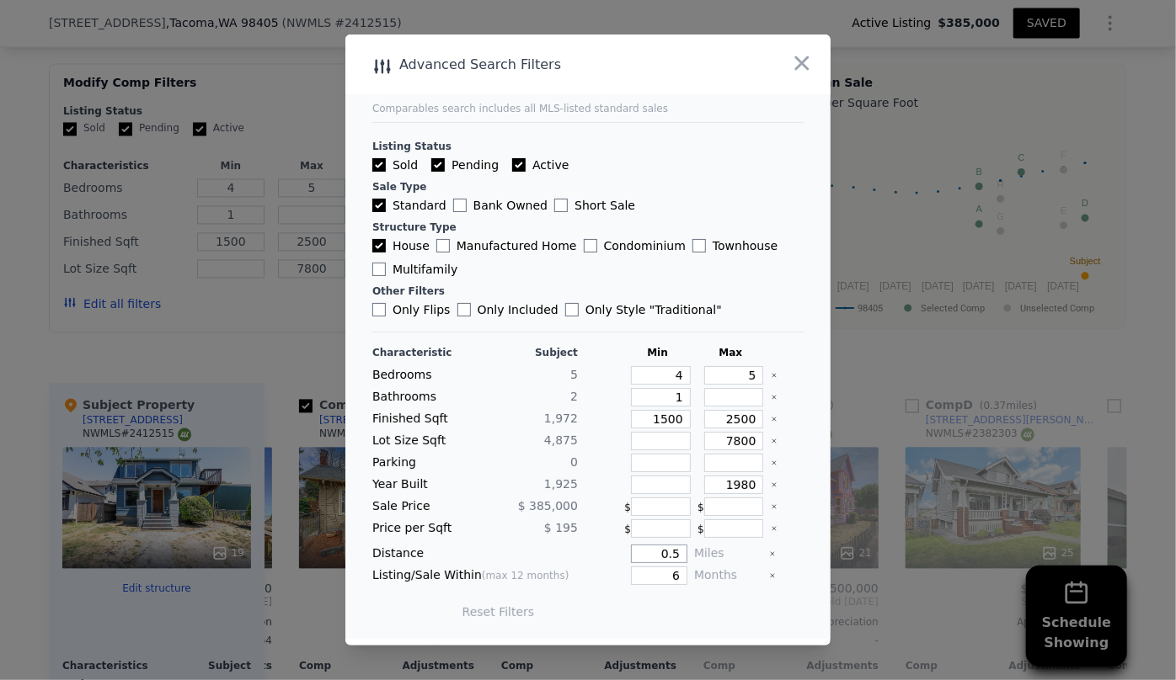
click at [673, 551] on input "0.5" at bounding box center [659, 554] width 56 height 19
type input "7"
type input "0.7"
click at [696, 612] on button "Update Search" at bounding box center [681, 612] width 127 height 24
checkbox input "false"
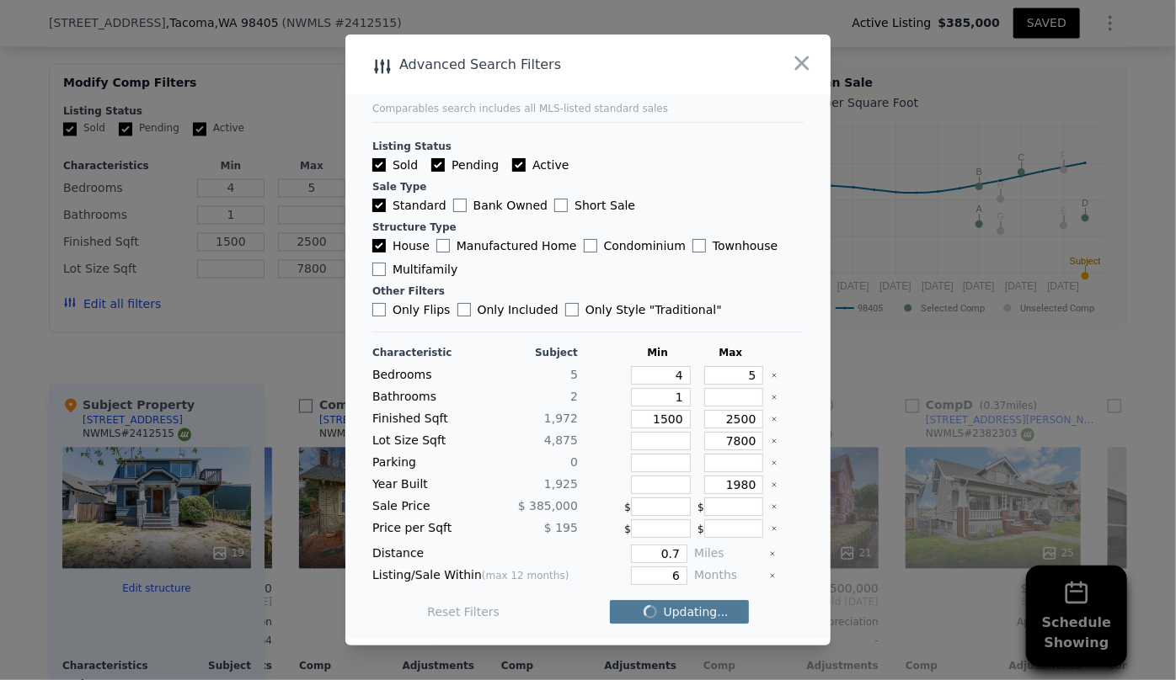
checkbox input "false"
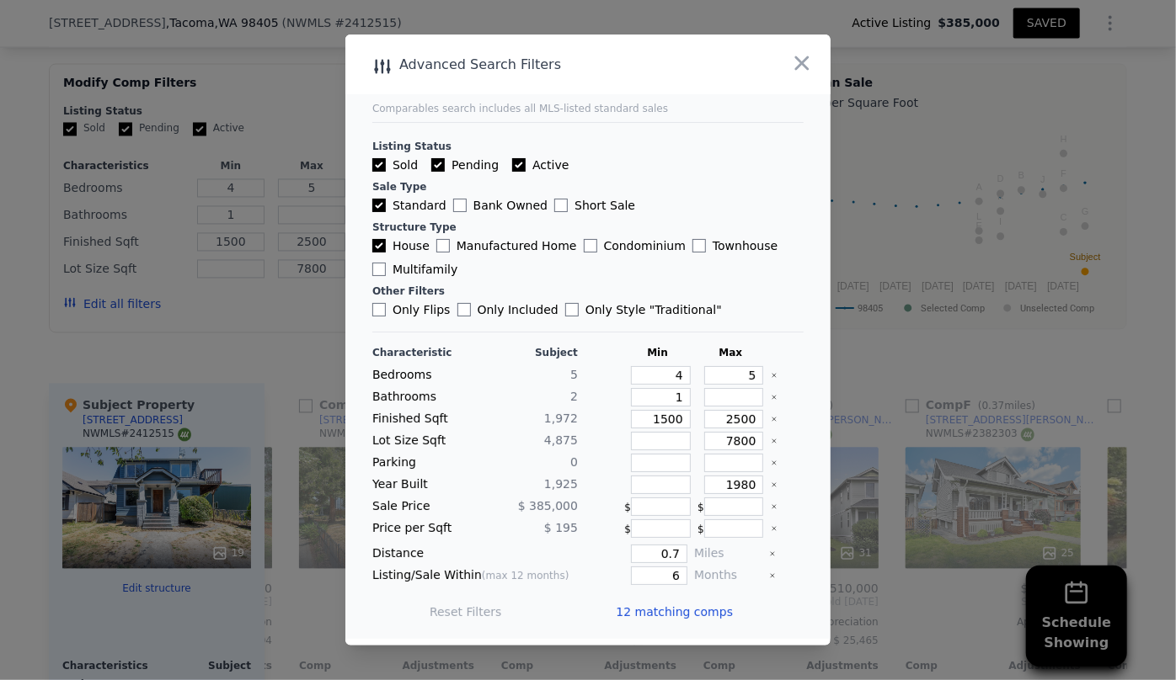
click at [699, 615] on span "12 matching comps" at bounding box center [674, 612] width 117 height 17
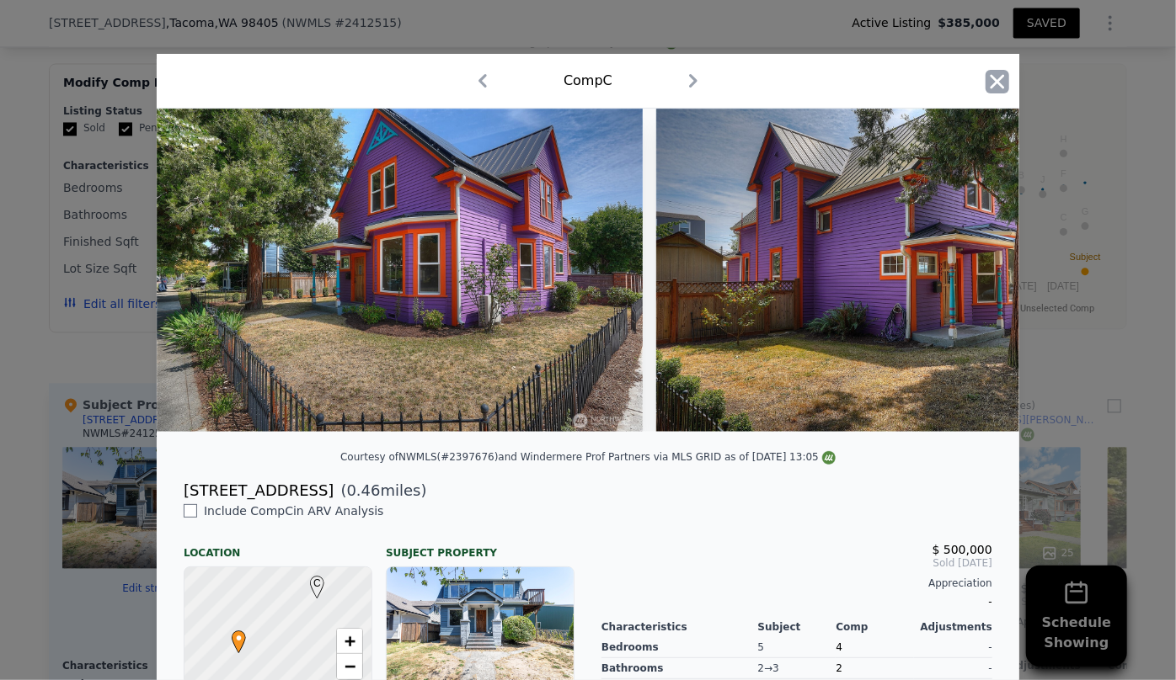
click at [985, 77] on icon "button" at bounding box center [997, 82] width 24 height 24
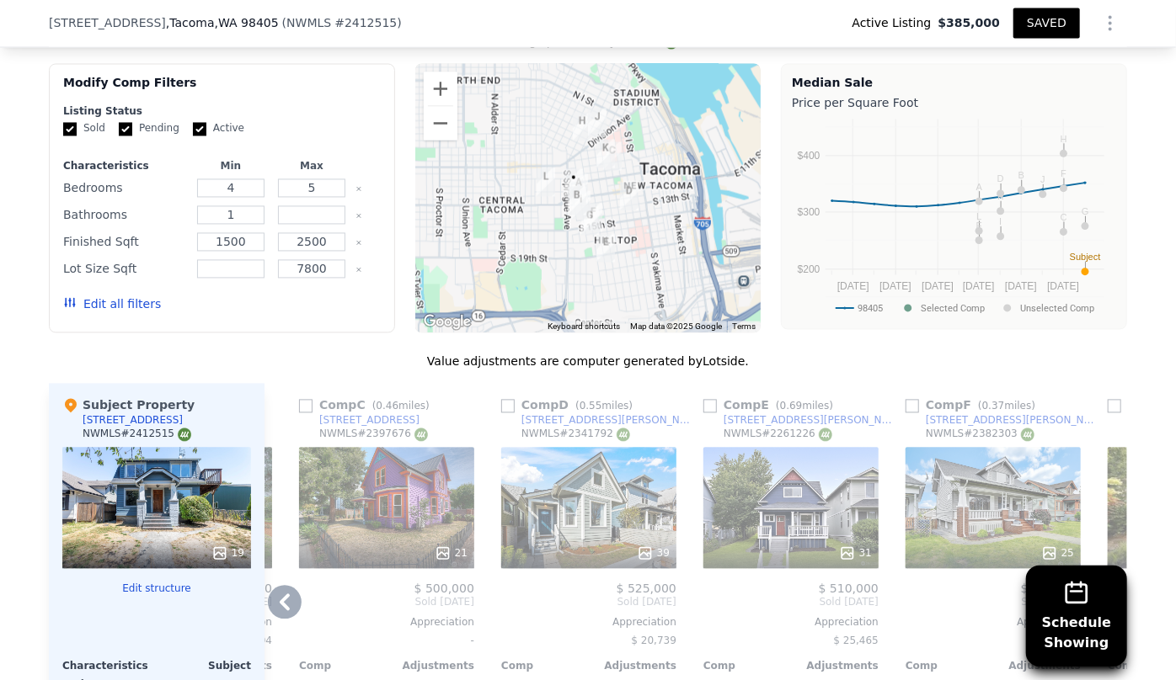
click at [268, 586] on icon at bounding box center [285, 603] width 34 height 34
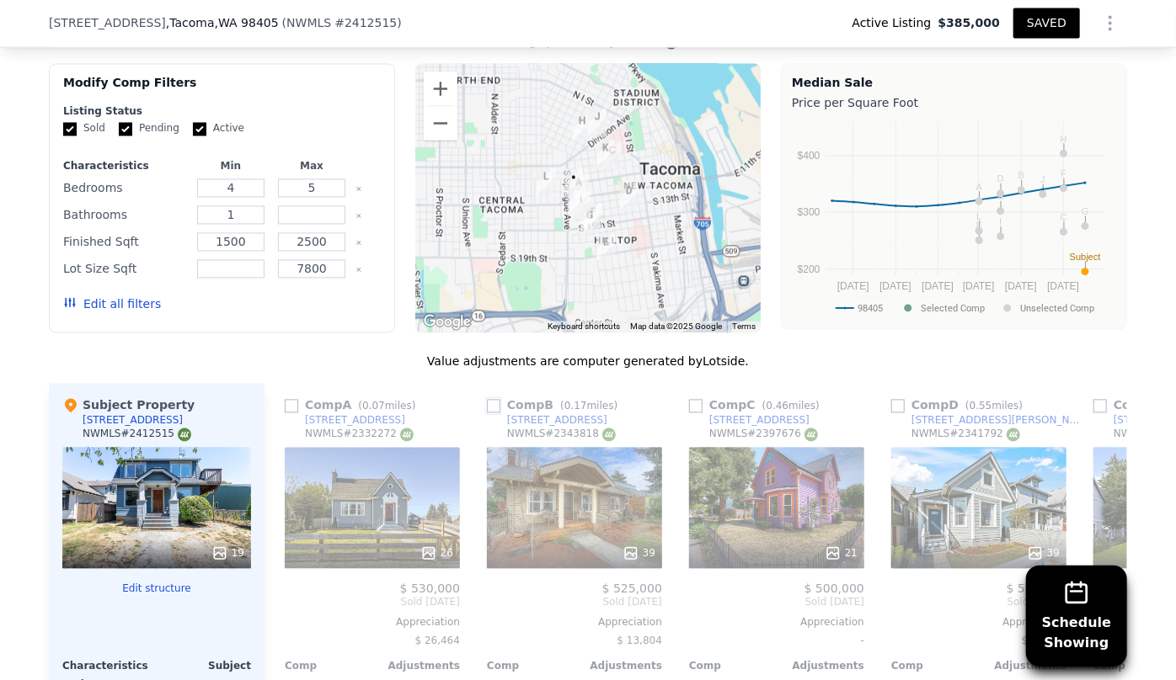
click at [487, 400] on input "checkbox" at bounding box center [493, 406] width 13 height 13
checkbox input "true"
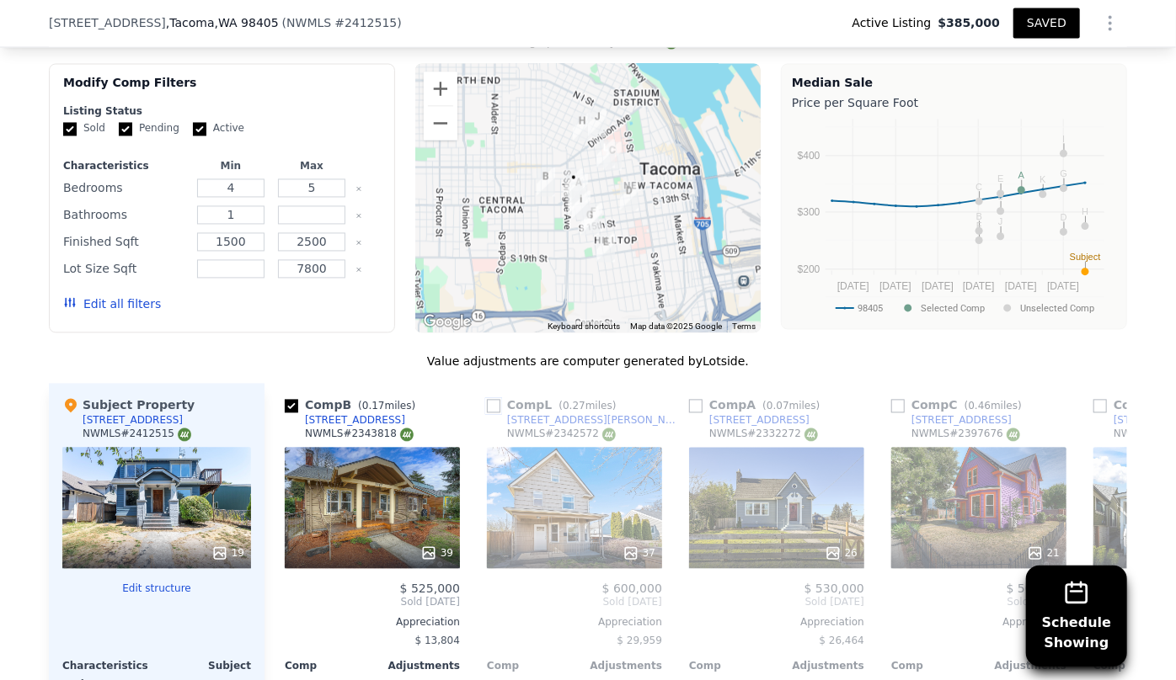
click at [488, 400] on input "checkbox" at bounding box center [493, 406] width 13 height 13
checkbox input "true"
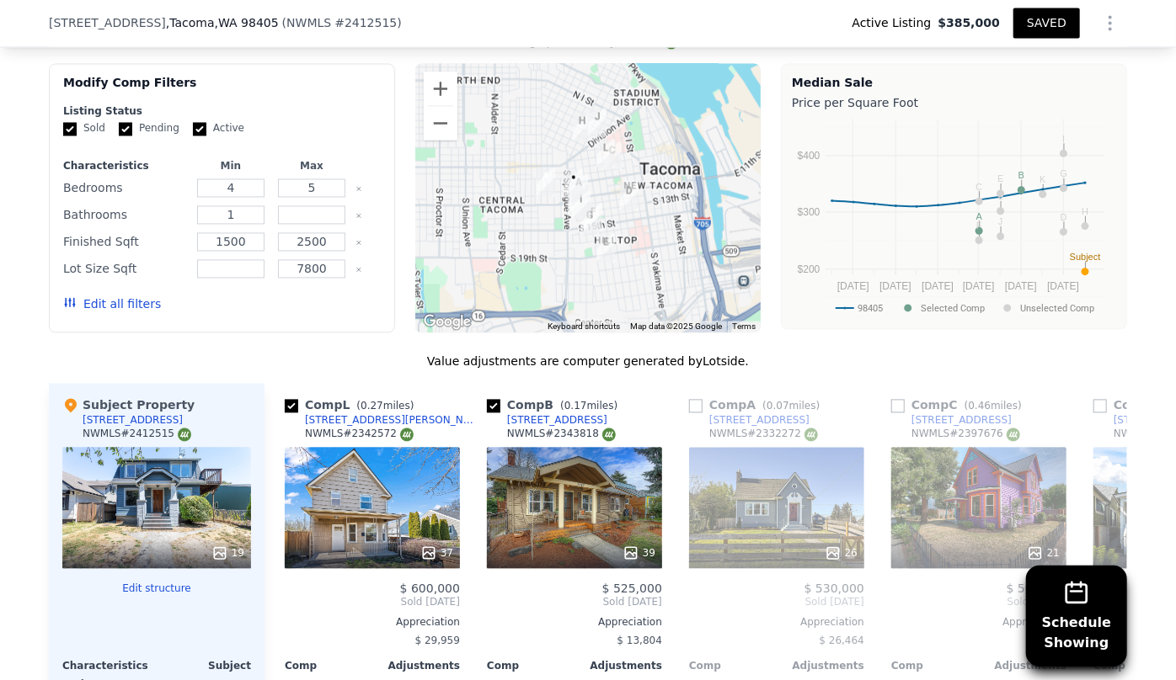
click at [768, 460] on div "26" at bounding box center [776, 508] width 175 height 121
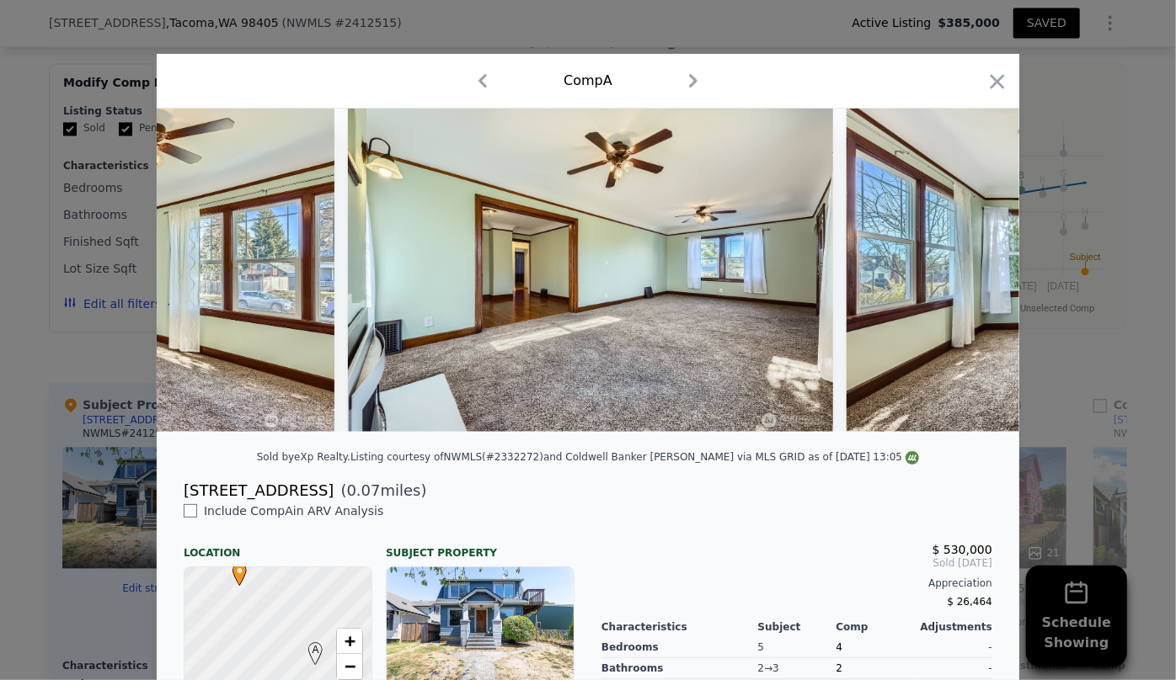
scroll to position [0, 1614]
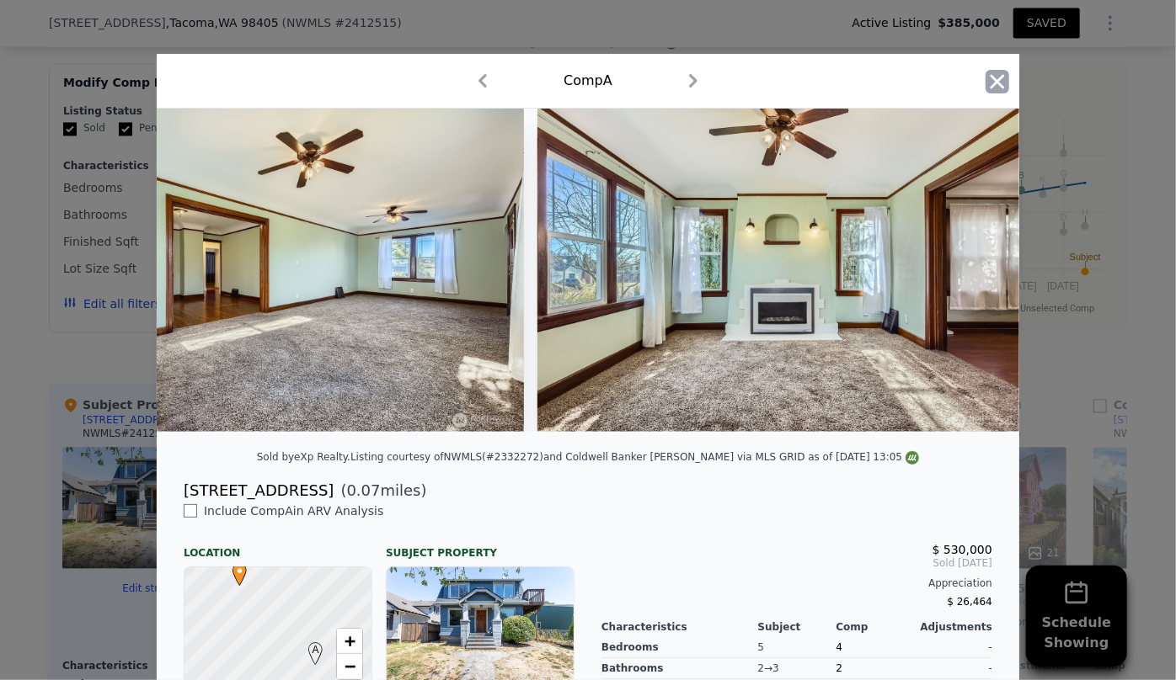
click at [990, 88] on icon "button" at bounding box center [997, 82] width 24 height 24
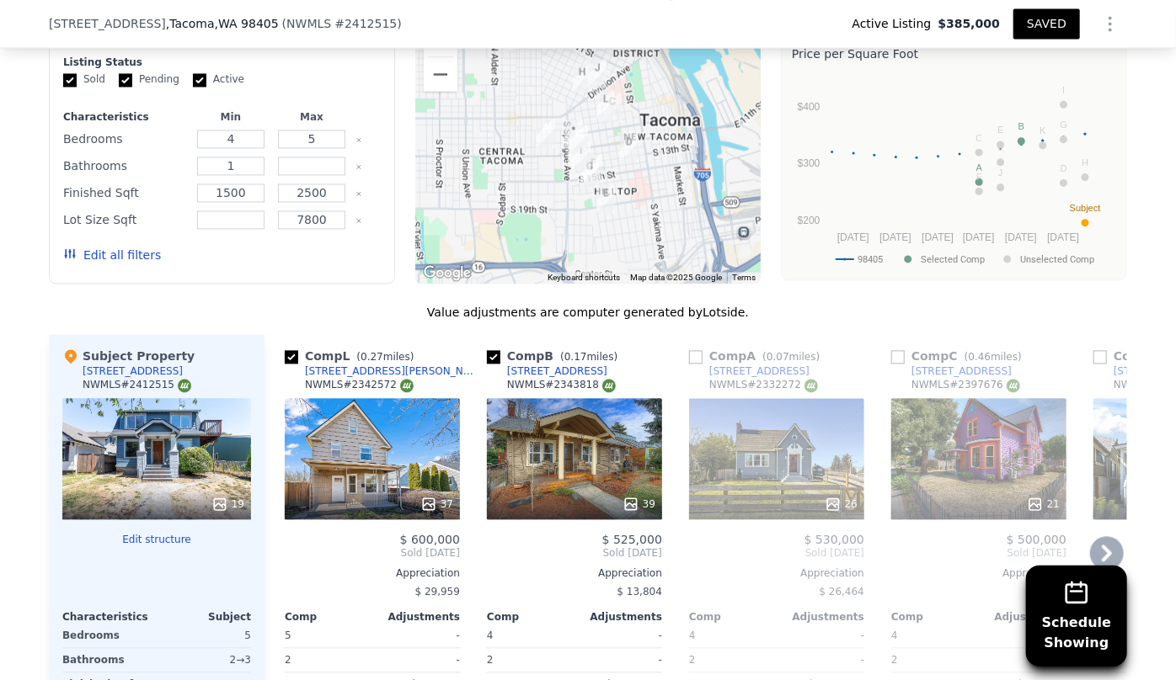
scroll to position [1677, 0]
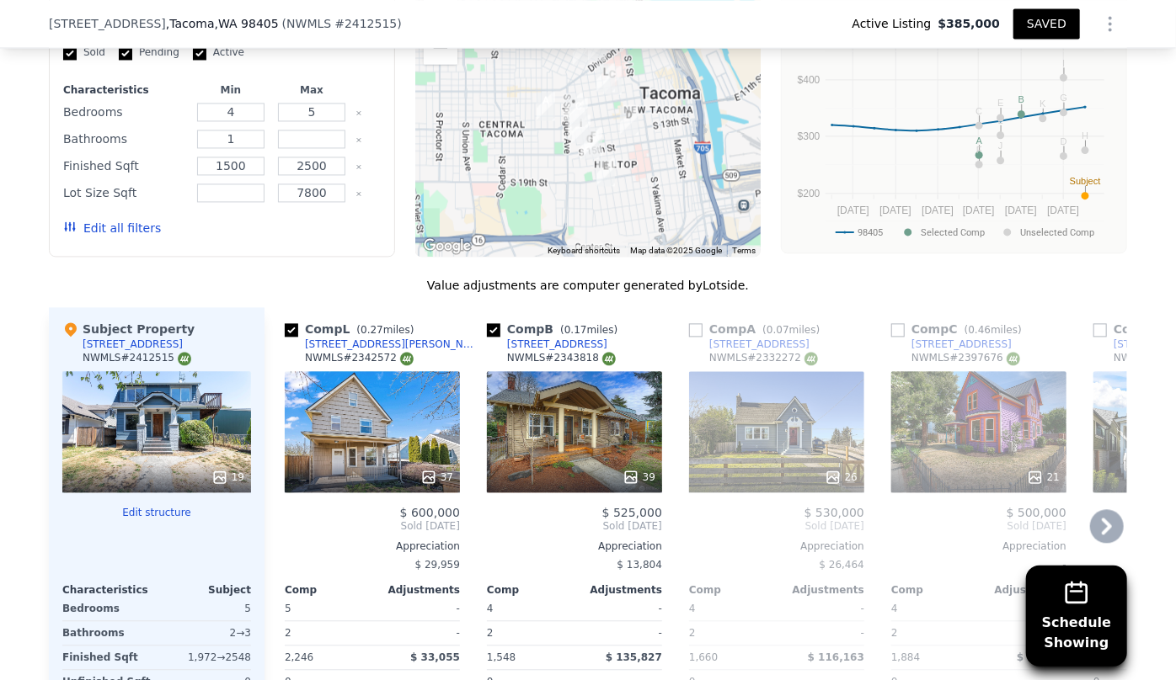
click at [984, 390] on div "21" at bounding box center [978, 431] width 175 height 121
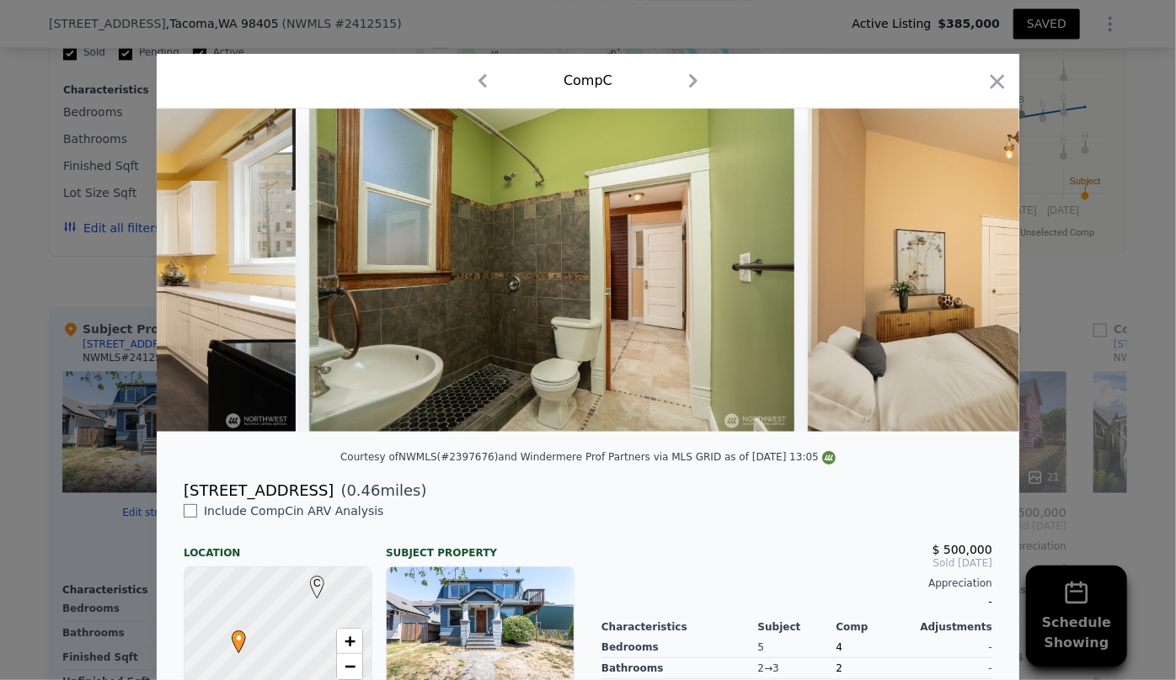
scroll to position [0, 3033]
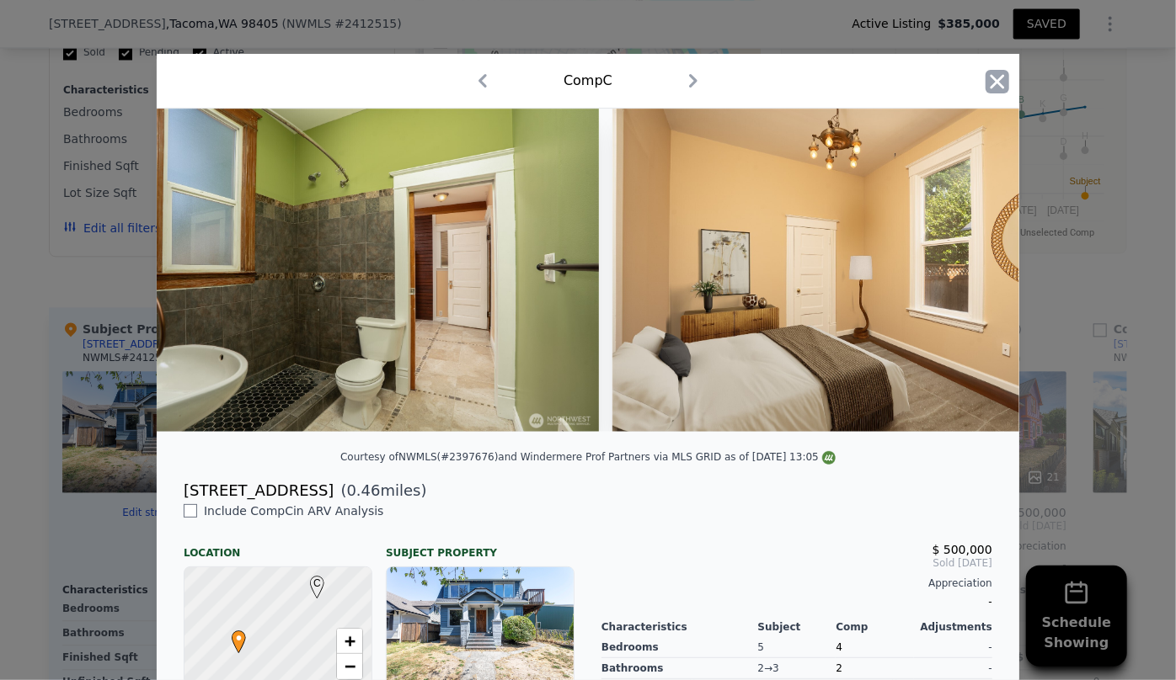
click at [993, 75] on icon "button" at bounding box center [997, 82] width 24 height 24
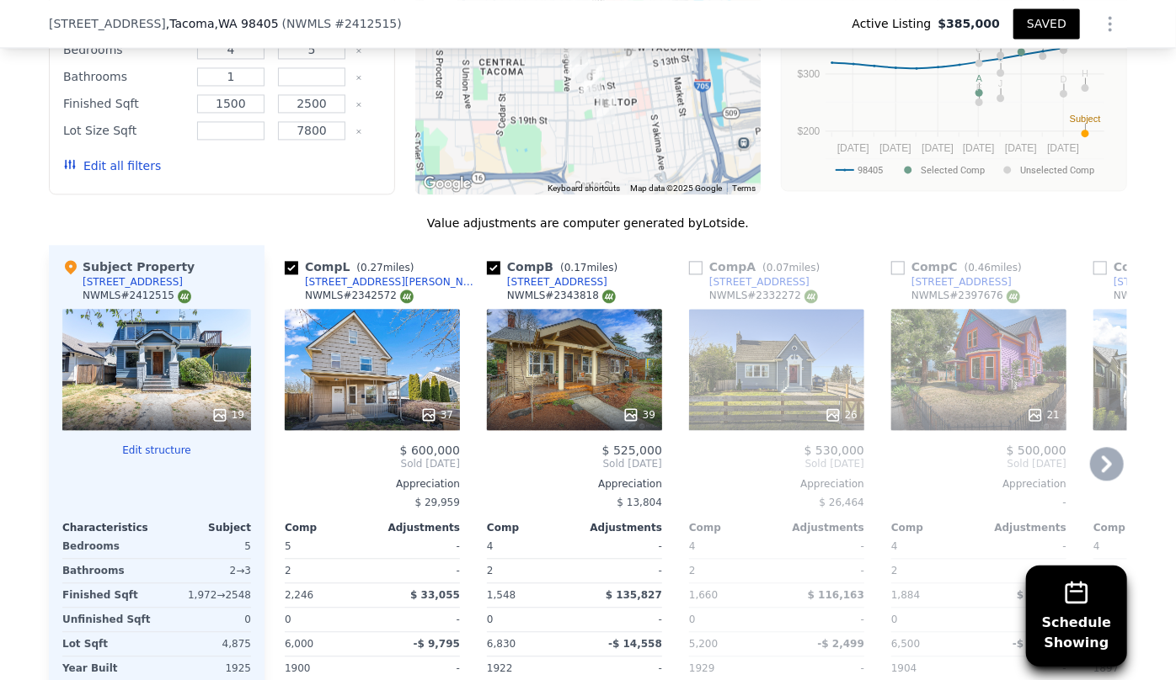
scroll to position [1754, 0]
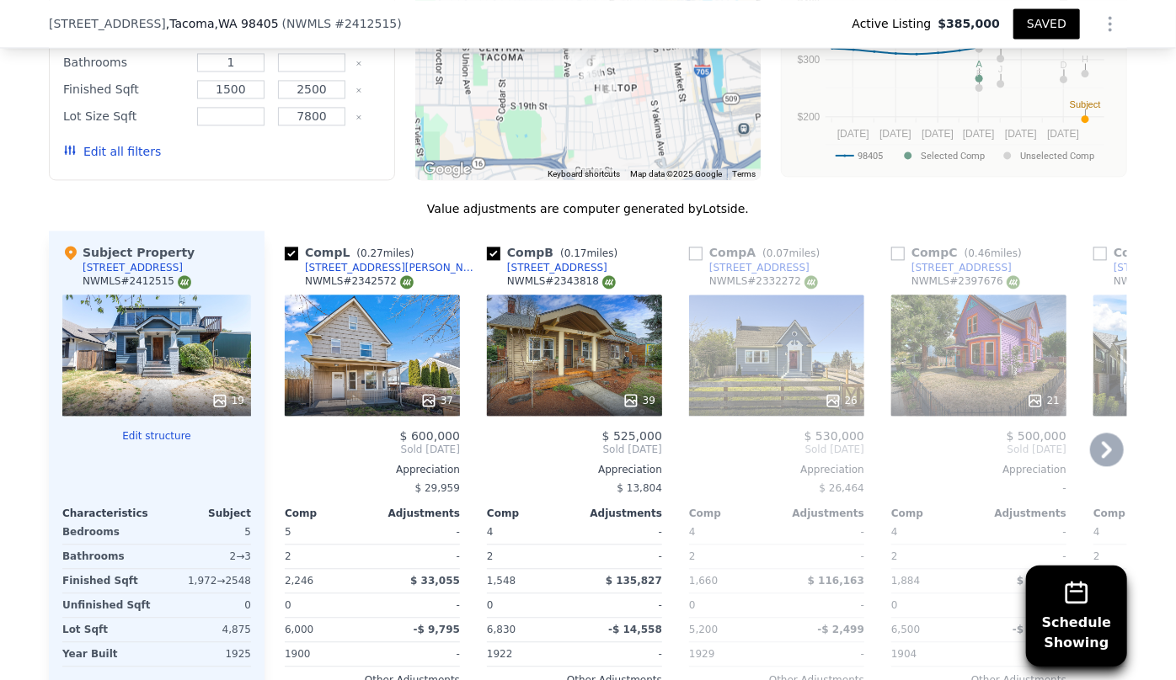
click at [1099, 433] on icon at bounding box center [1107, 450] width 34 height 34
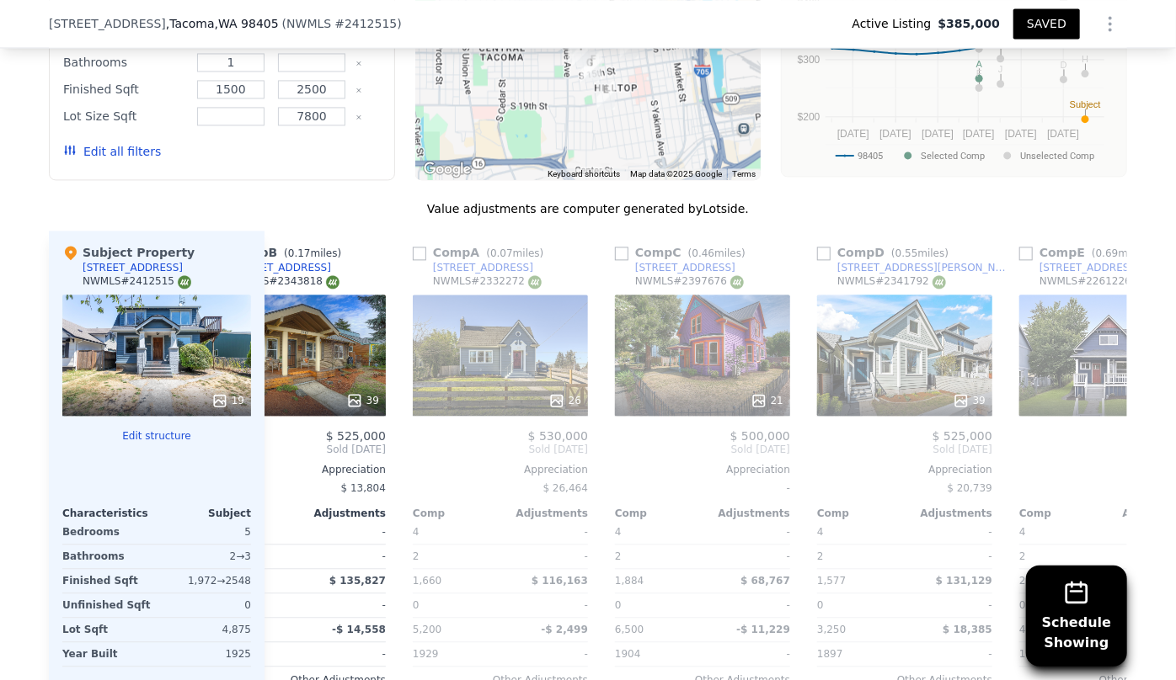
scroll to position [0, 404]
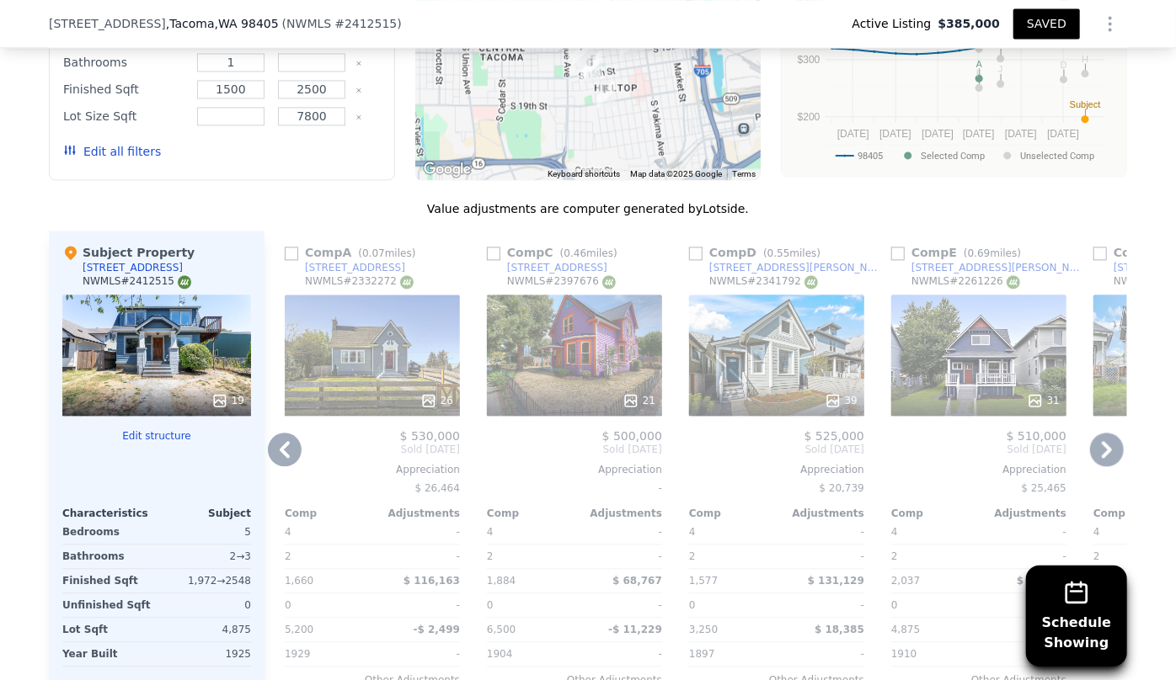
click at [1099, 433] on icon at bounding box center [1107, 450] width 34 height 34
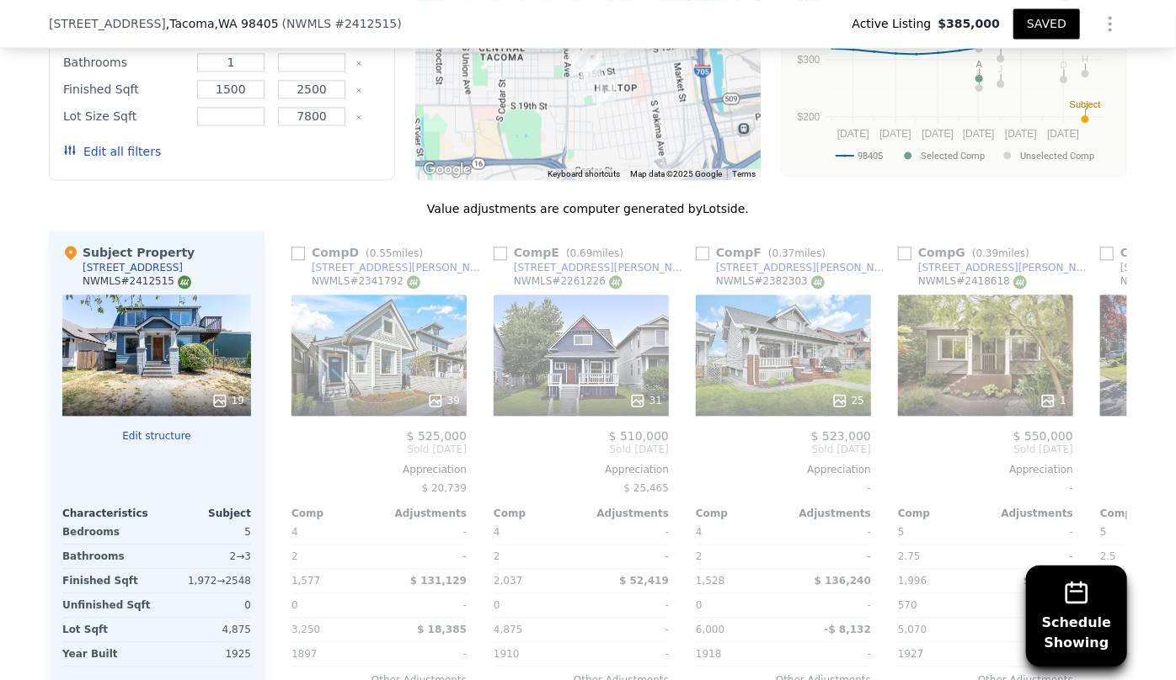
scroll to position [0, 808]
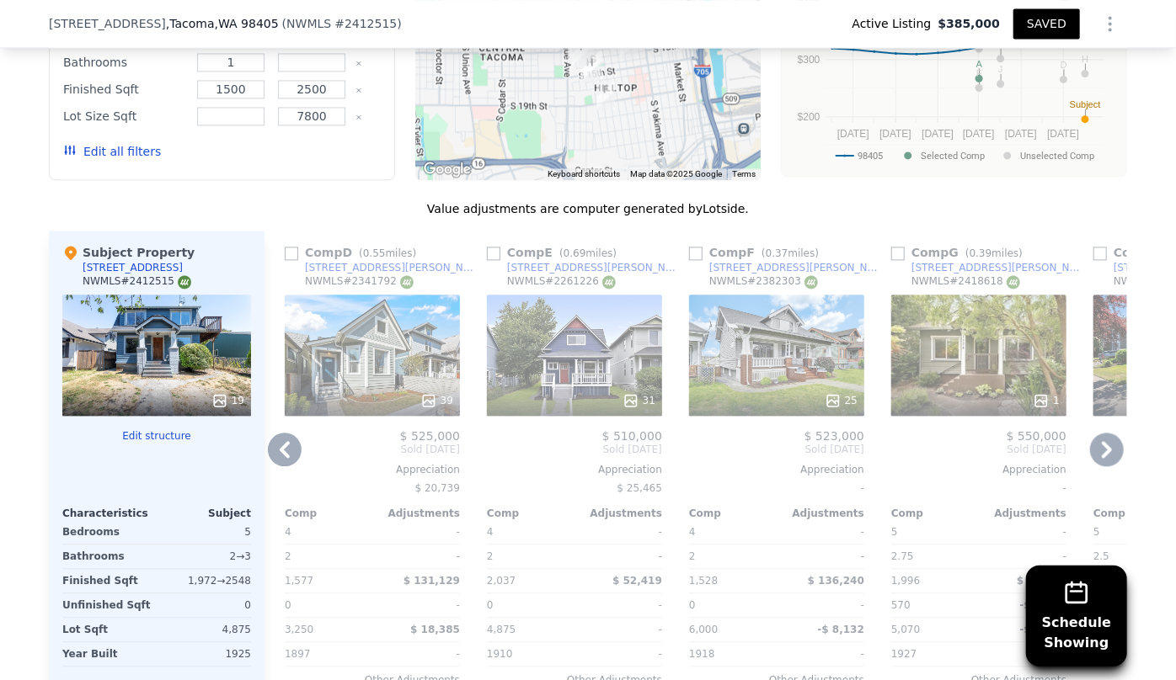
click at [524, 315] on div "31" at bounding box center [574, 355] width 175 height 121
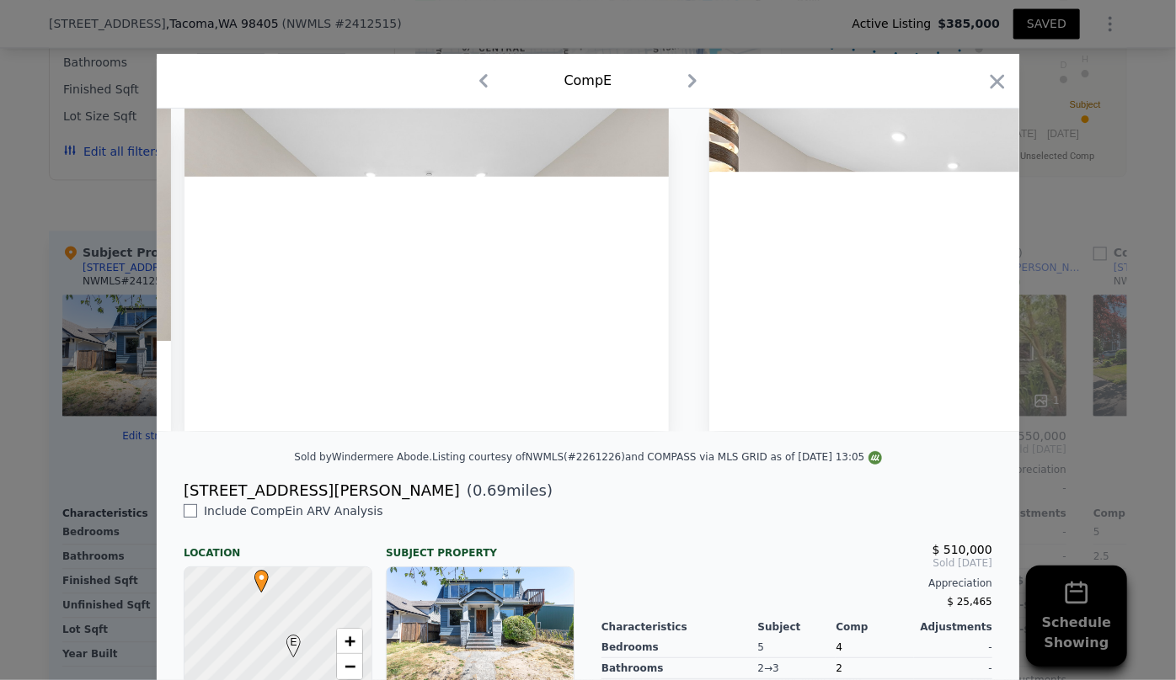
scroll to position [0, 5016]
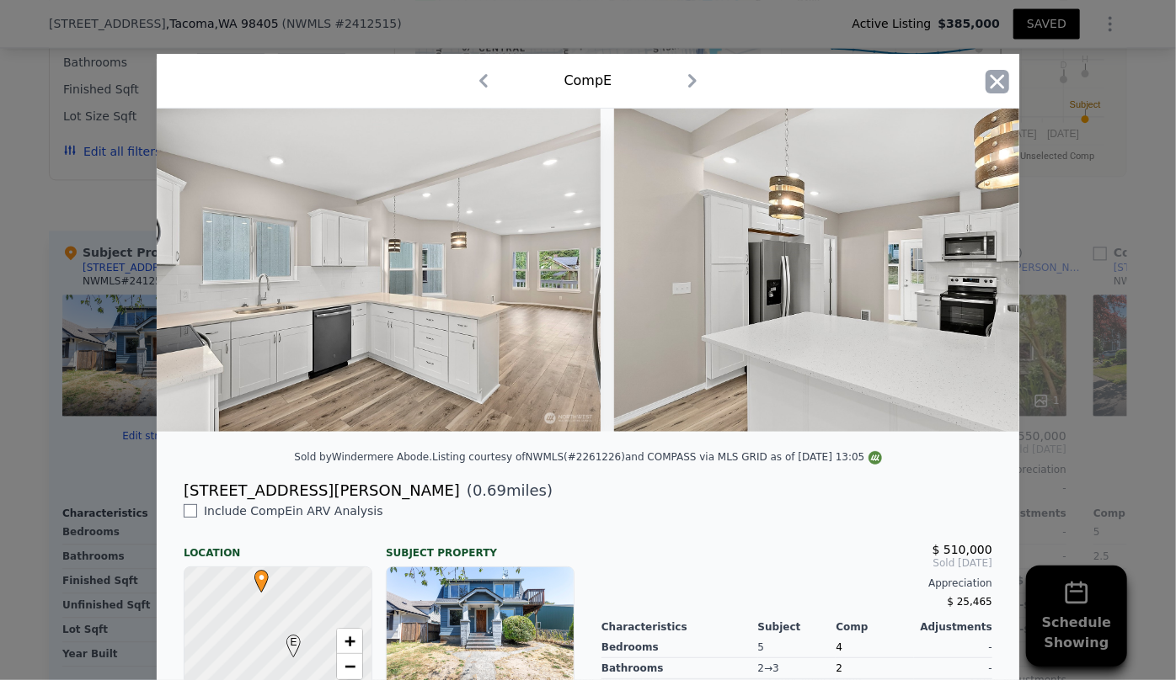
click at [985, 80] on icon "button" at bounding box center [997, 82] width 24 height 24
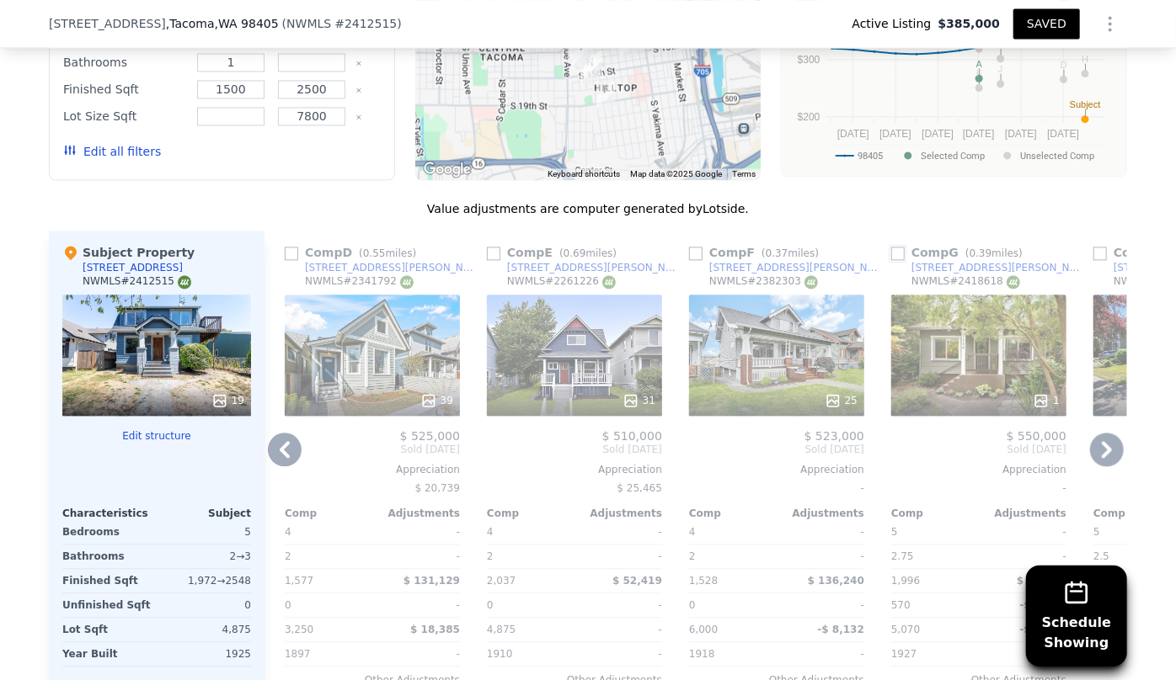
click at [892, 247] on input "checkbox" at bounding box center [897, 253] width 13 height 13
checkbox input "true"
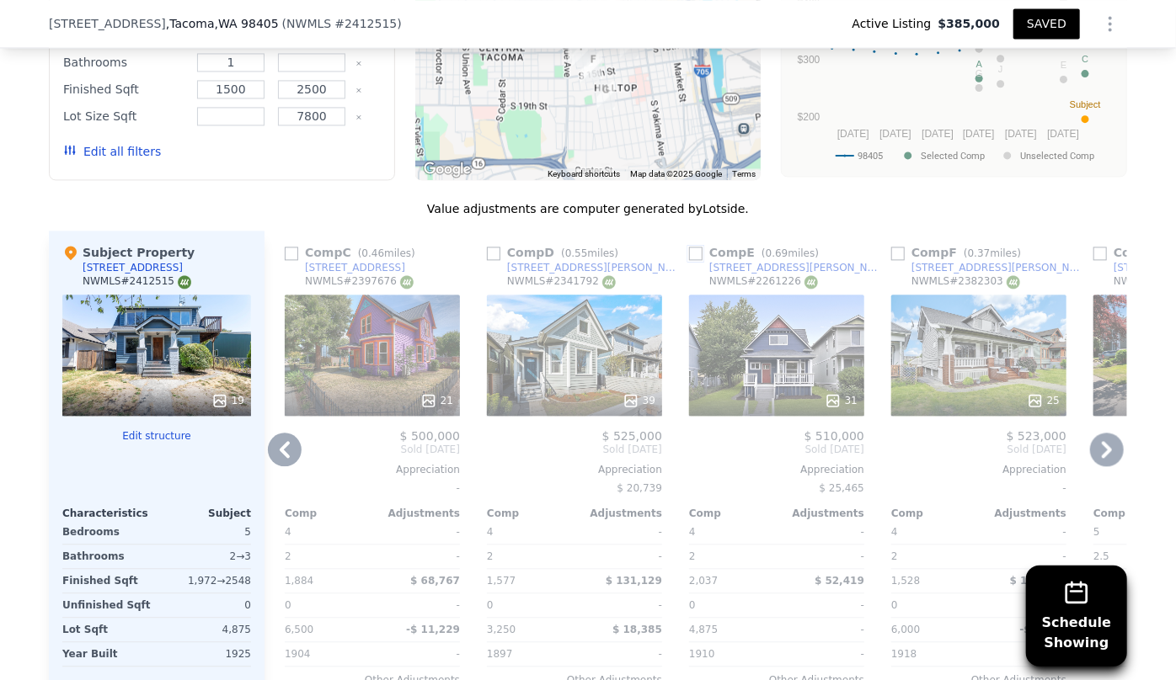
click at [690, 247] on input "checkbox" at bounding box center [695, 253] width 13 height 13
checkbox input "true"
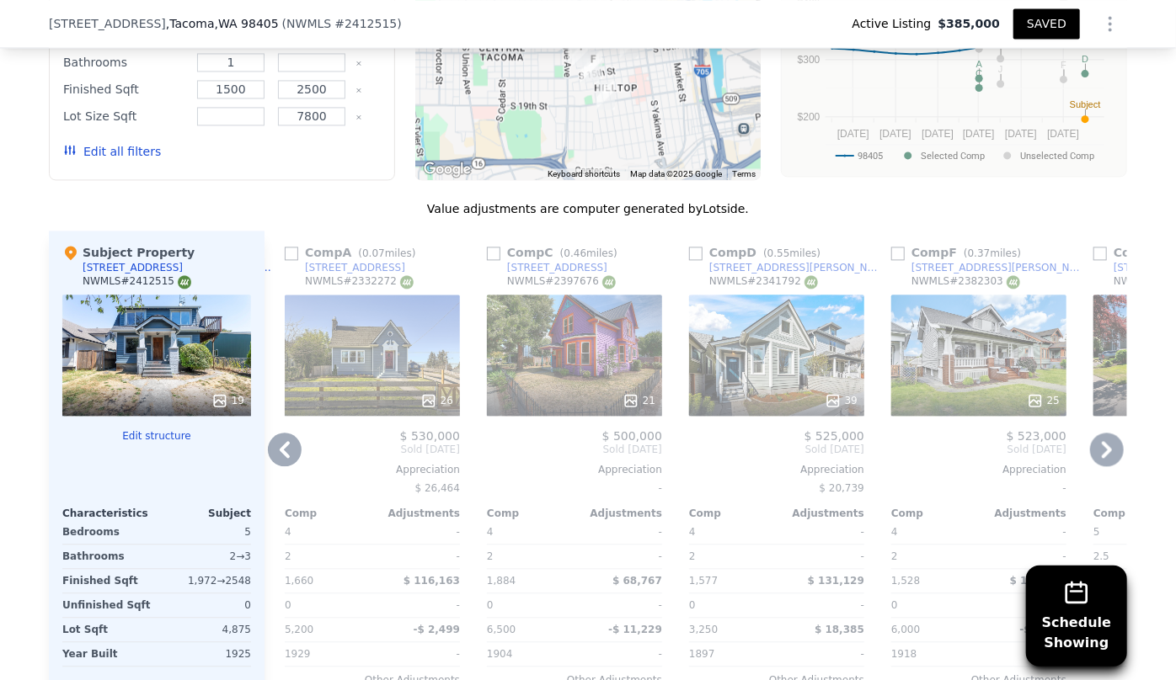
click at [1106, 433] on icon at bounding box center [1107, 450] width 34 height 34
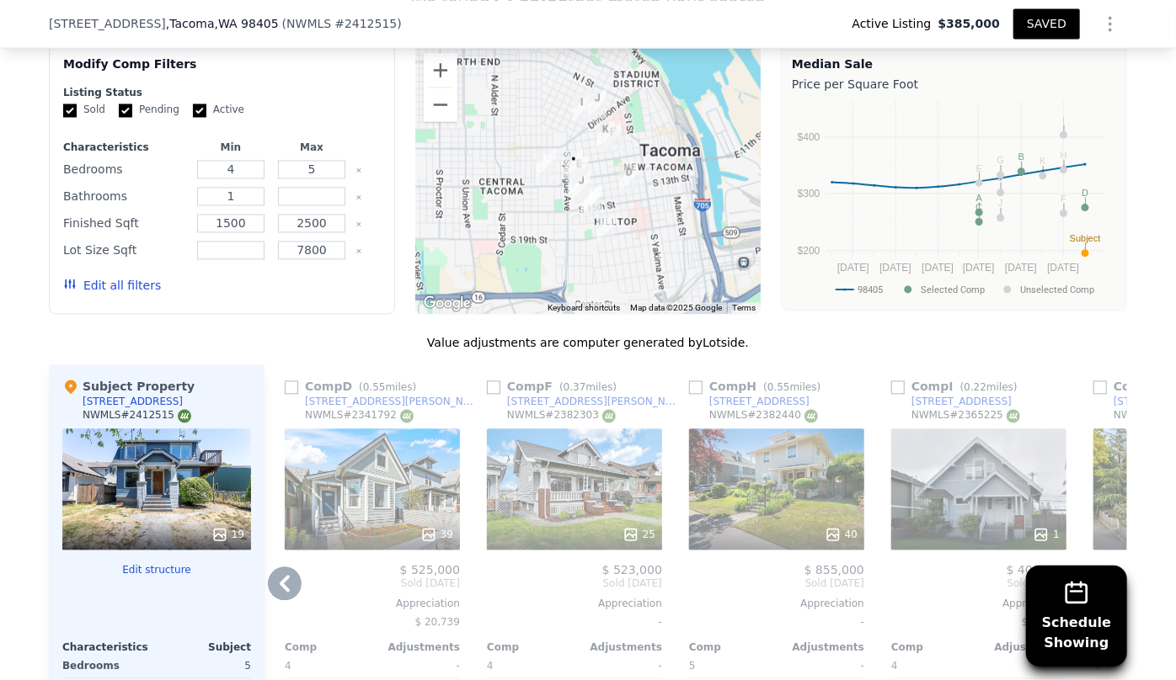
scroll to position [1601, 0]
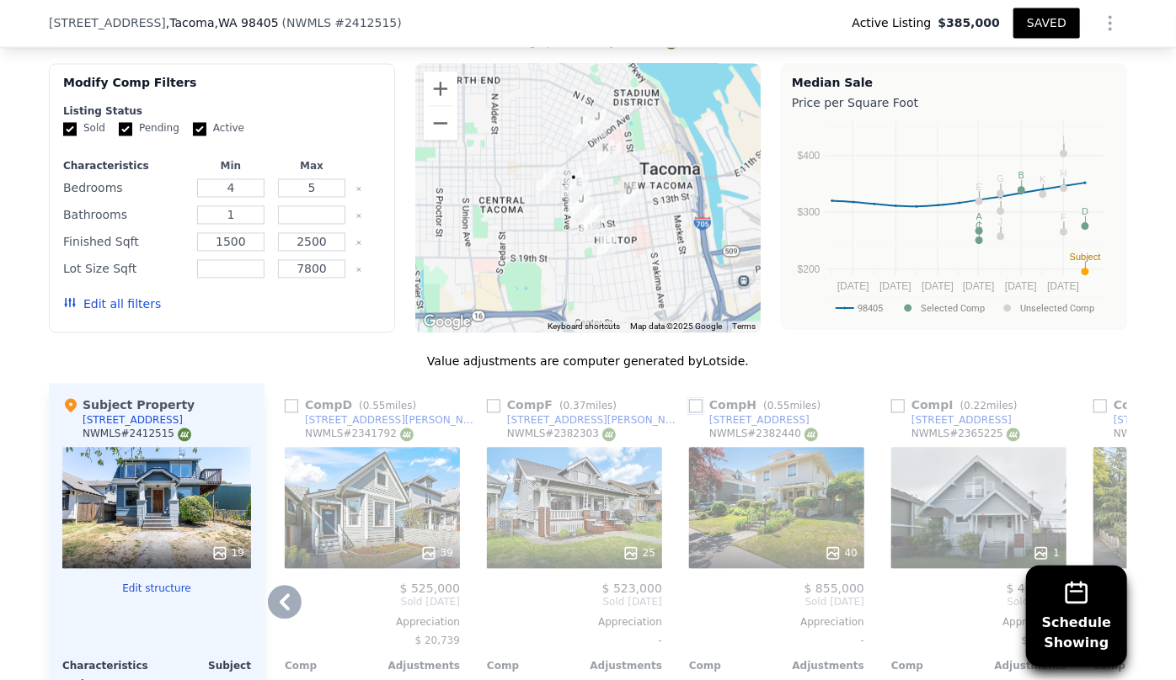
click at [690, 400] on input "checkbox" at bounding box center [695, 406] width 13 height 13
checkbox input "true"
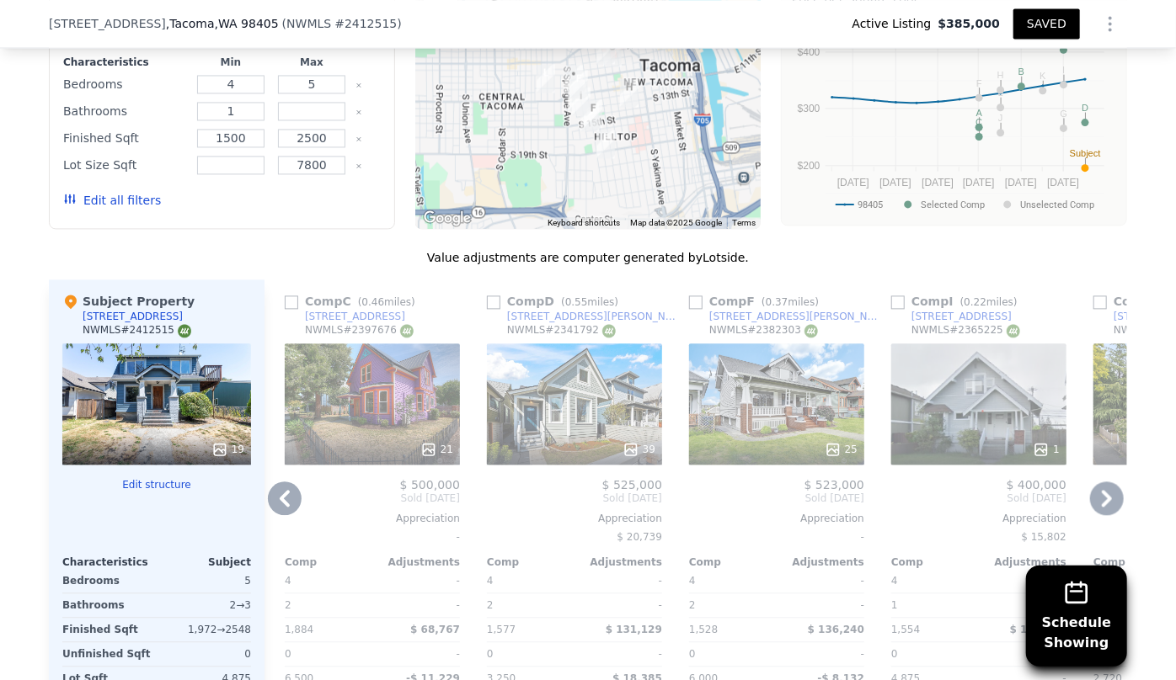
scroll to position [1754, 0]
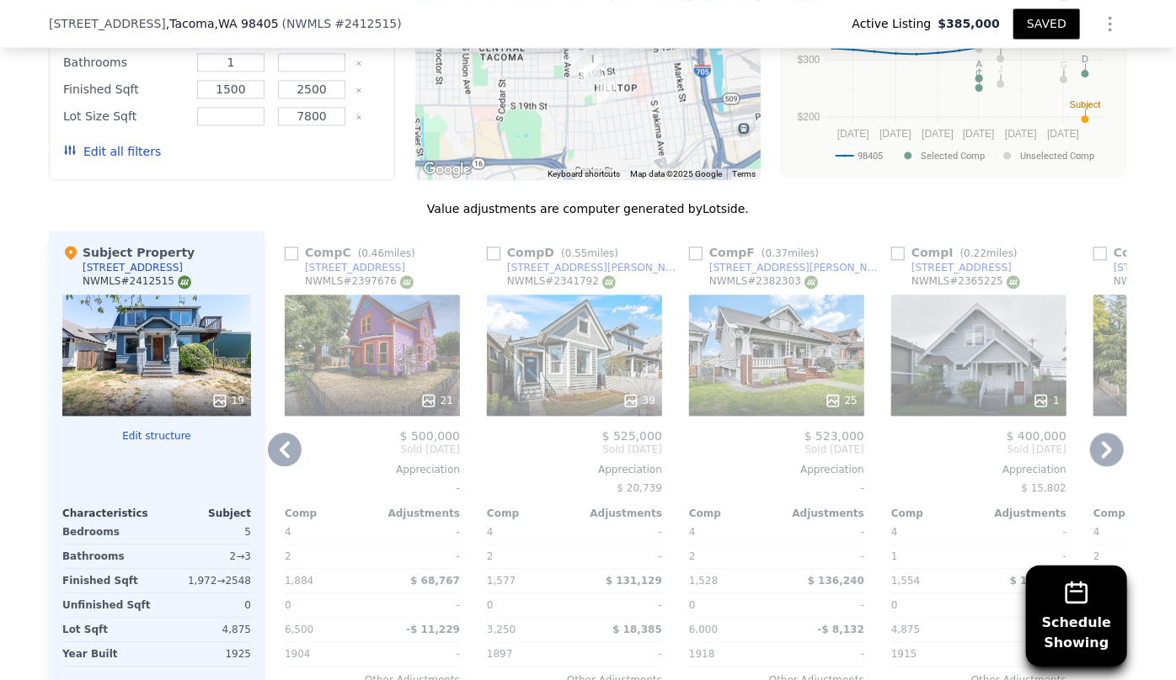
click at [1094, 433] on icon at bounding box center [1107, 450] width 34 height 34
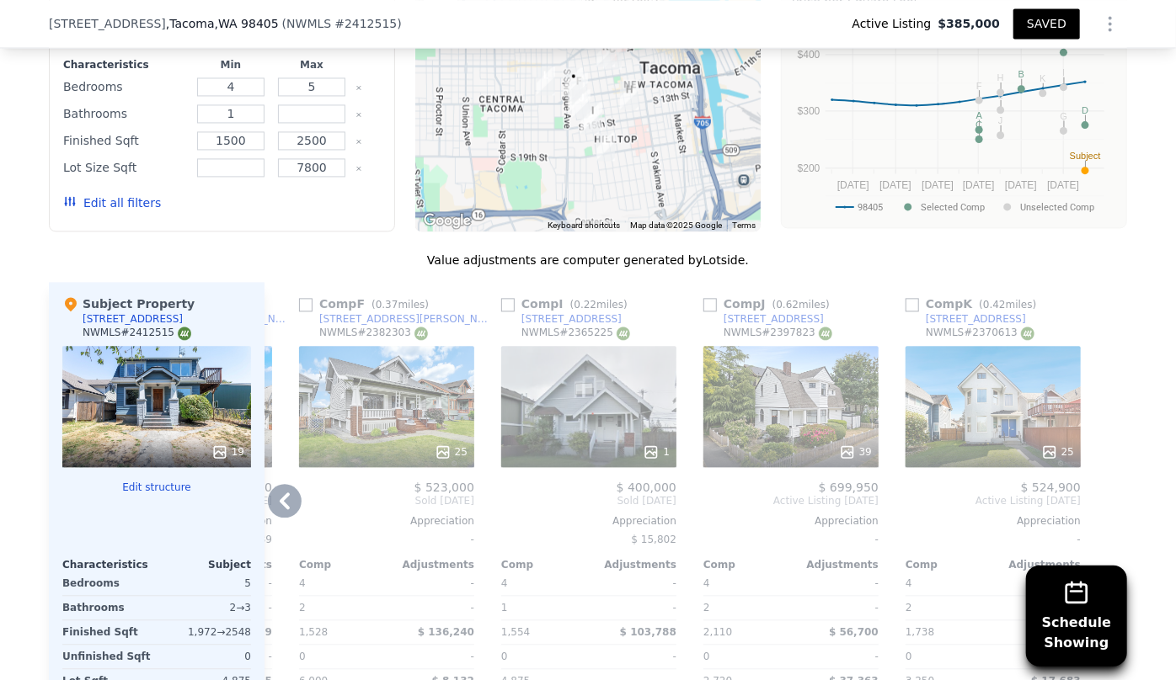
scroll to position [1677, 0]
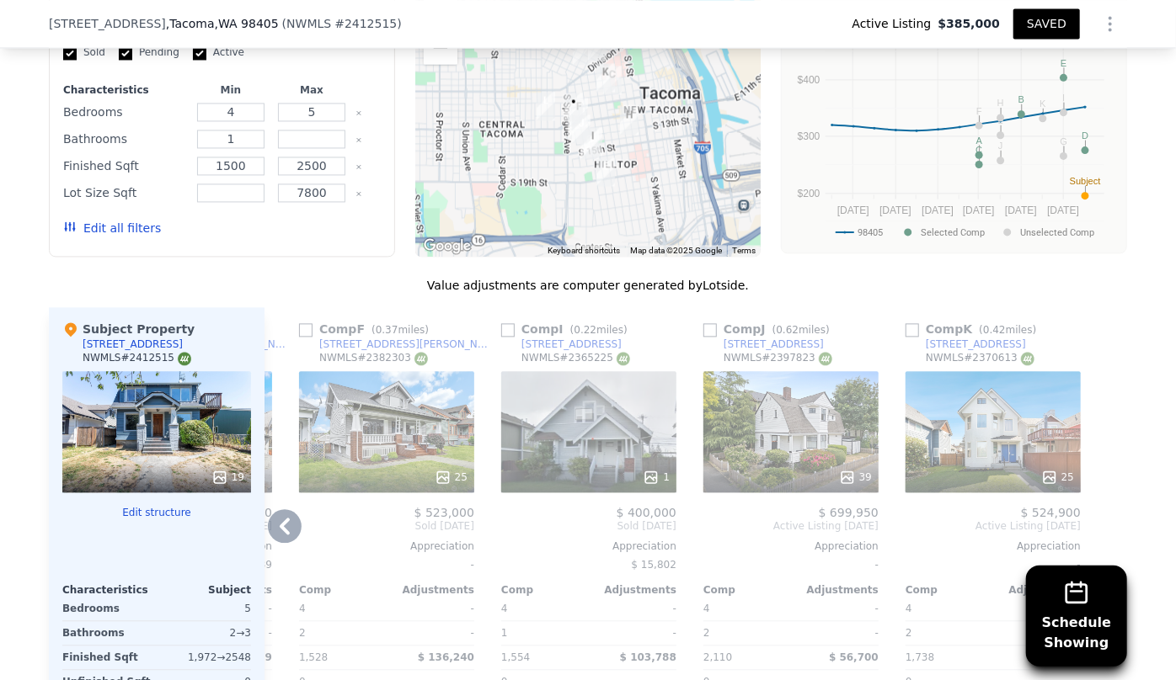
click at [794, 371] on div "39" at bounding box center [790, 431] width 175 height 121
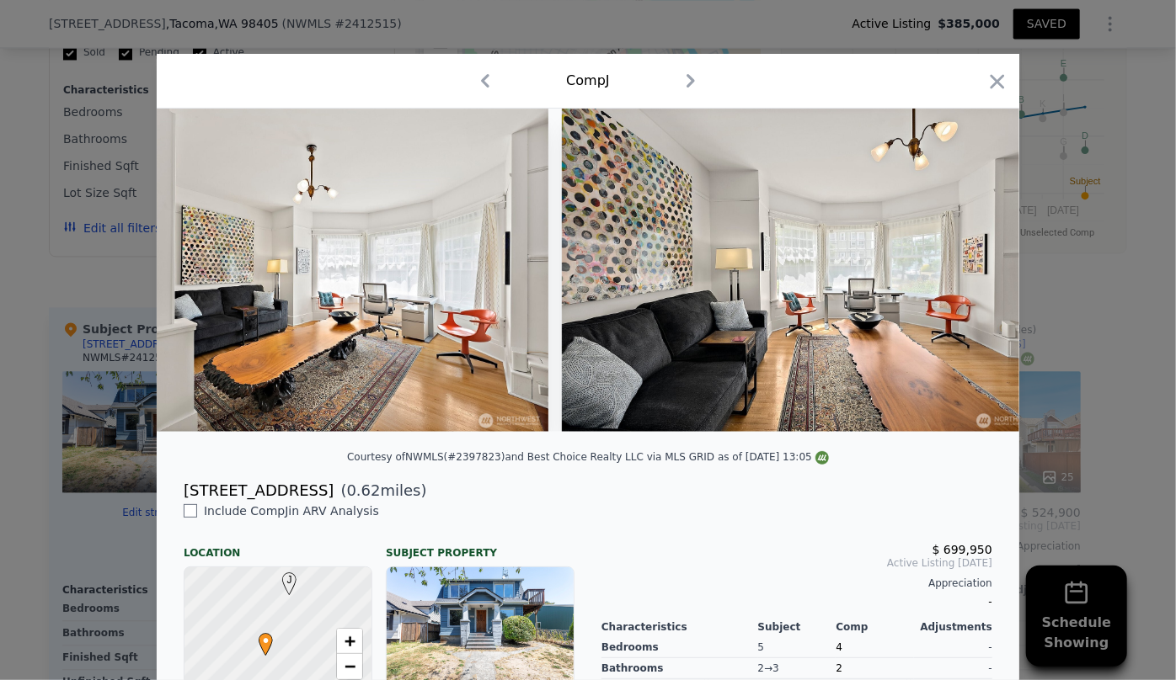
scroll to position [0, 14401]
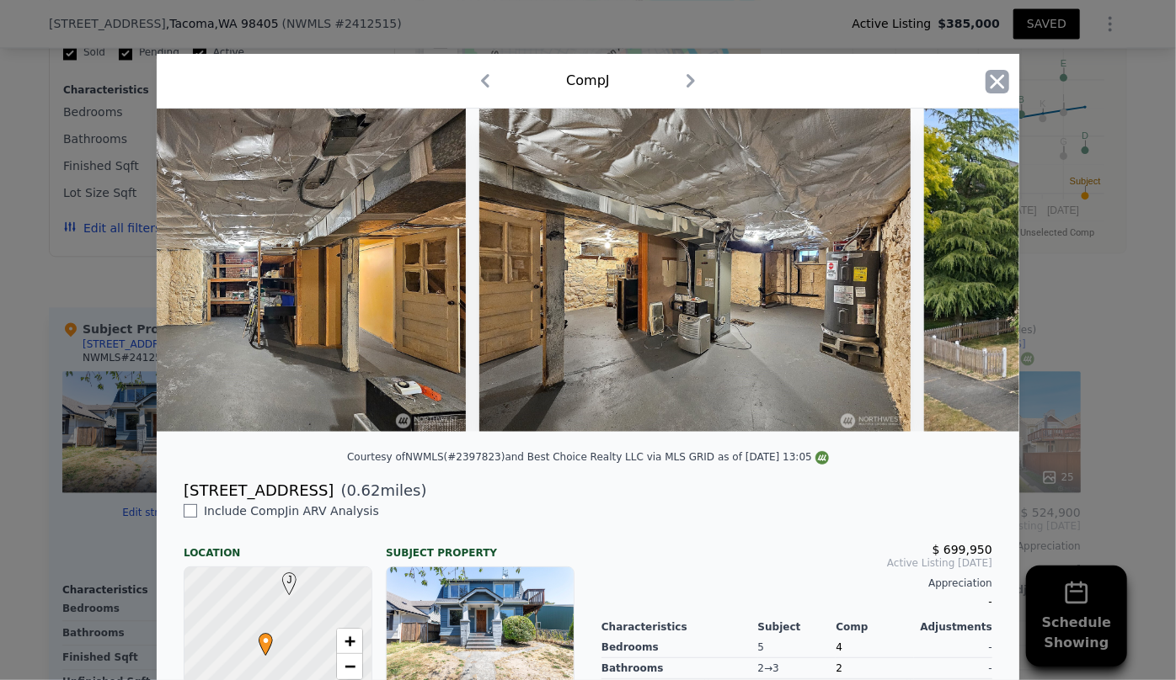
click at [991, 88] on icon "button" at bounding box center [997, 82] width 24 height 24
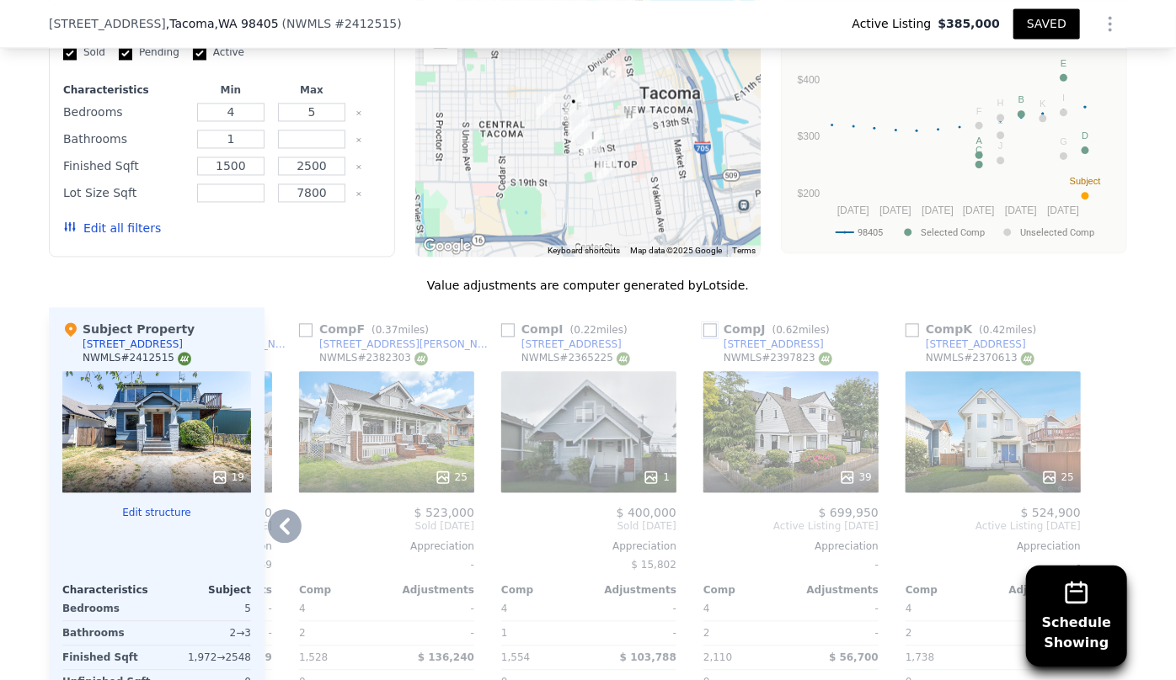
click at [703, 323] on input "checkbox" at bounding box center [709, 329] width 13 height 13
checkbox input "true"
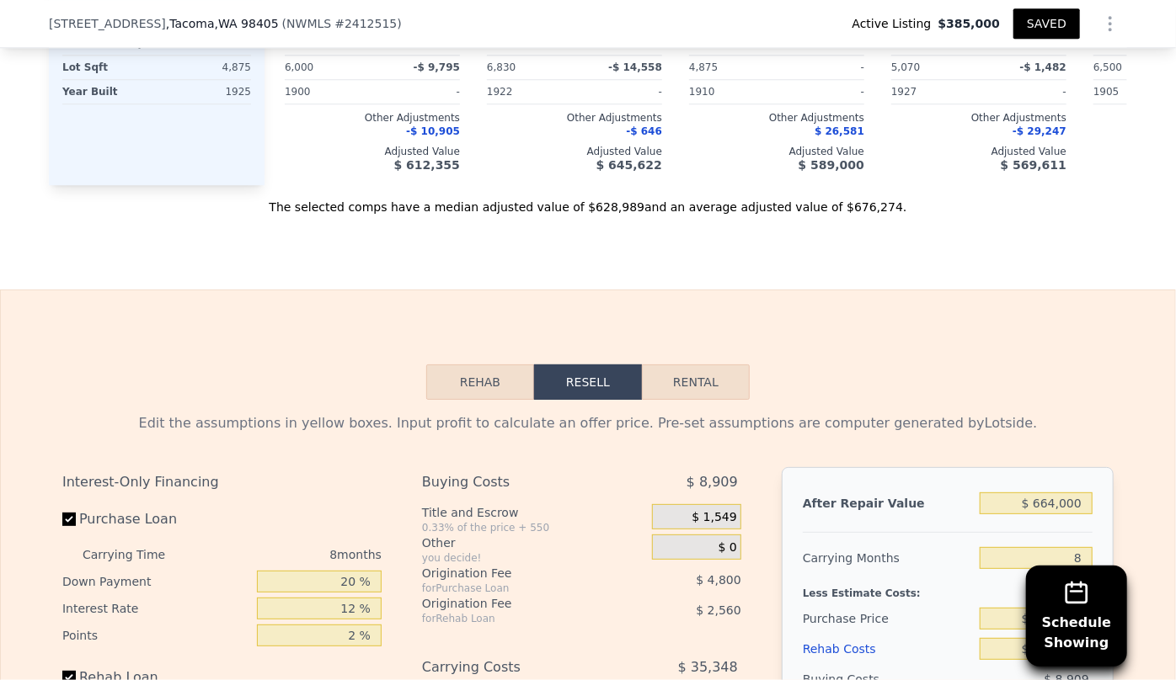
scroll to position [2443, 0]
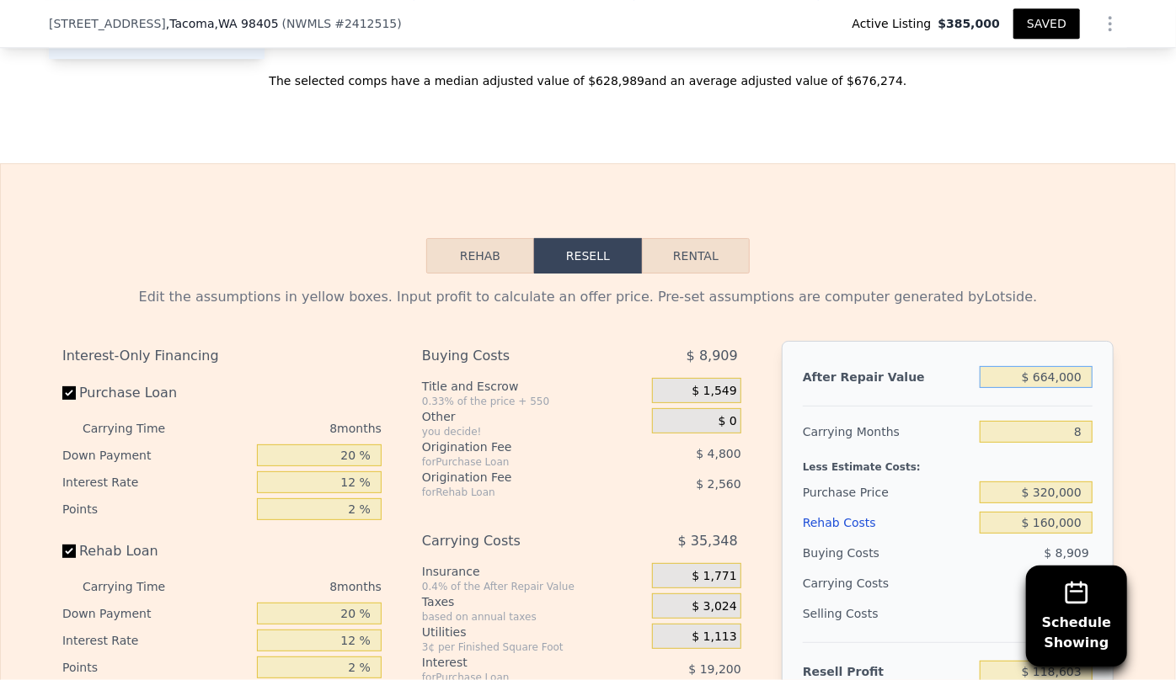
click at [1052, 366] on input "$ 664,000" at bounding box center [1035, 377] width 113 height 22
type input "$ 66,000"
type input "-$ 441,247"
type input "$ 665,000"
type input "$ 119,540"
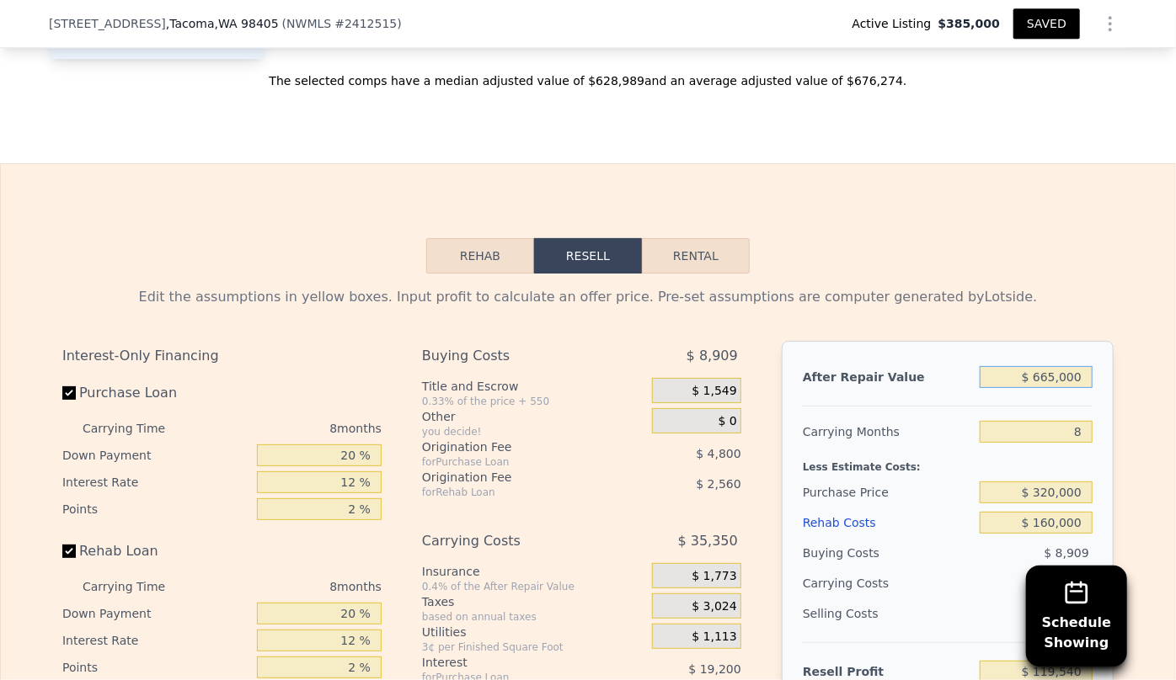
type input "$ 665,000"
click at [1036, 274] on div "Edit the assumptions in yellow boxes. Input profit to calculate an offer price.…" at bounding box center [588, 587] width 1078 height 627
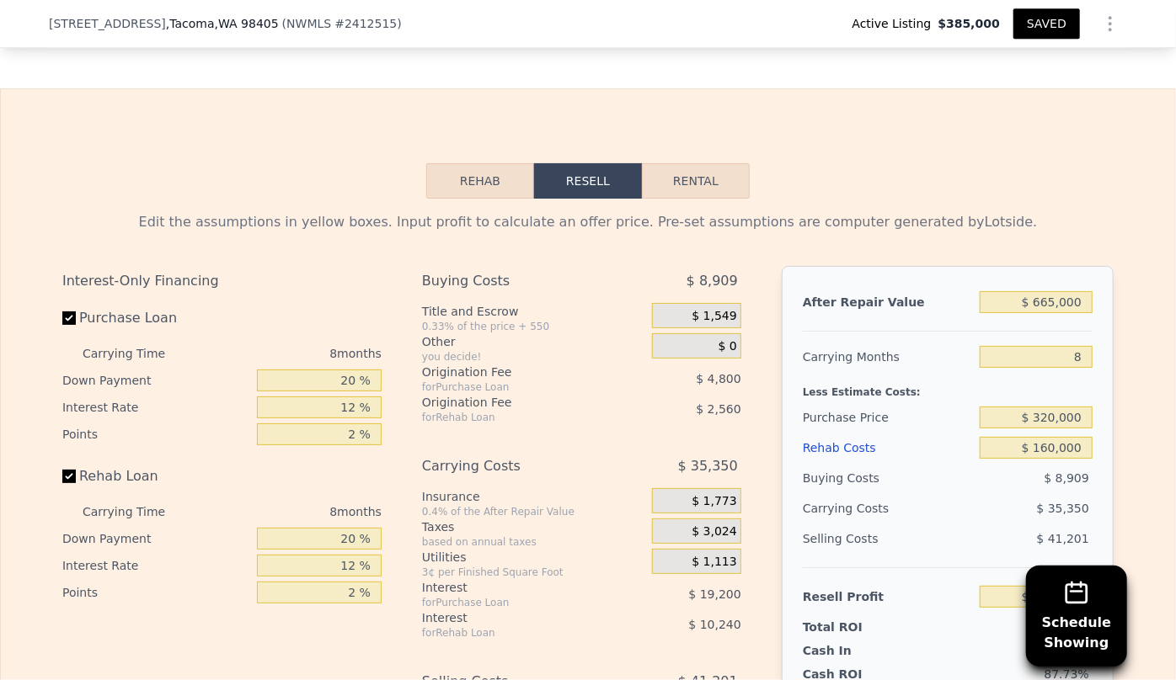
scroll to position [2673, 0]
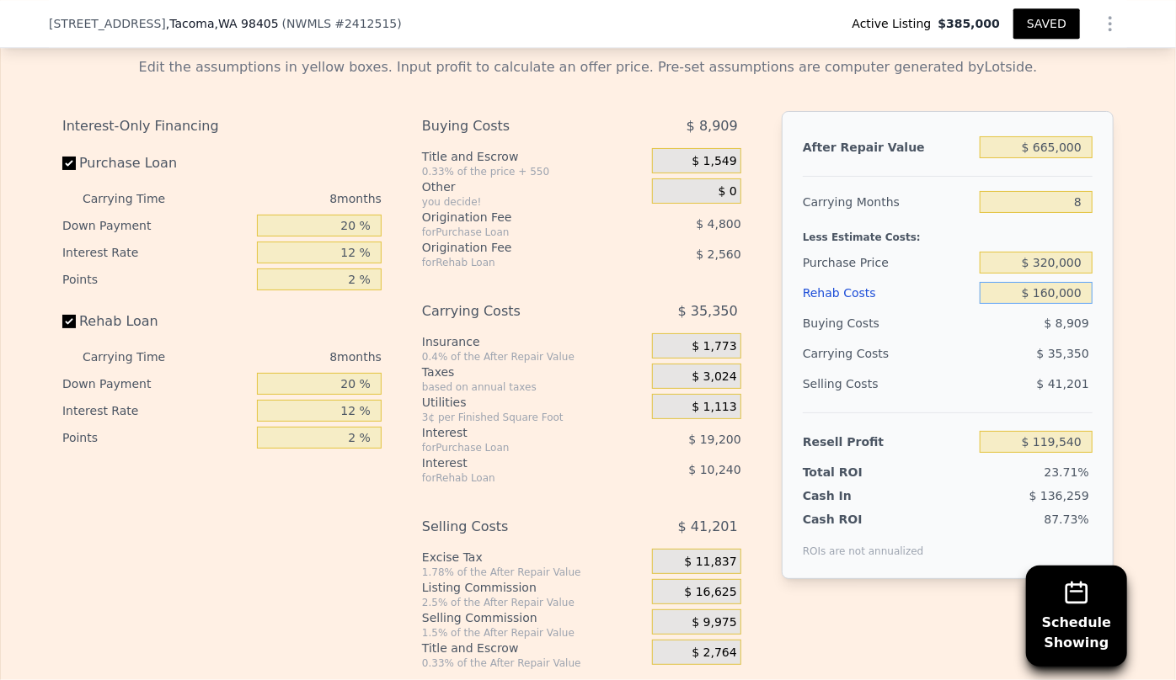
click at [1046, 282] on input "$ 160,000" at bounding box center [1035, 293] width 113 height 22
type input "$ 10,000"
type input "$ 281,540"
type input "$ 180,000"
type input "$ 97,940"
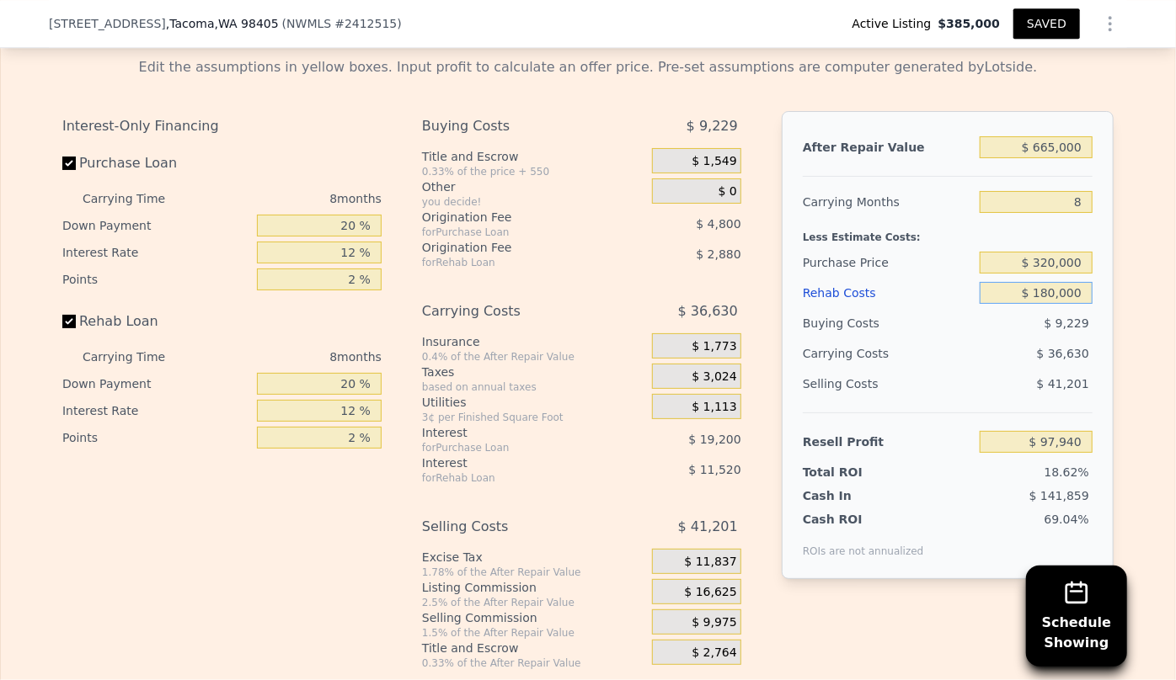
type input "$ 180,000"
click at [954, 339] on div "$ 36,630" at bounding box center [1003, 354] width 178 height 30
click at [946, 339] on div "$ 36,630" at bounding box center [1003, 354] width 178 height 30
click at [1047, 28] on button "SAVED" at bounding box center [1046, 23] width 67 height 30
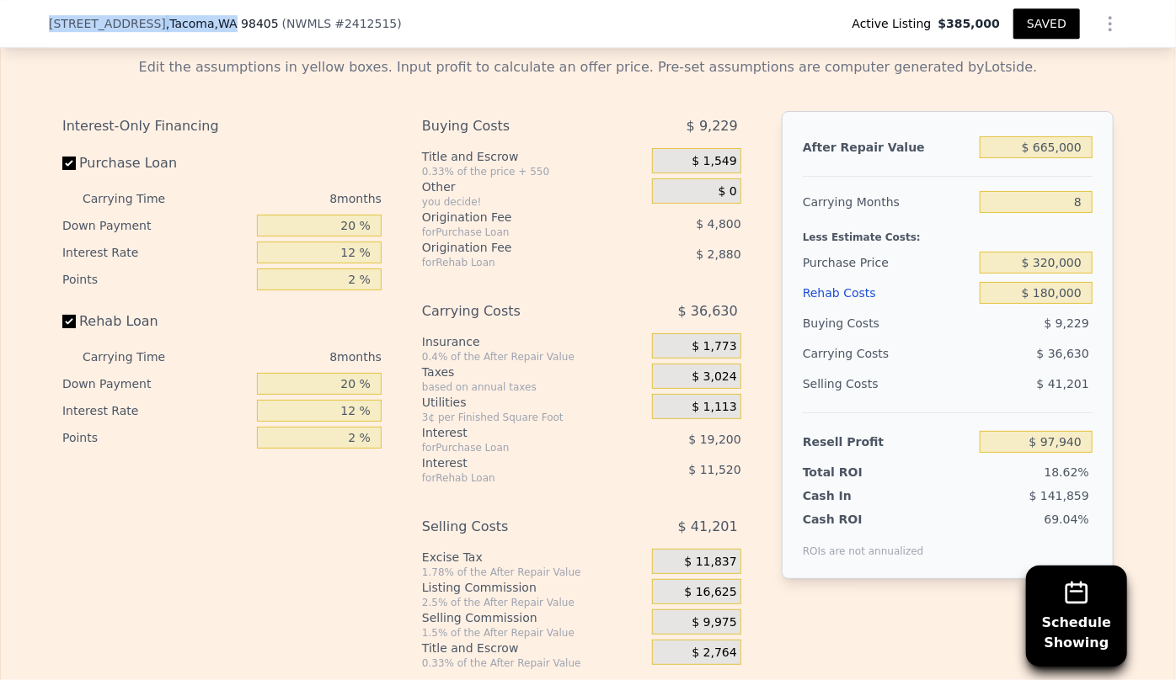
type input "2.75"
type input "1504"
type input "2246"
type input "2720"
type input "6830"
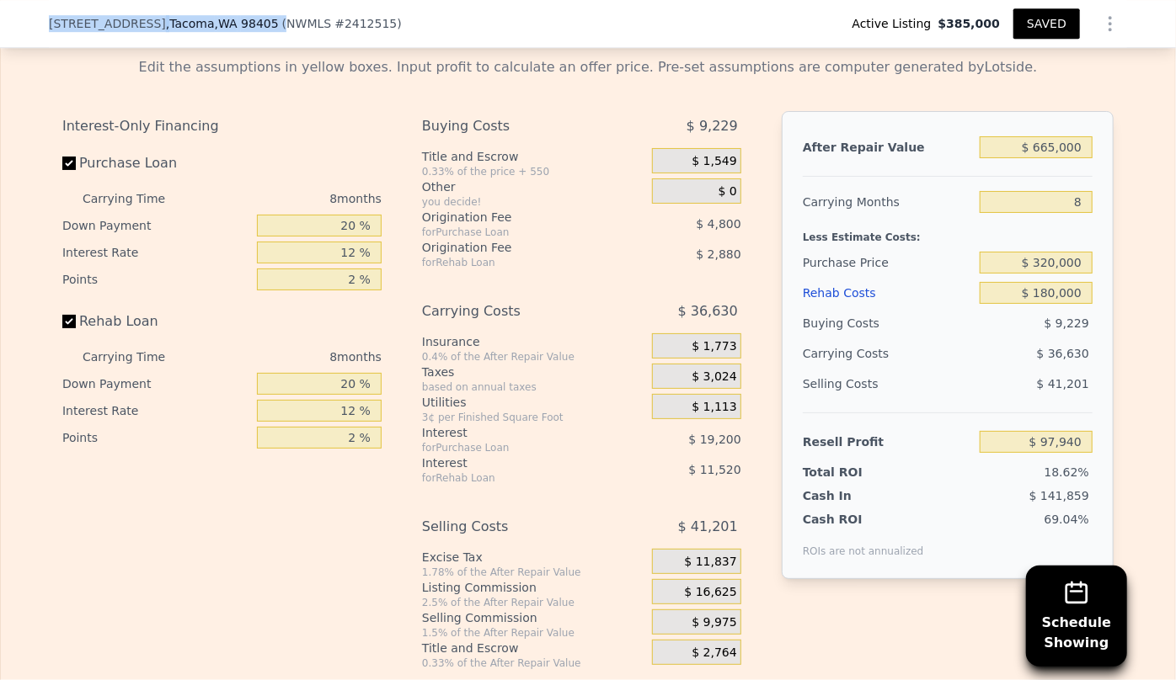
drag, startPoint x: 40, startPoint y: 24, endPoint x: 276, endPoint y: 32, distance: 236.7
click at [276, 32] on div "949 S Ridgewood Ave , Tacoma , WA 98405 ( NWMLS # 2412515 ) Active Listing $385…" at bounding box center [588, 24] width 1176 height 48
copy div "949 S Ridgewood Ave , Tacoma , WA 98405 ("
click at [971, 369] on div "Selling Costs $ 41,201" at bounding box center [947, 391] width 290 height 44
click at [1049, 282] on input "$ 180,000" at bounding box center [1035, 293] width 113 height 22
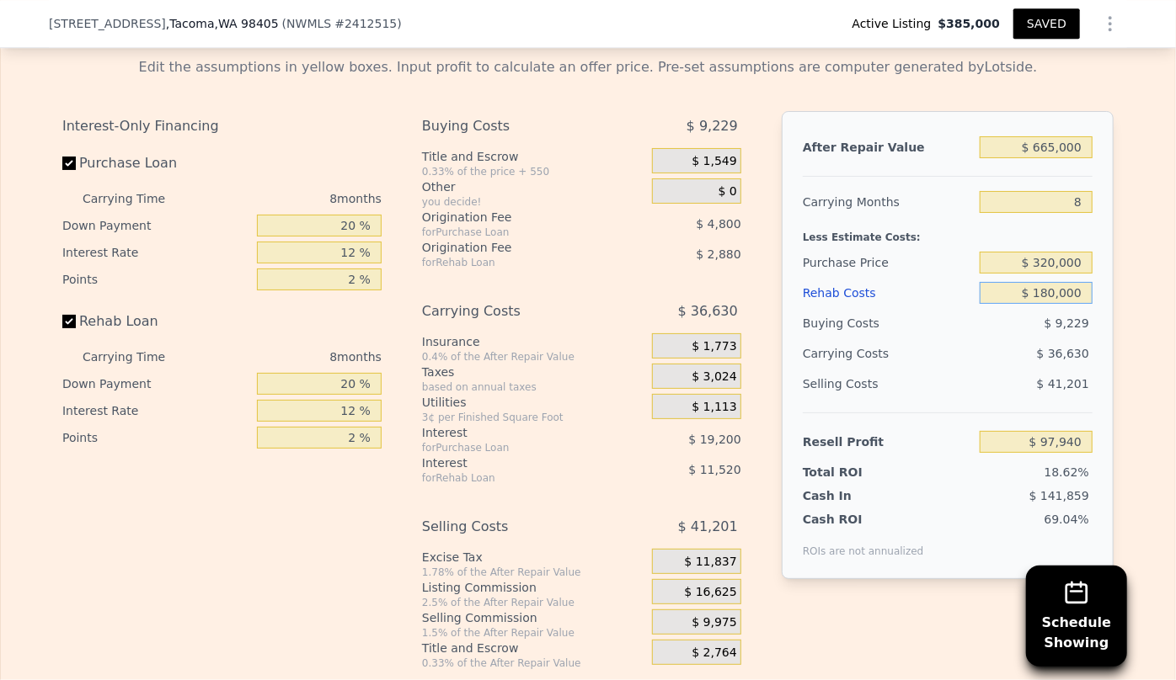
type input "$ 10,000"
type input "$ 281,540"
type input "$ 0000"
type input "$ 292,340"
type input "$ 20,000"
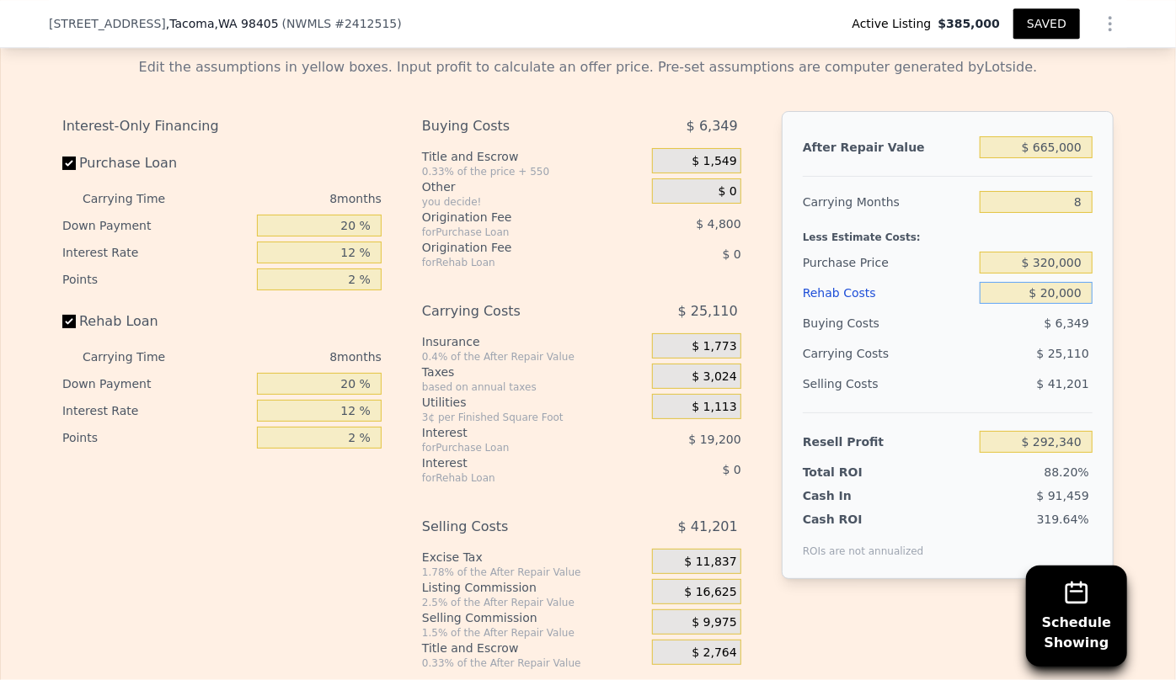
type input "$ 270,740"
type input "$ 2,000,000"
type input "-$ 1,867,660"
type input "$ 20,000,000"
type input "-$ 21,307,660"
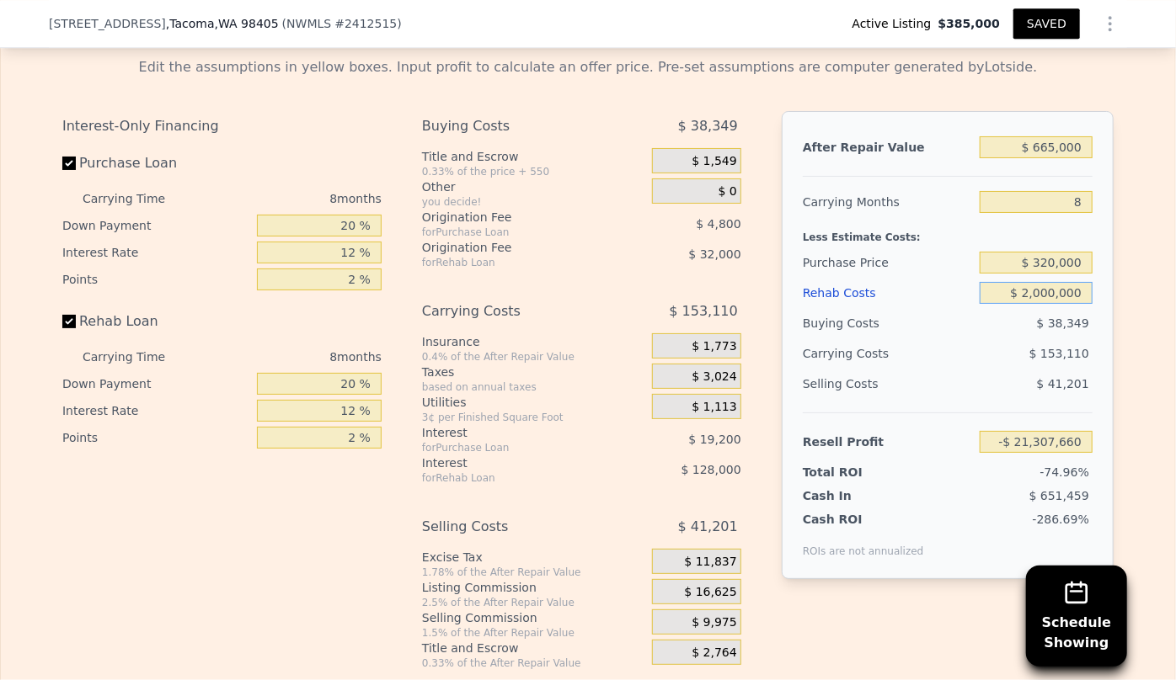
type input "$ 200,000"
type input "$ 76,340"
type input "$ 200,000"
click at [1041, 369] on div "Selling Costs $ 41,201" at bounding box center [947, 391] width 290 height 44
click at [1049, 252] on input "$ 320,000" at bounding box center [1035, 263] width 113 height 22
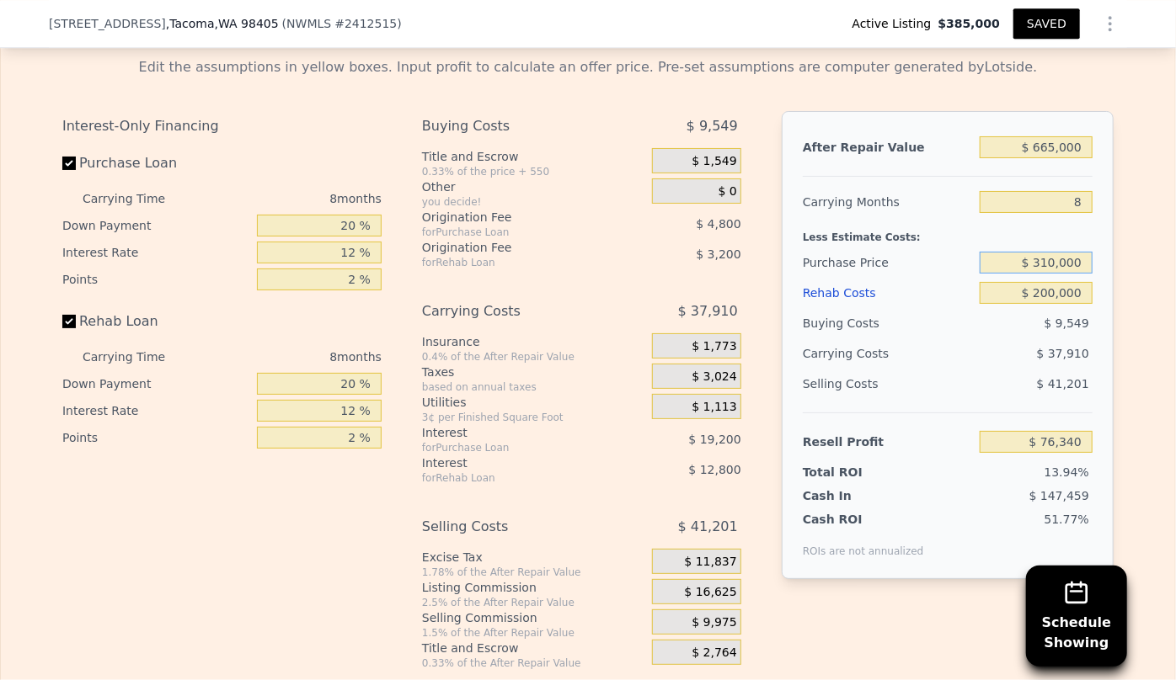
type input "$ 310,000"
type input "$ 65,507"
click at [1010, 369] on div "$ 41,201" at bounding box center [1036, 384] width 114 height 30
click at [1045, 252] on input "$ 310,000" at bounding box center [1035, 263] width 113 height 22
type input "$ 300,000"
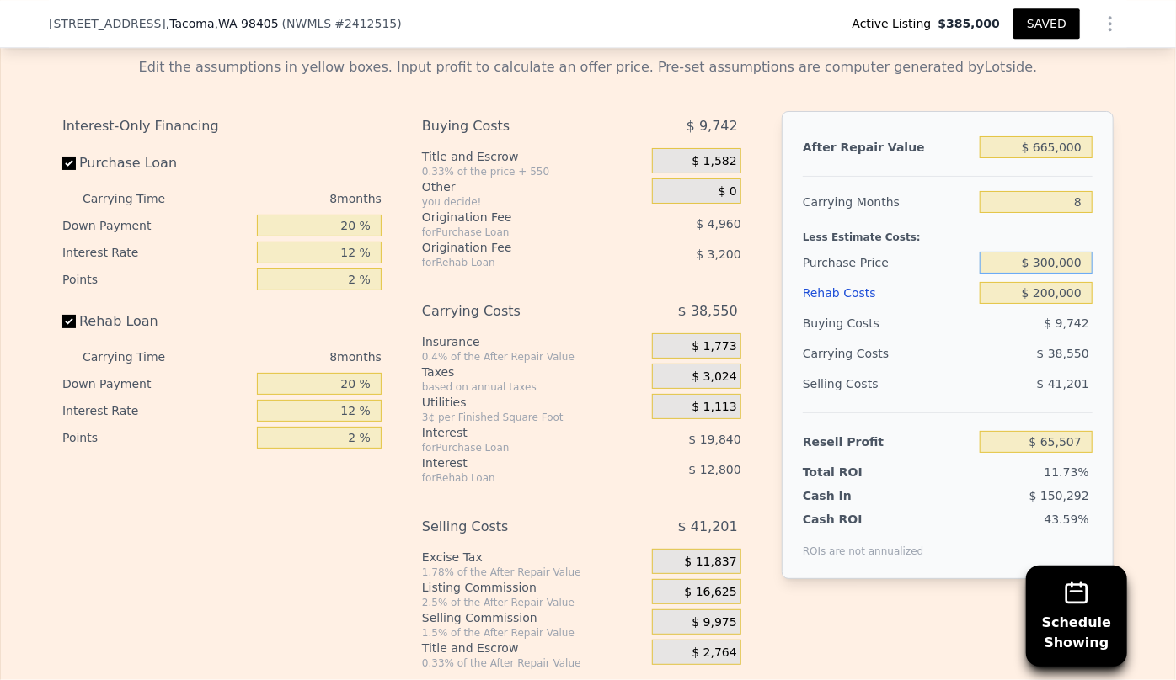
type input "$ 76,340"
click at [1049, 317] on span "$ 9,549" at bounding box center [1066, 323] width 45 height 13
click at [984, 339] on div "$ 37,910" at bounding box center [1003, 354] width 178 height 30
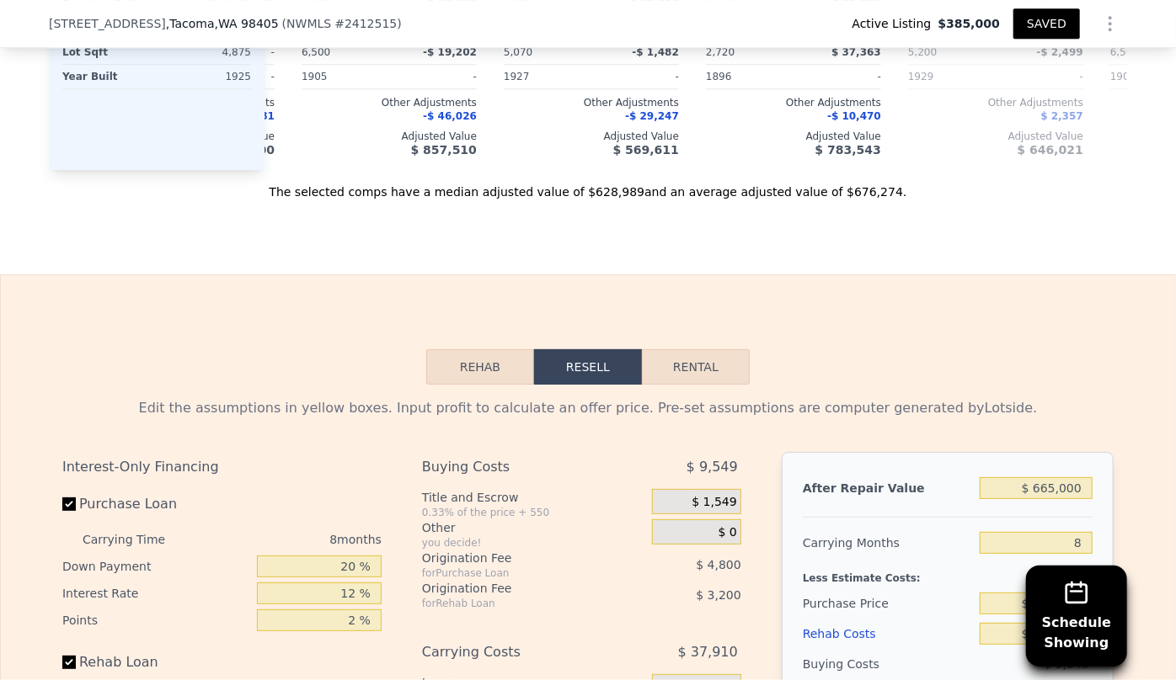
scroll to position [2443, 0]
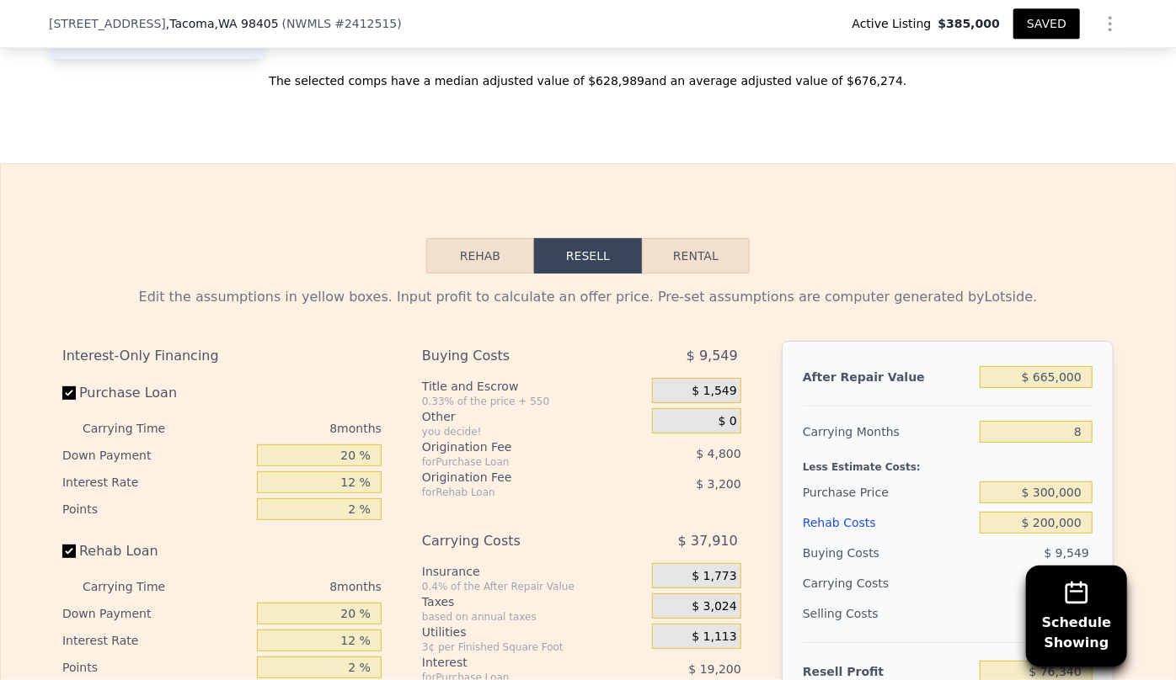
click at [1057, 29] on button "SAVED" at bounding box center [1046, 23] width 67 height 30
click at [1036, 33] on button "SAVED" at bounding box center [1046, 23] width 67 height 30
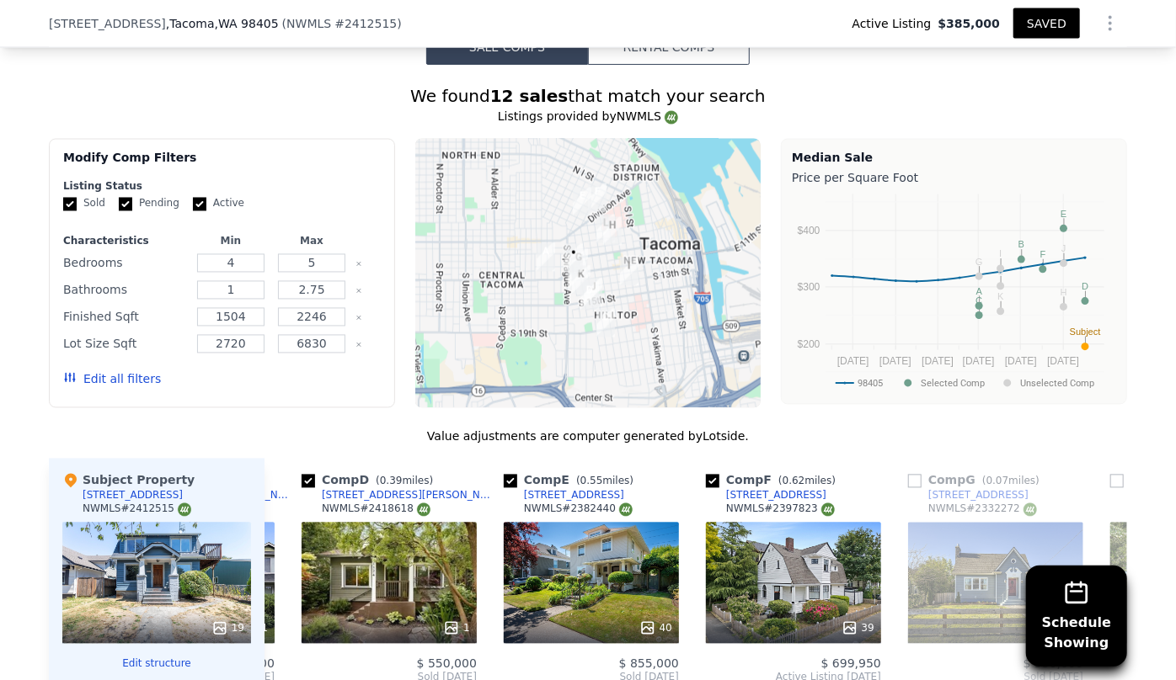
scroll to position [1677, 0]
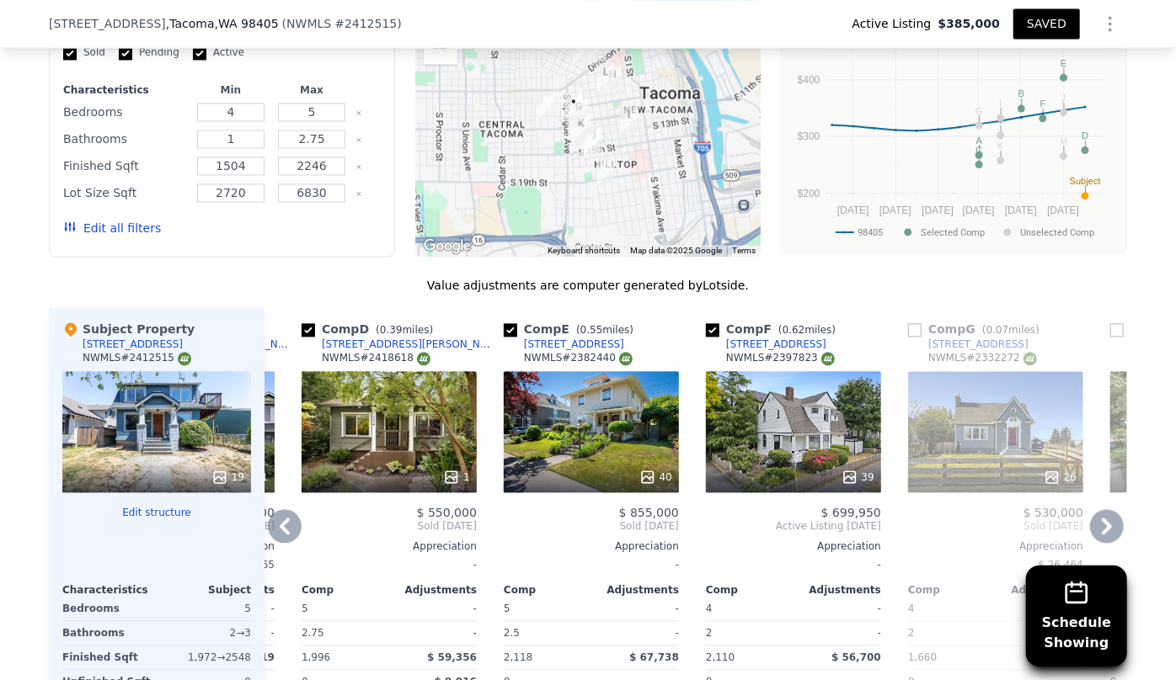
click at [280, 518] on icon at bounding box center [285, 526] width 10 height 17
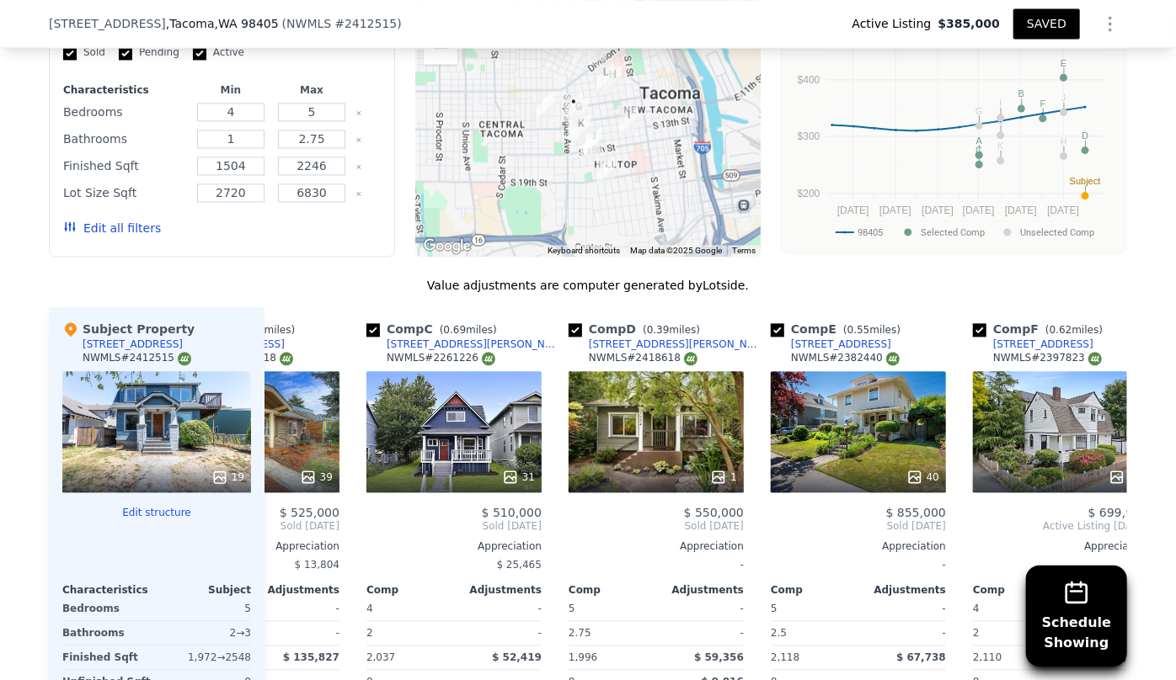
scroll to position [0, 185]
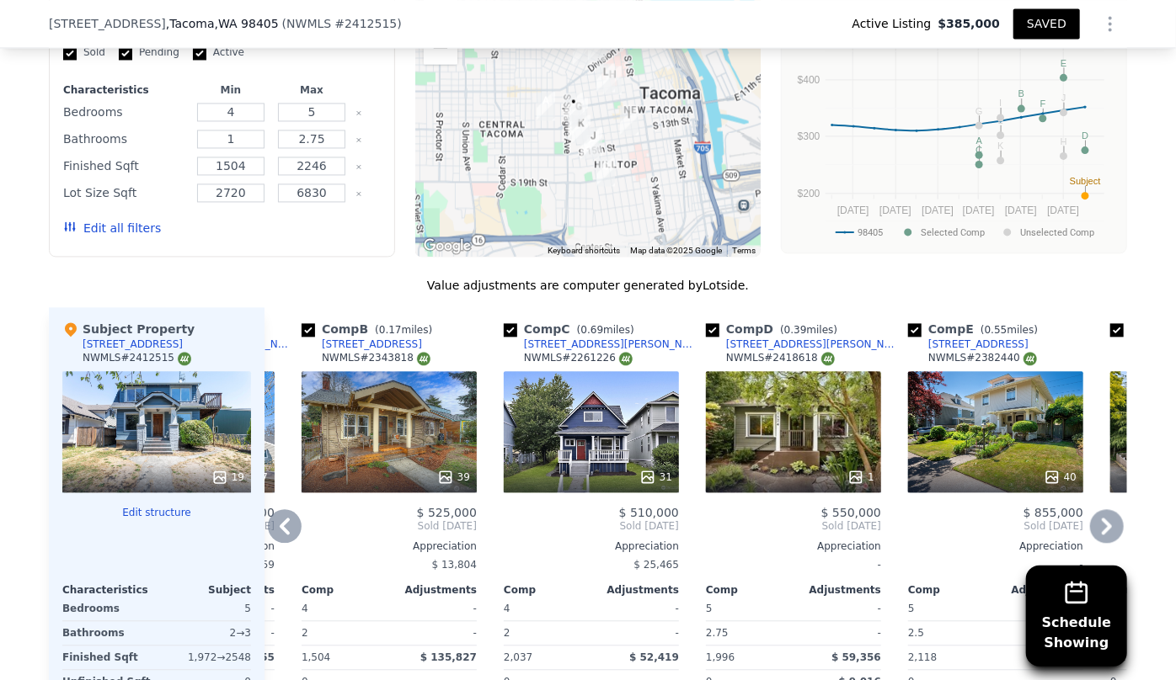
click at [280, 518] on icon at bounding box center [285, 526] width 10 height 17
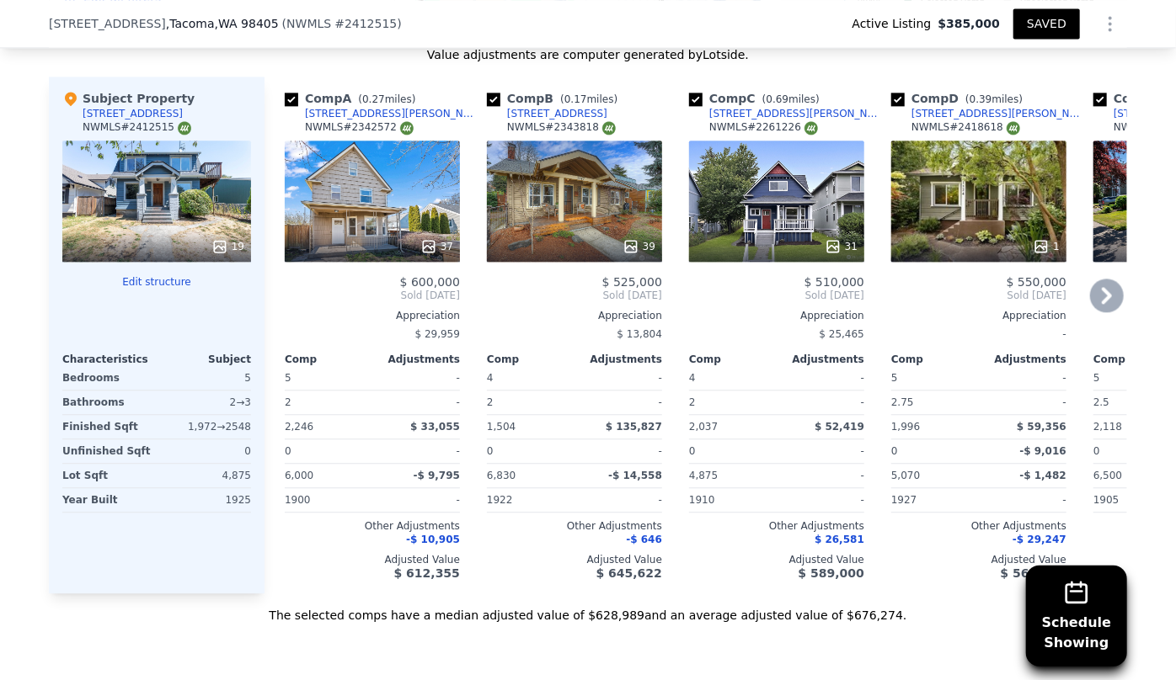
scroll to position [1907, 0]
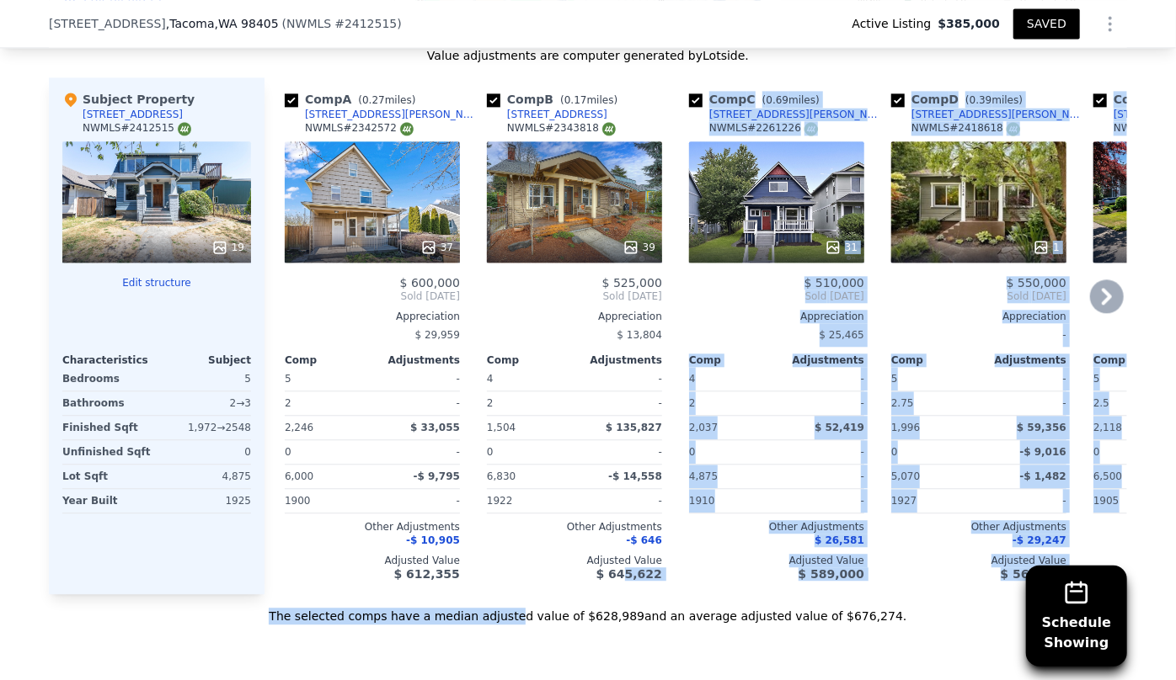
drag, startPoint x: 531, startPoint y: 544, endPoint x: 628, endPoint y: 542, distance: 97.7
click at [628, 542] on div "Value adjustments are computer generated by Lotside . Subject Property 949 S Ri…" at bounding box center [588, 336] width 1078 height 578
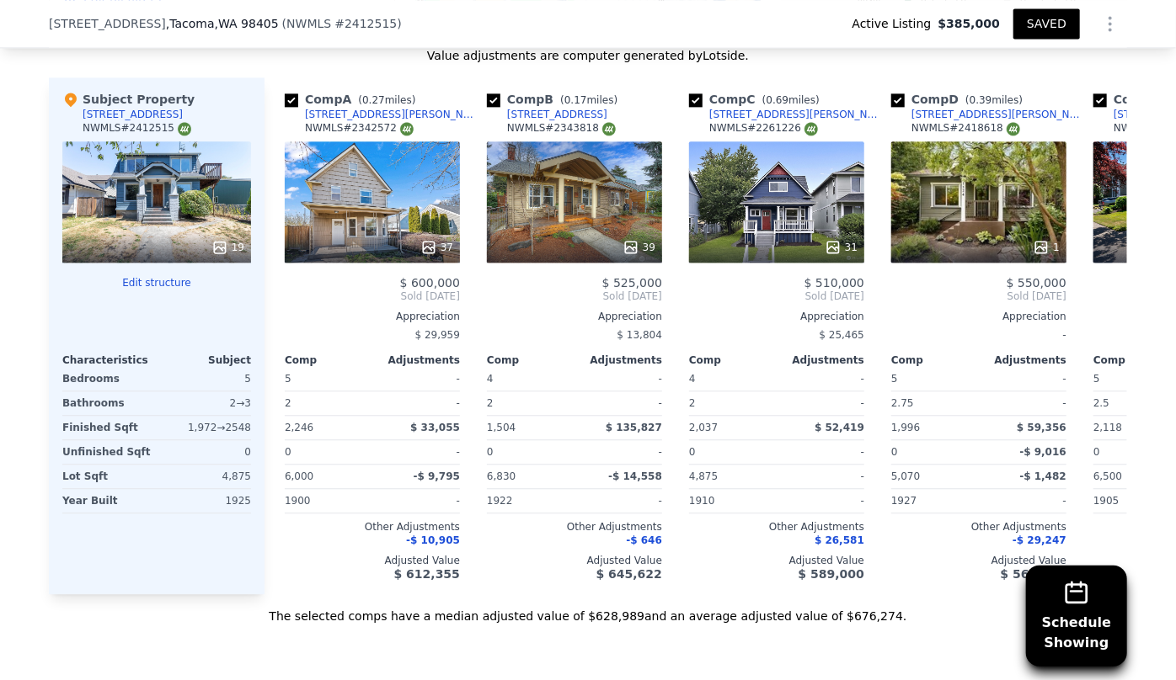
click at [637, 611] on div "Sale Comps Rental Comps Schedule Showing We found 12 sales that match your sear…" at bounding box center [588, 136] width 1176 height 1125
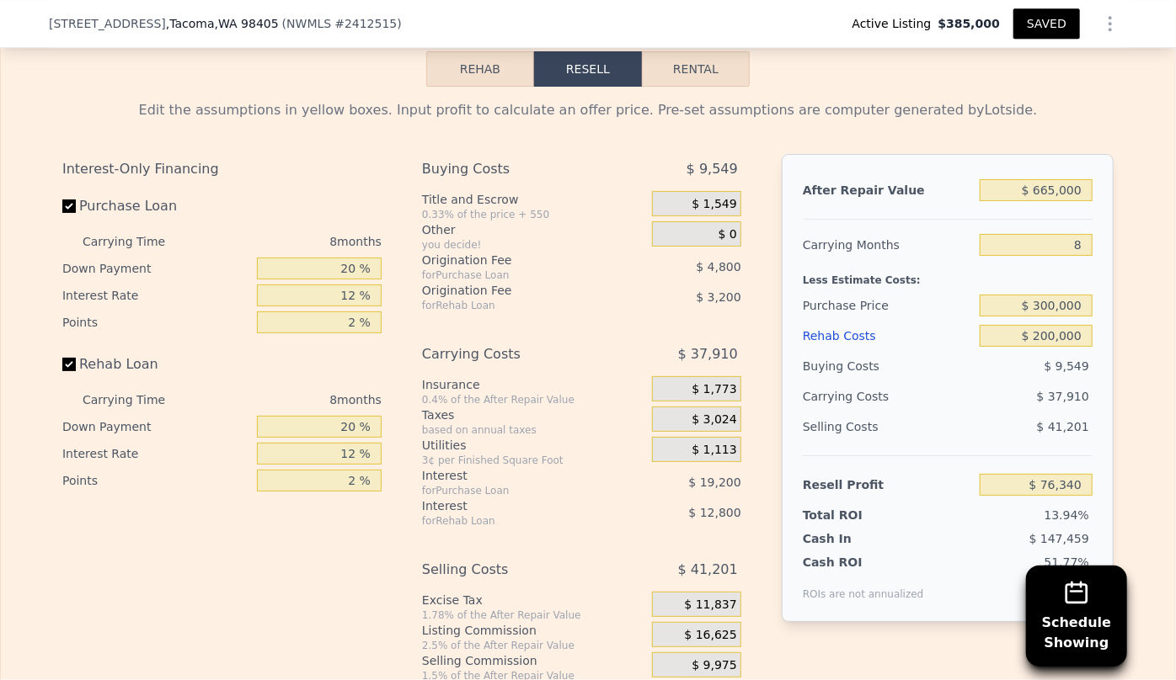
scroll to position [2596, 0]
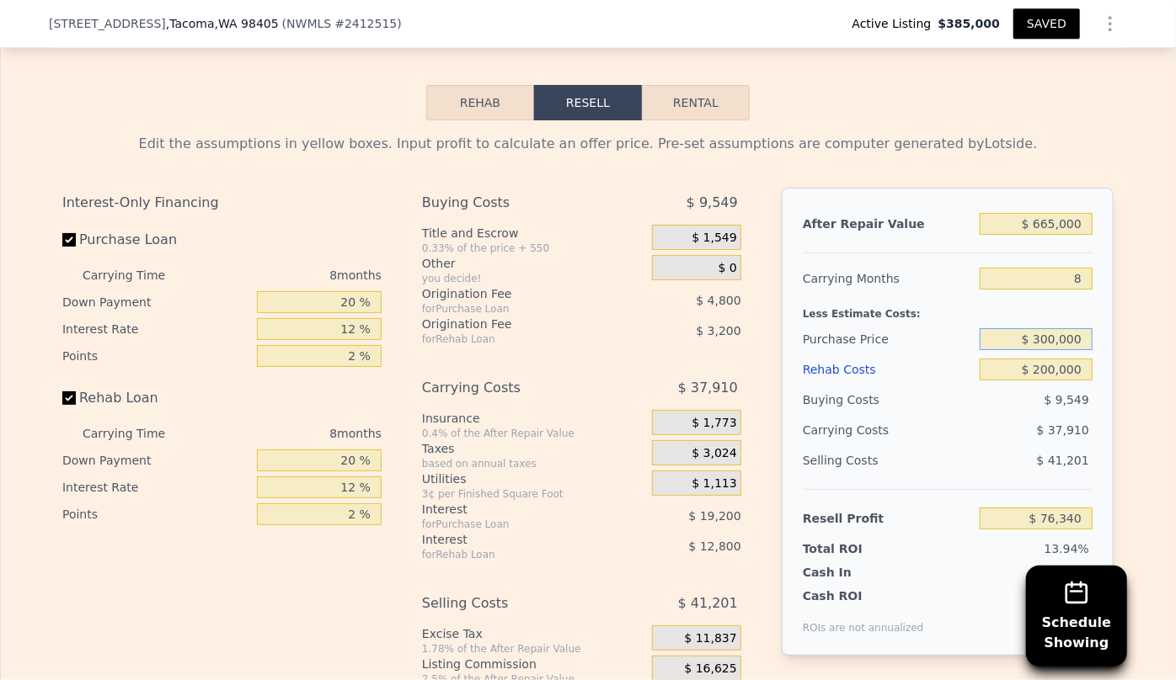
click at [1044, 328] on input "$ 300,000" at bounding box center [1035, 339] width 113 height 22
type input "$ 320,000"
click at [1016, 415] on div "$ 37,910" at bounding box center [1003, 430] width 178 height 30
type input "$ 54,673"
click at [1051, 328] on input "$ 320,000" at bounding box center [1035, 339] width 113 height 22
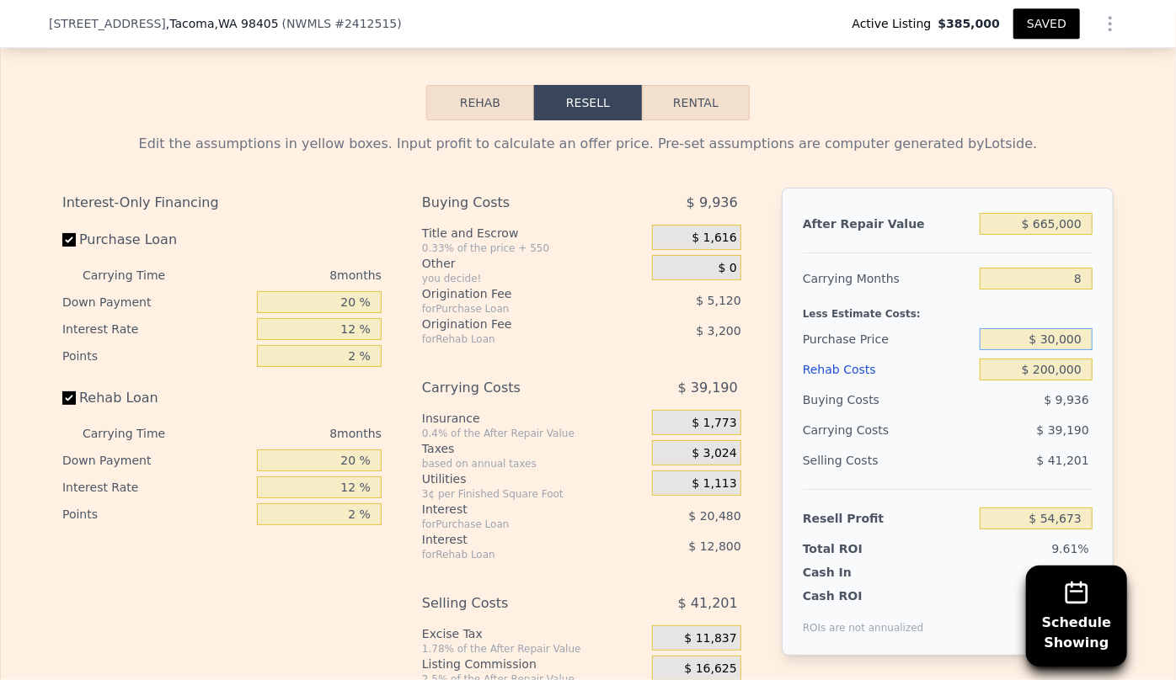
type input "$ 30,000"
type input "$ 368,839"
type input "$ 300,000"
click at [935, 445] on div "Selling Costs" at bounding box center [887, 460] width 170 height 30
type input "$ 76,340"
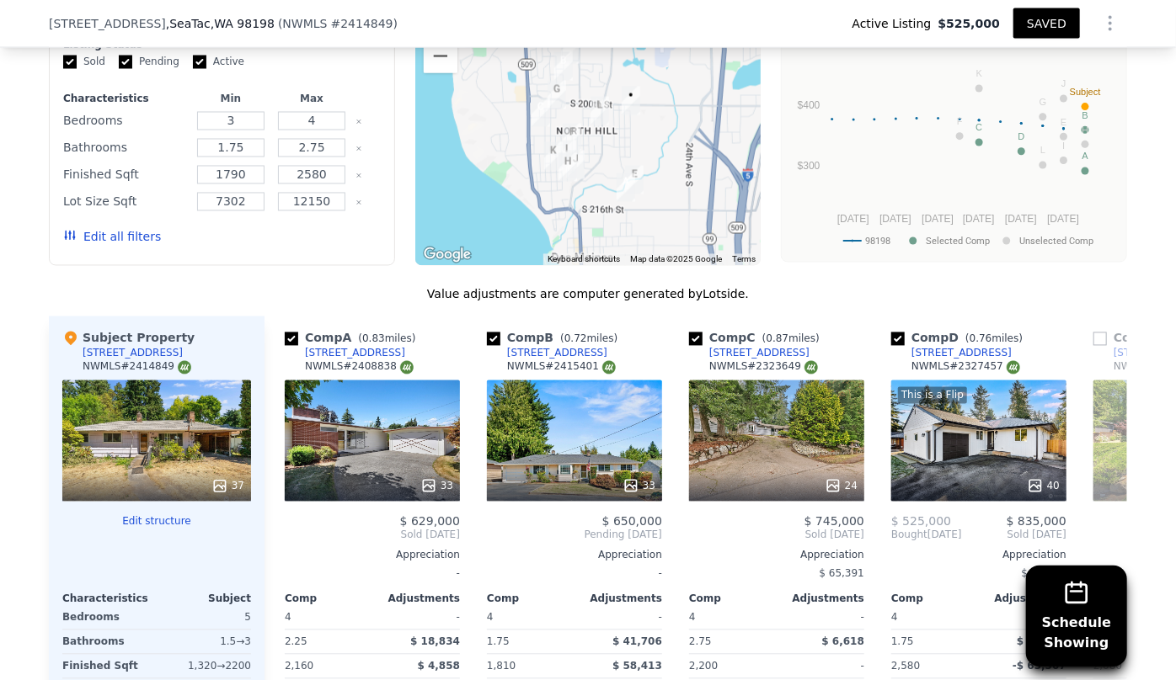
scroll to position [1456, 0]
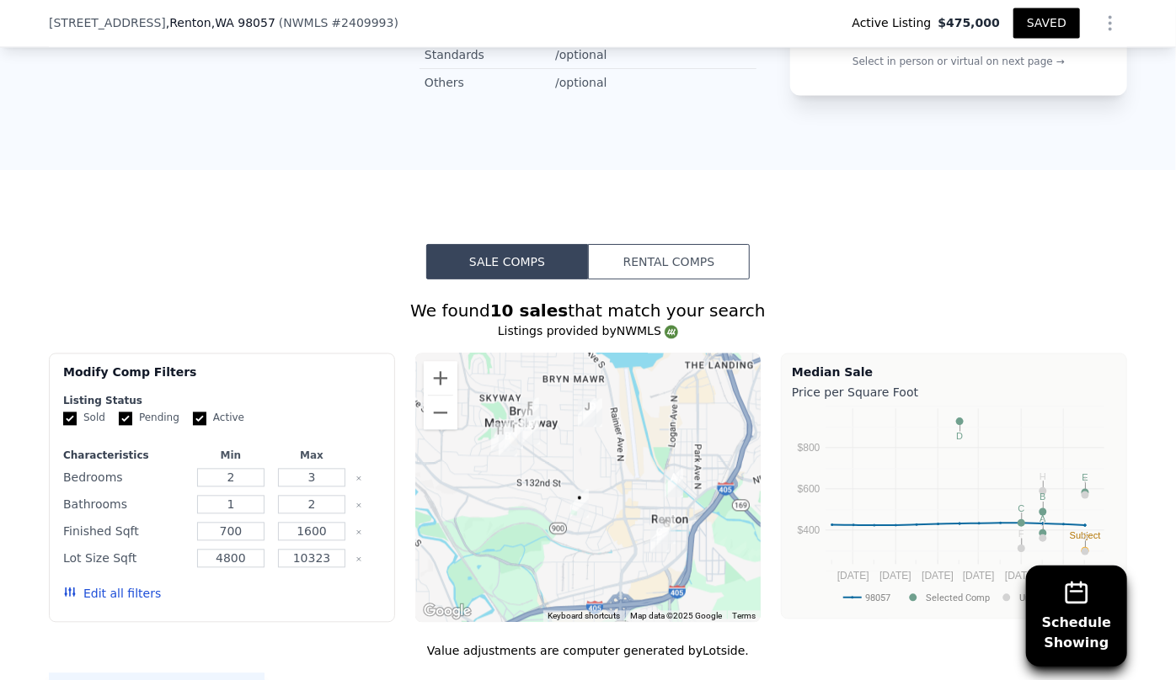
scroll to position [1376, 0]
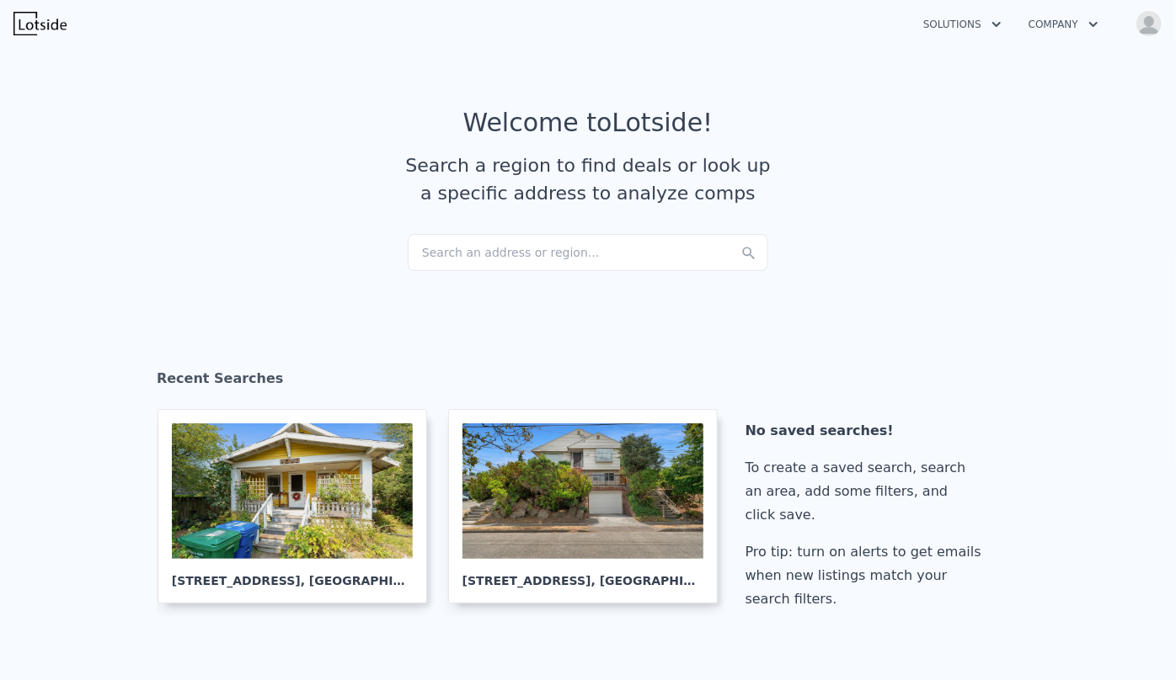
scroll to position [950, 0]
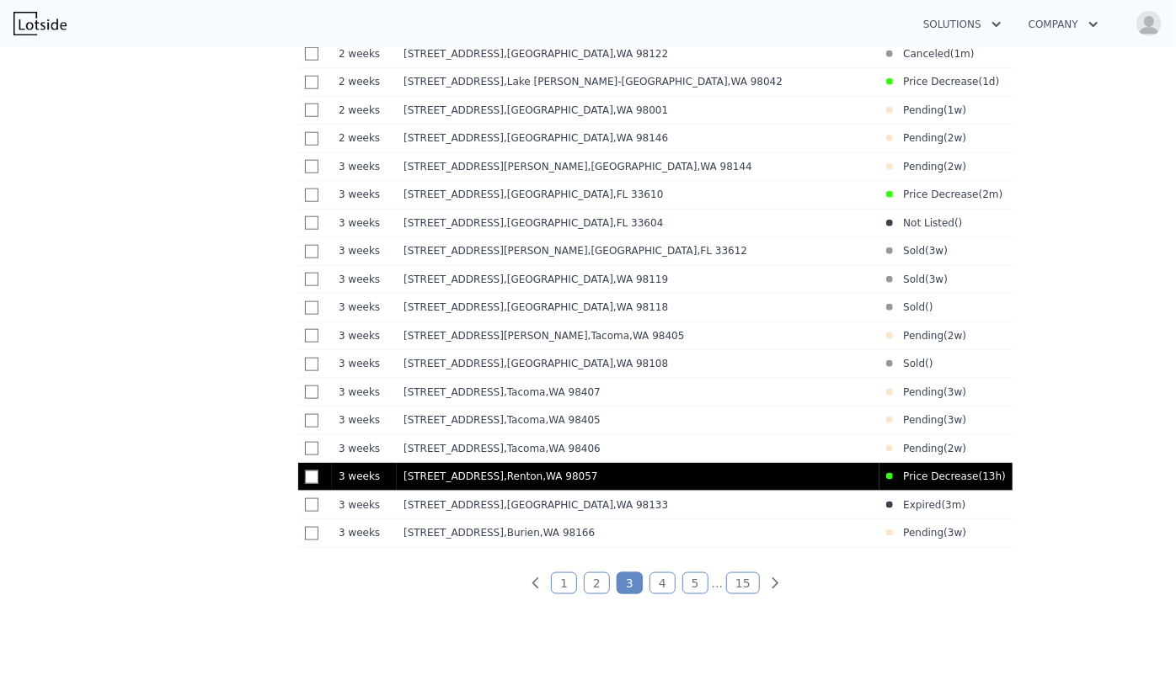
scroll to position [567, 0]
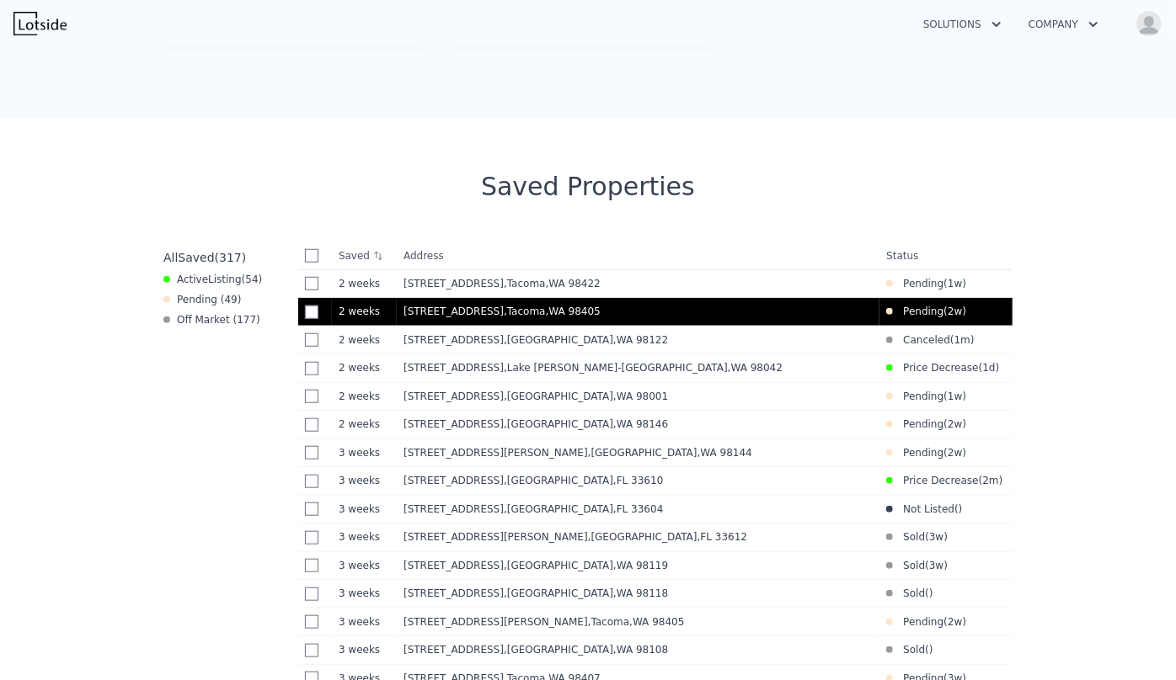
click at [649, 323] on td "[STREET_ADDRESS]" at bounding box center [638, 312] width 483 height 29
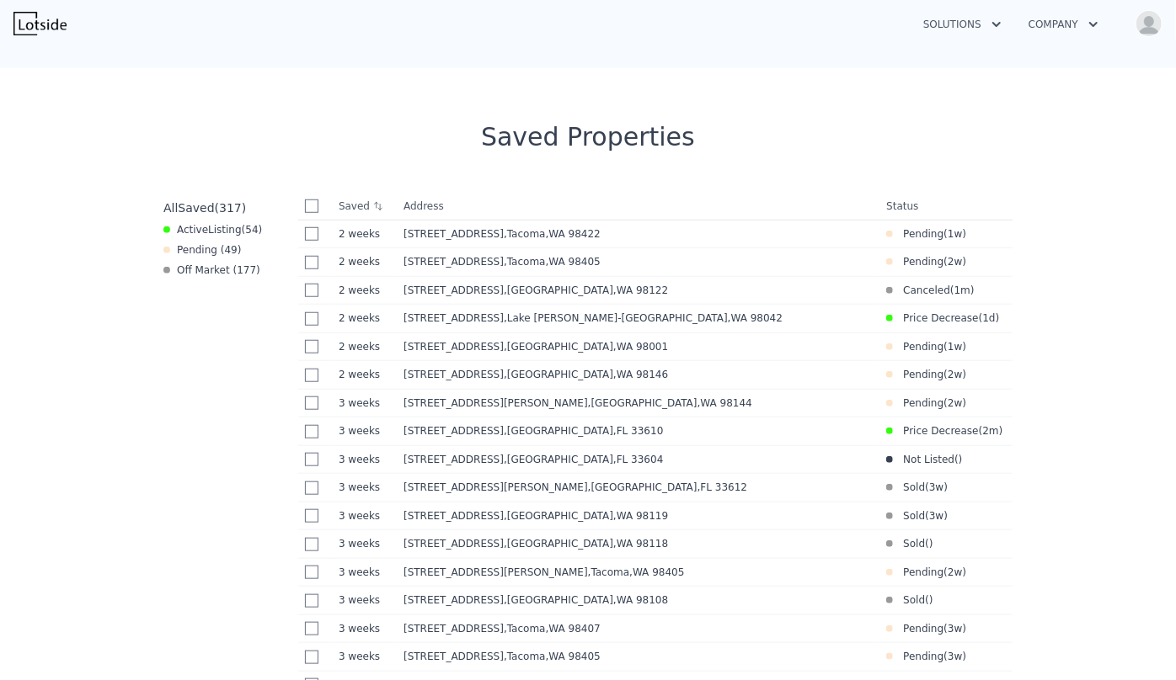
scroll to position [643, 0]
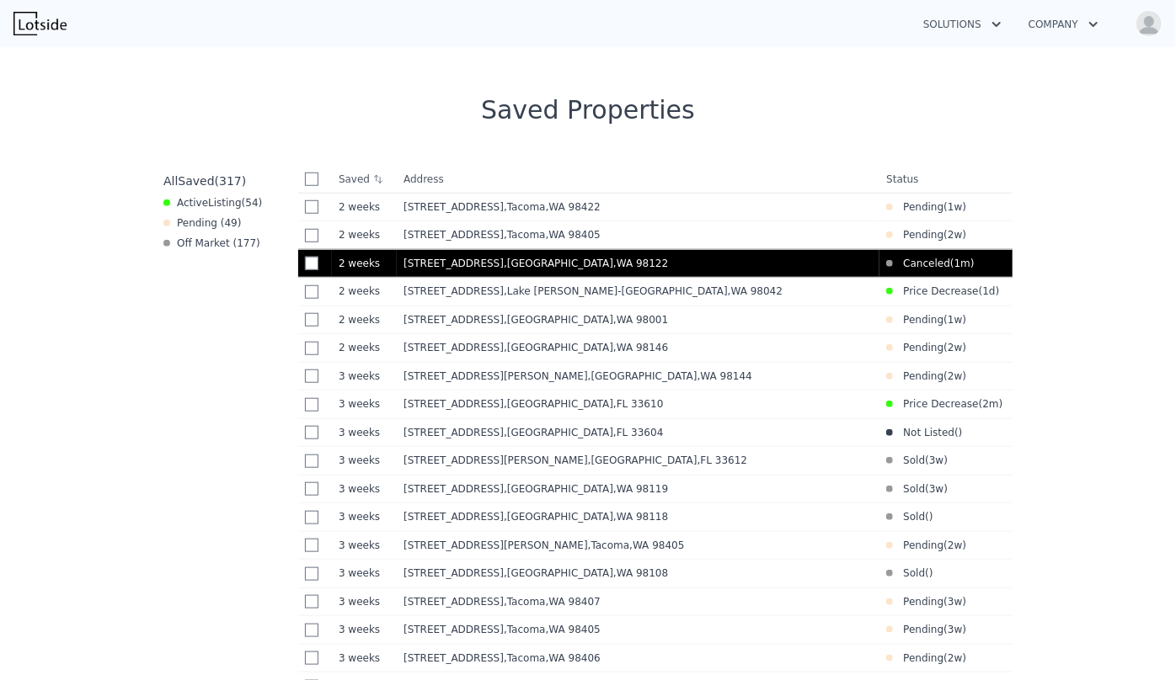
click at [561, 262] on span ", [GEOGRAPHIC_DATA]" at bounding box center [589, 264] width 171 height 12
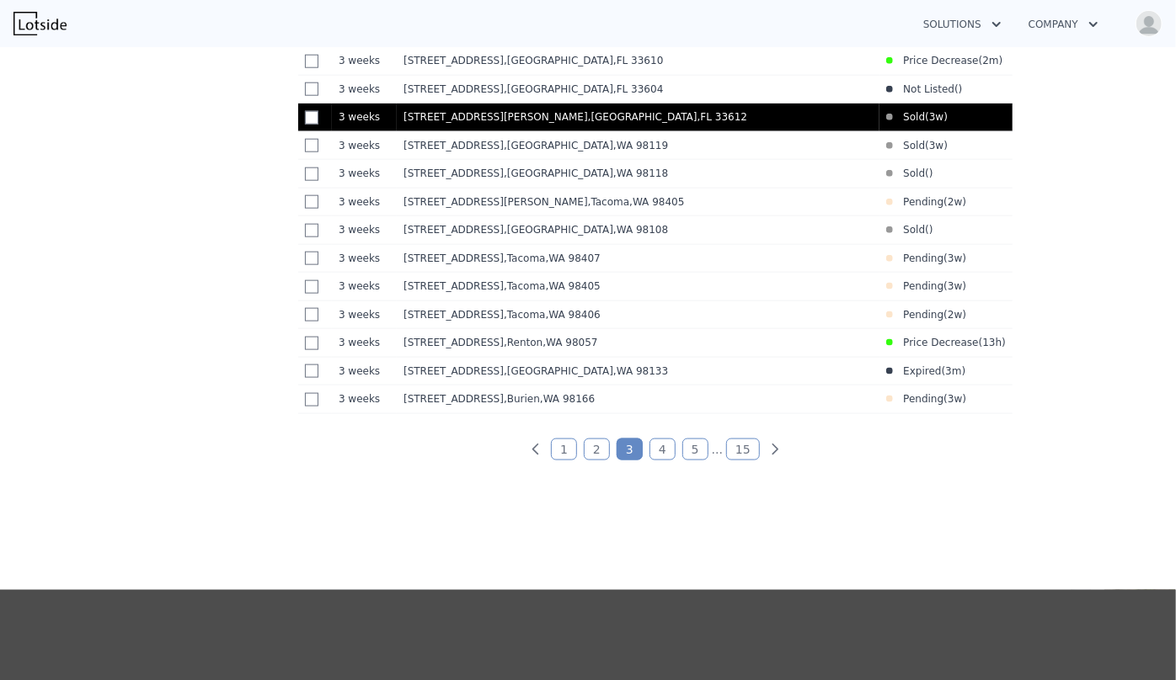
scroll to position [1026, 0]
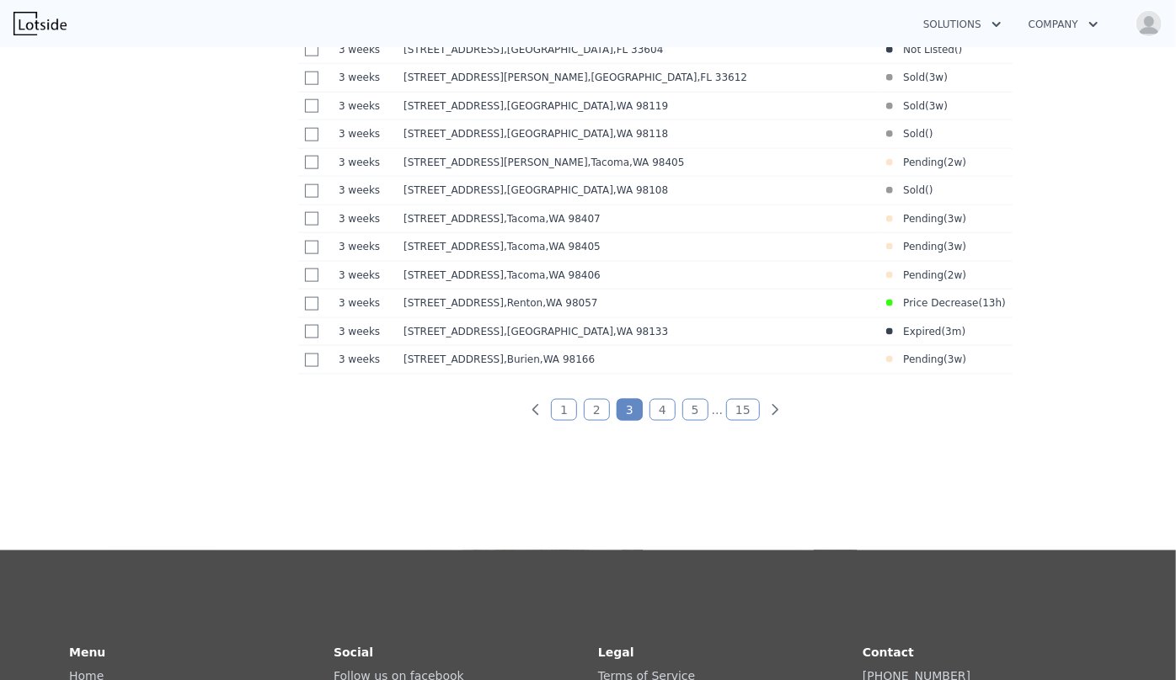
click at [557, 414] on div "1 2 3 4 5 ... 15" at bounding box center [655, 403] width 714 height 30
click at [562, 420] on link "1" at bounding box center [564, 410] width 26 height 22
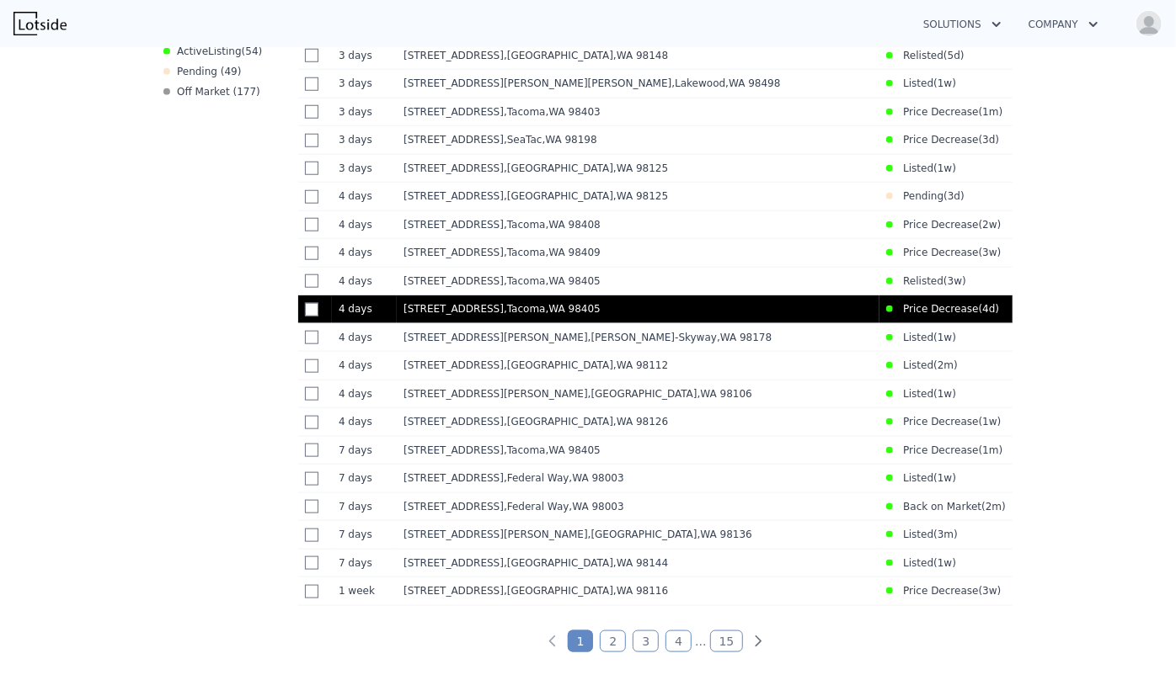
scroll to position [797, 0]
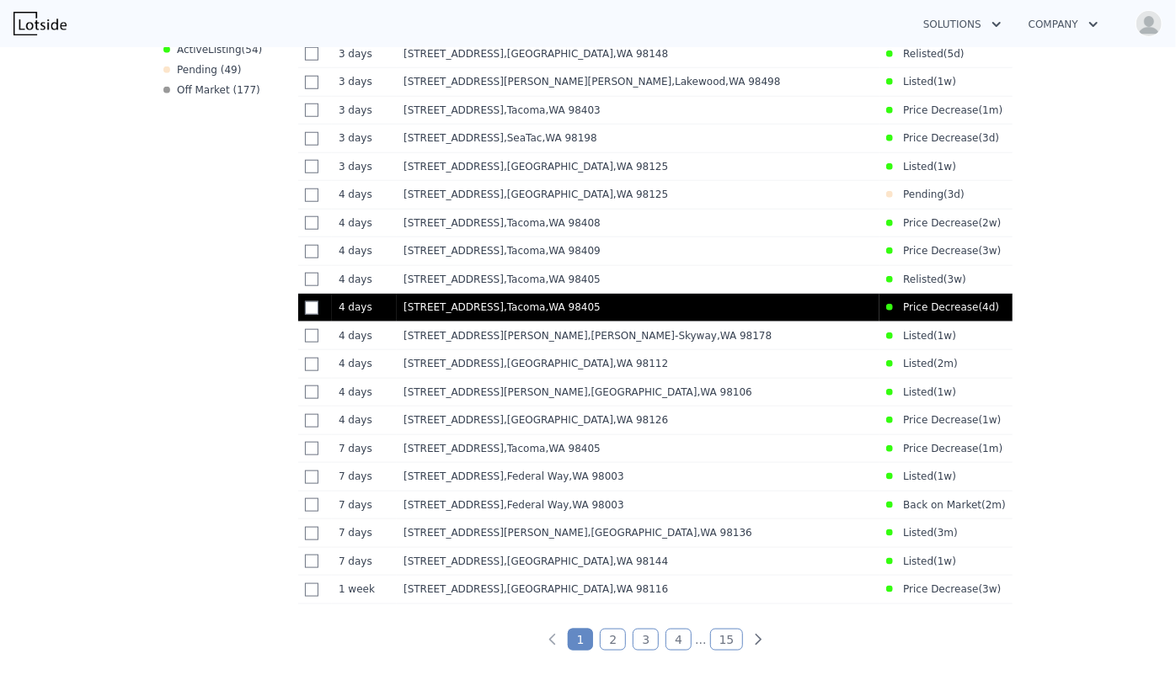
click at [617, 323] on td "[STREET_ADDRESS]" at bounding box center [638, 308] width 483 height 29
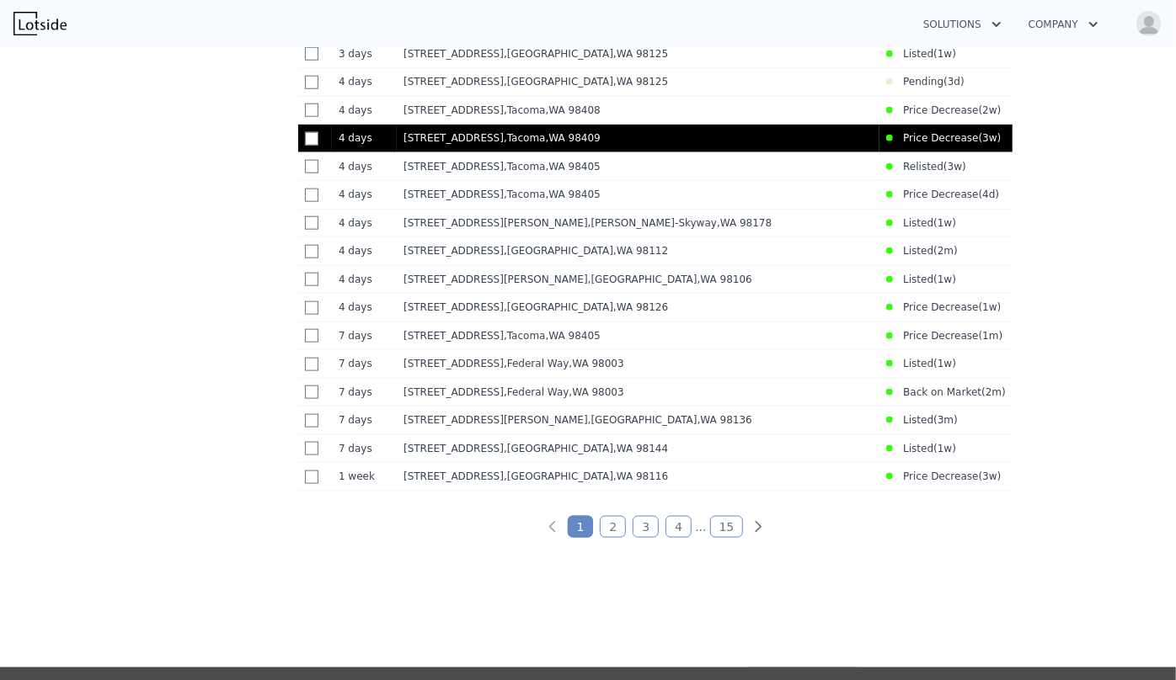
scroll to position [950, 0]
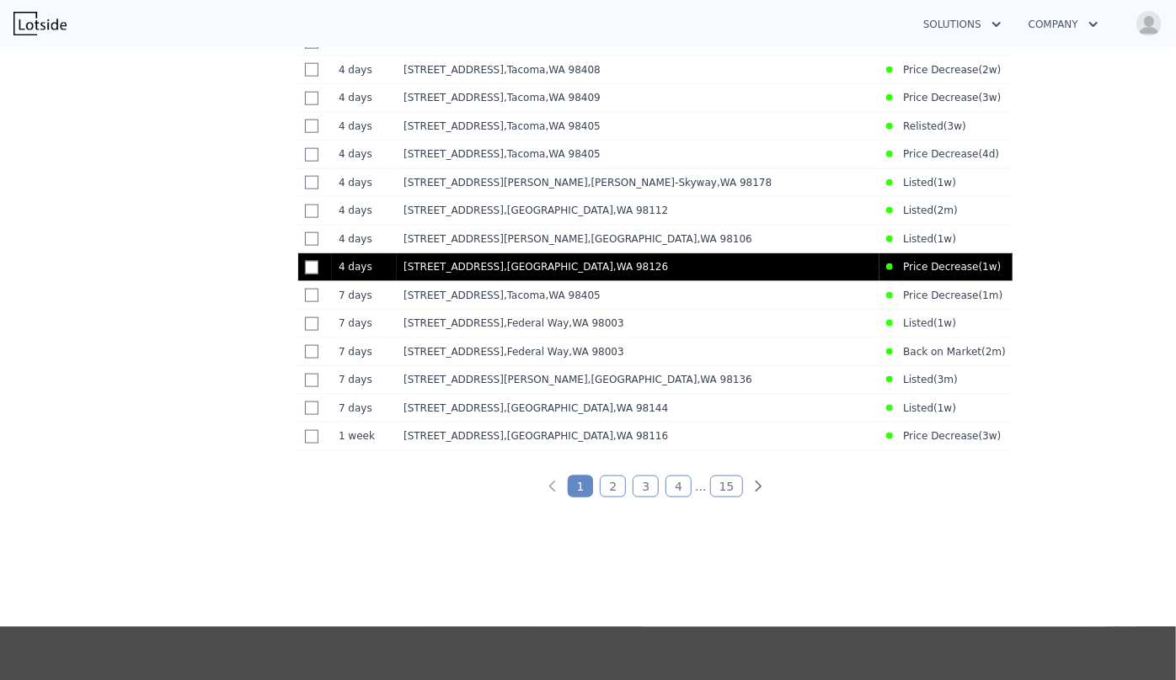
click at [728, 274] on div "5040 35th Ave SW , Seattle , WA 98126" at bounding box center [637, 266] width 469 height 13
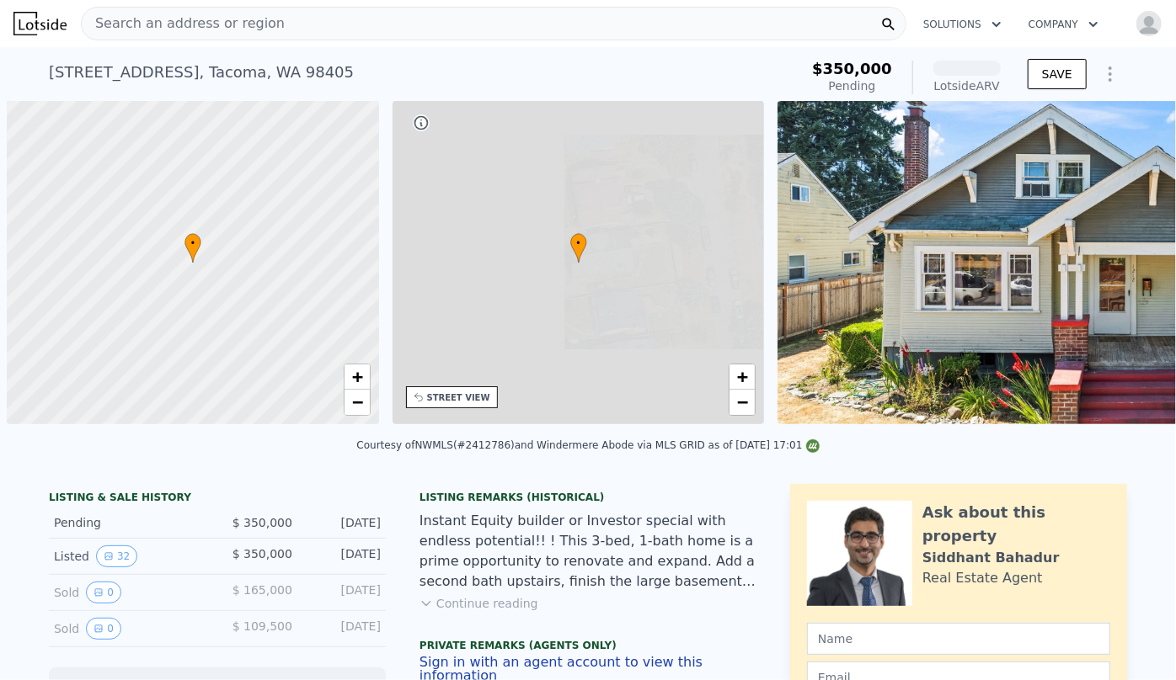
scroll to position [0, 7]
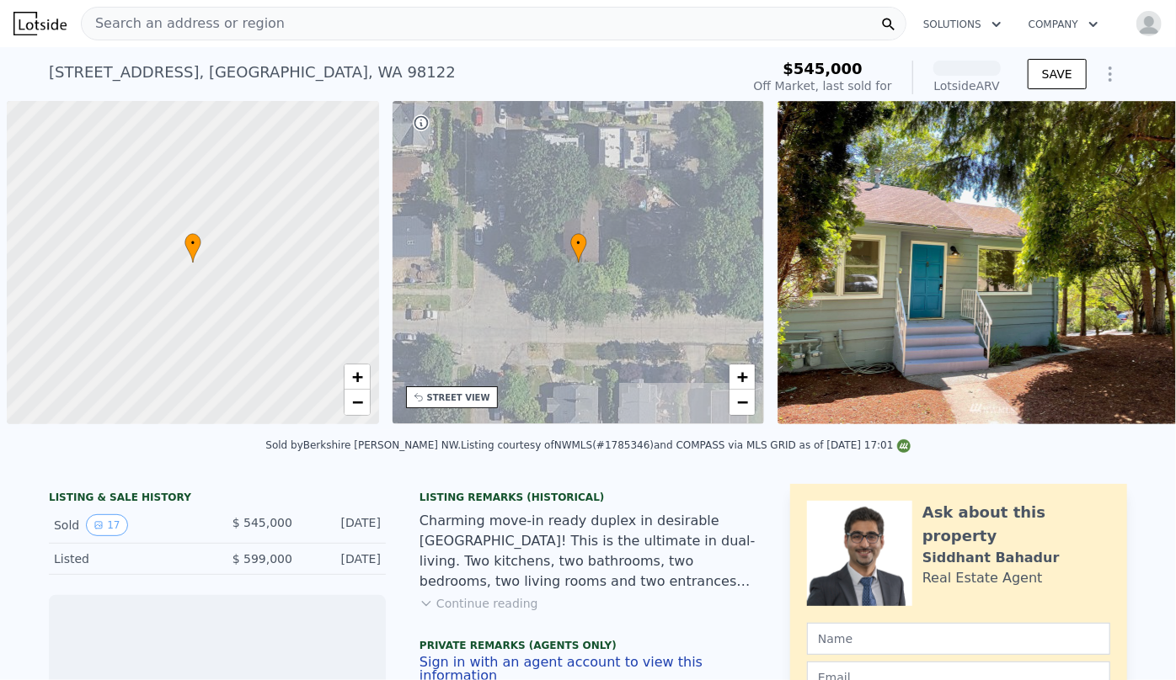
scroll to position [0, 7]
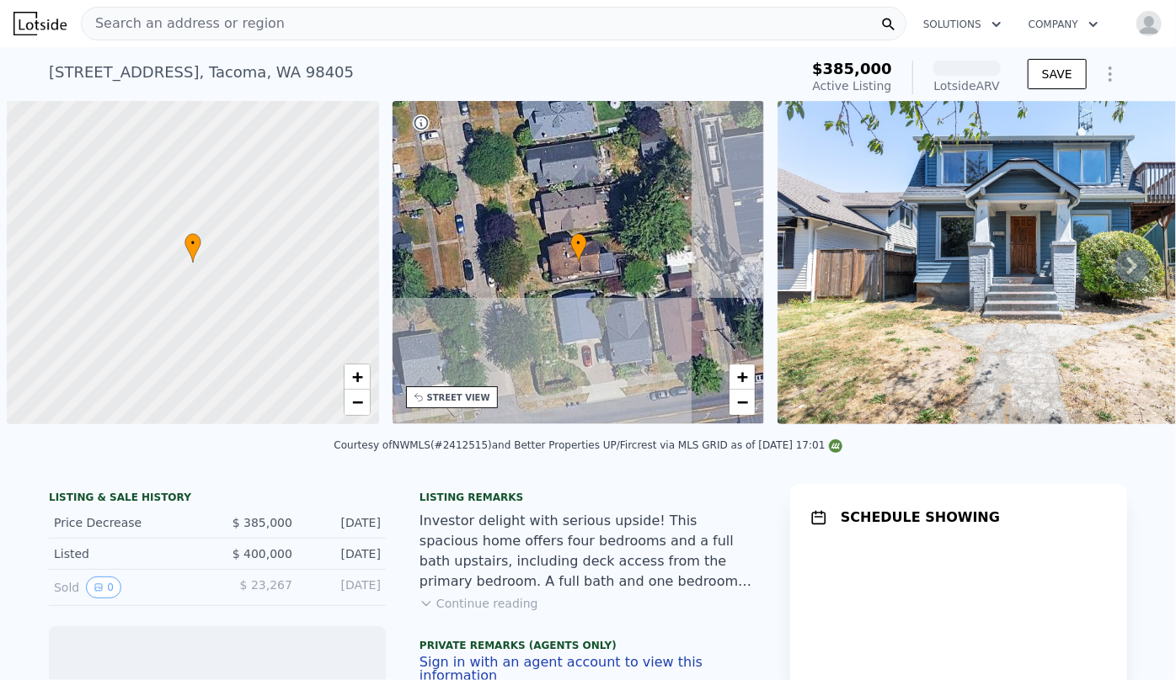
scroll to position [0, 7]
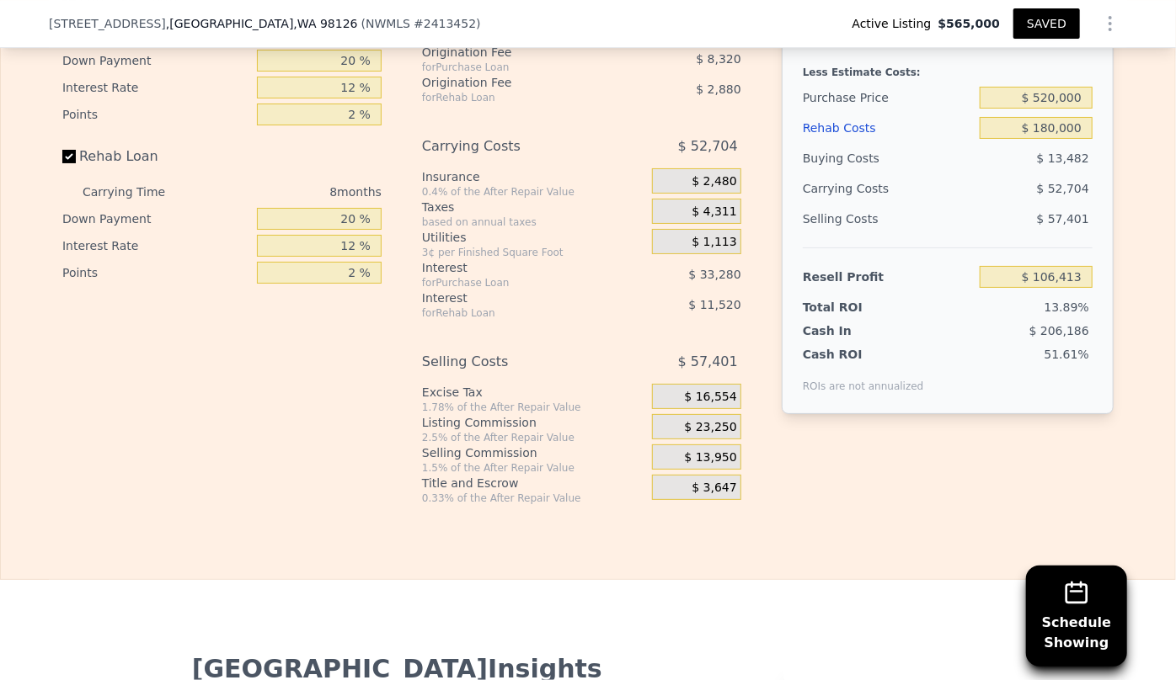
scroll to position [2903, 0]
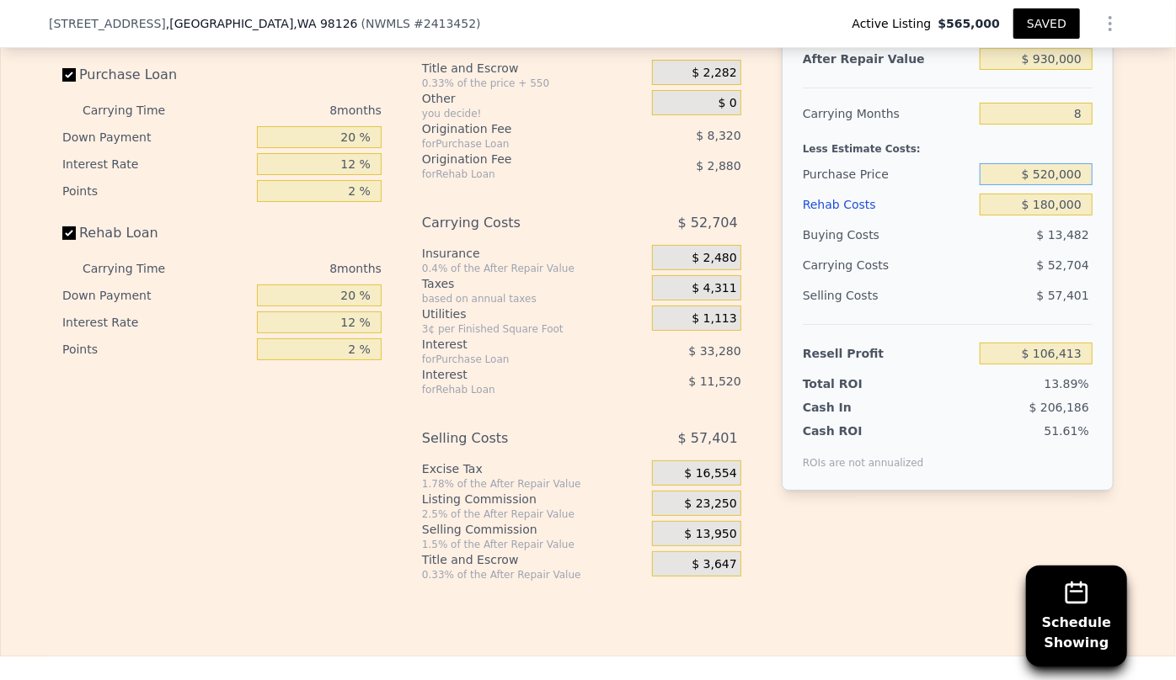
click at [1044, 166] on input "$ 520,000" at bounding box center [1035, 174] width 113 height 22
type input "$ 500,000"
type input "$ 128,080"
click at [1055, 26] on button "SAVED" at bounding box center [1046, 23] width 67 height 30
